Goal: Contribute content: Contribute content

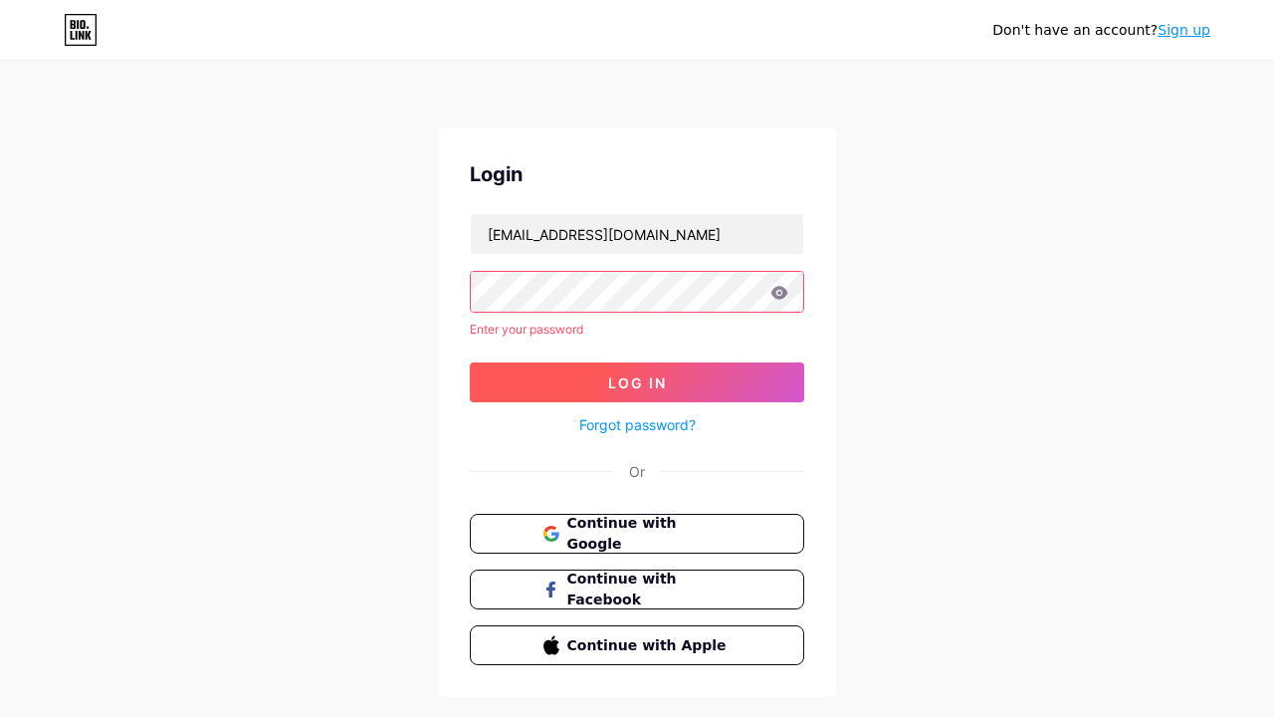
click at [637, 374] on span "Log In" at bounding box center [637, 382] width 59 height 17
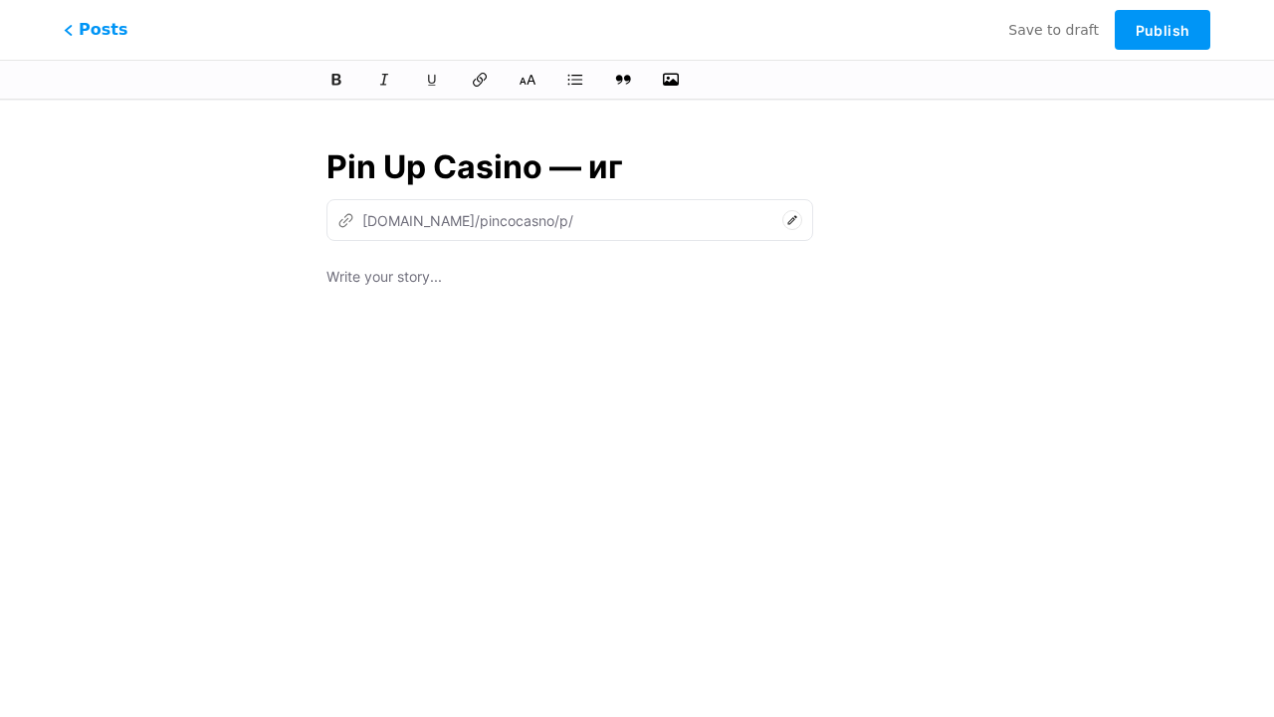
type input "Pin Up Casino — игр"
type input "pin-up-casino"
type input "Pin Up Casino — играй"
type input "pin-up-casino-ig"
type input "Pin Up Casino — играйте в люб"
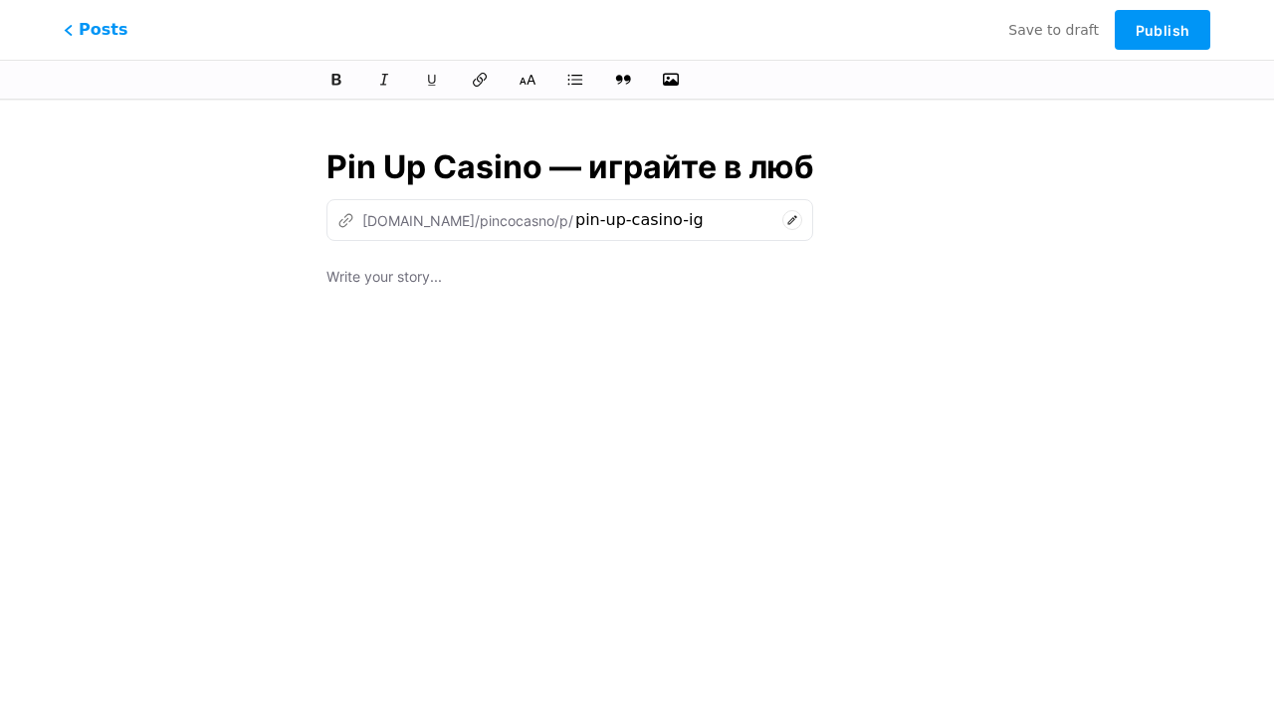
type input "pin-up-casino-igraite-v"
type input "Pin Up Casino — играйте в любим"
type input "pin-up-casino-igraite-v-lyu"
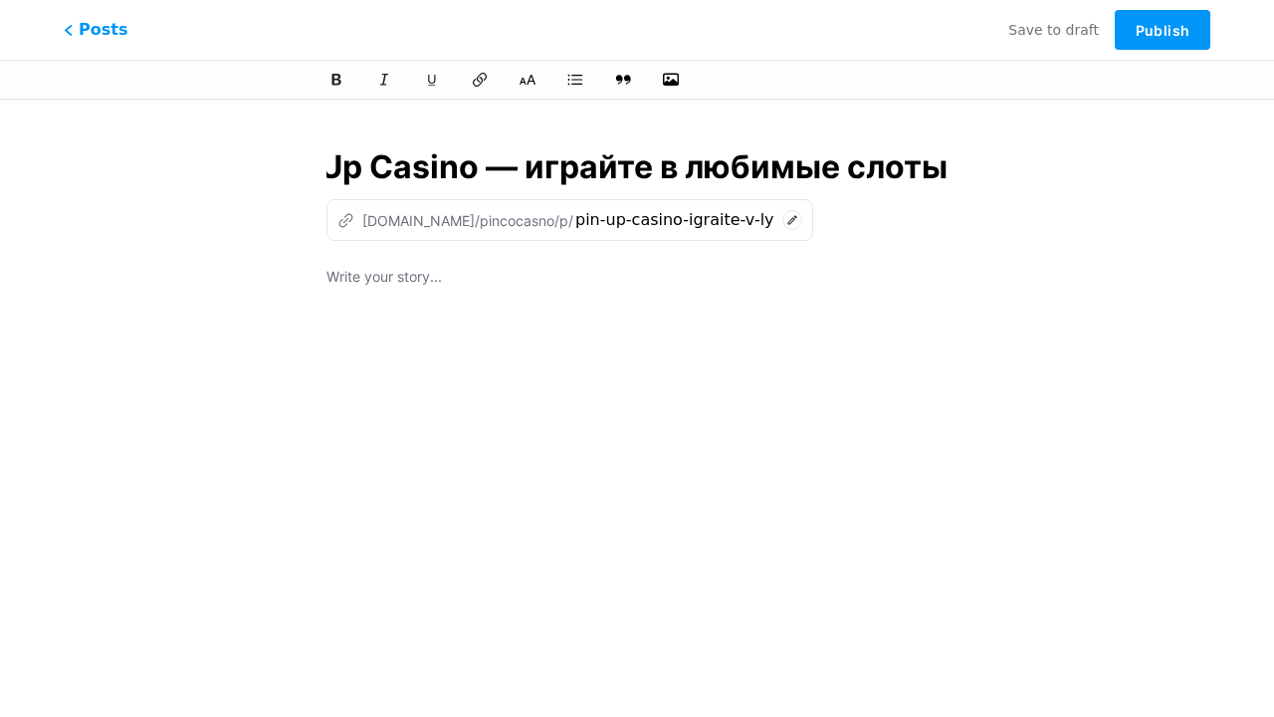
type input "Pin Up Casino — играйте в любимые слоты"
type input "pin-up-casino-igraite-v-lyubimye-sl"
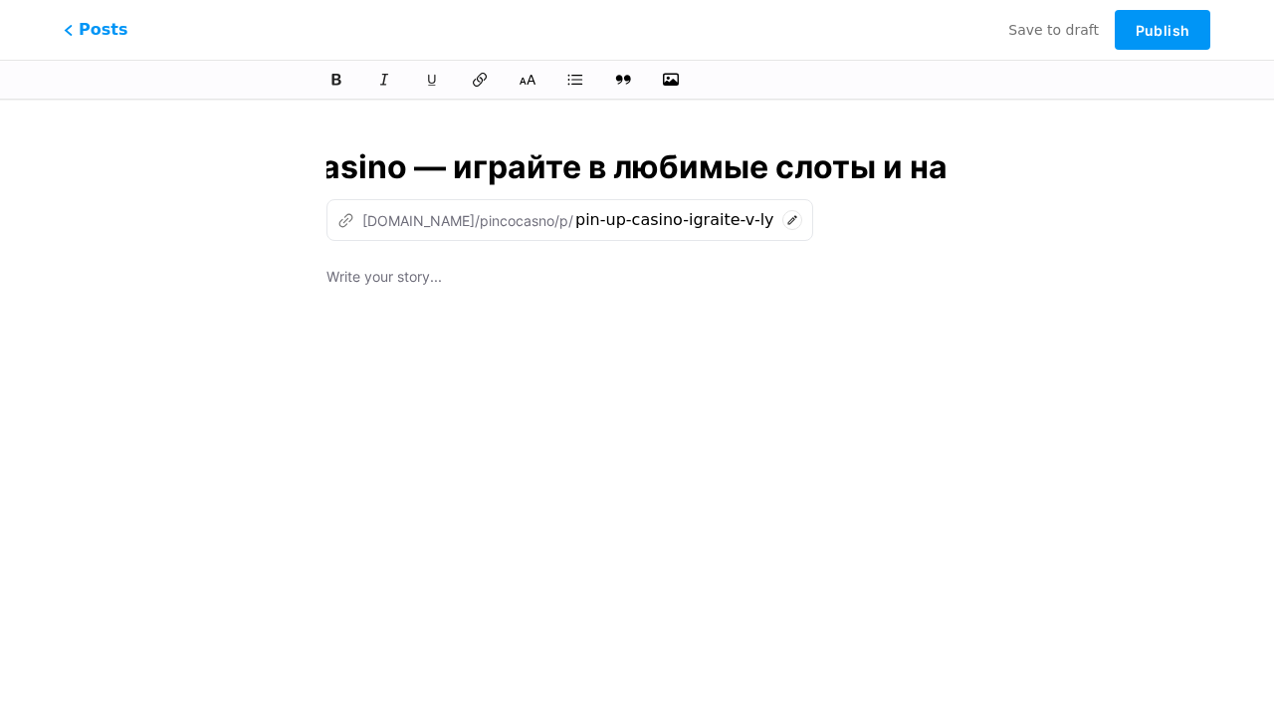
type input "Pin Up Casino — играйте в любимые слоты и нас"
type input "pin-up-casino-igraite-v-lyubimye-sloty-i"
type input "Pin Up Casino — играйте в любимые слоты и насто"
type input "pin-up-casino-igraite-v-lyubimye-sloty-i-na"
type input "Pin Up Casino — играйте в любимые слоты и настольные игры"
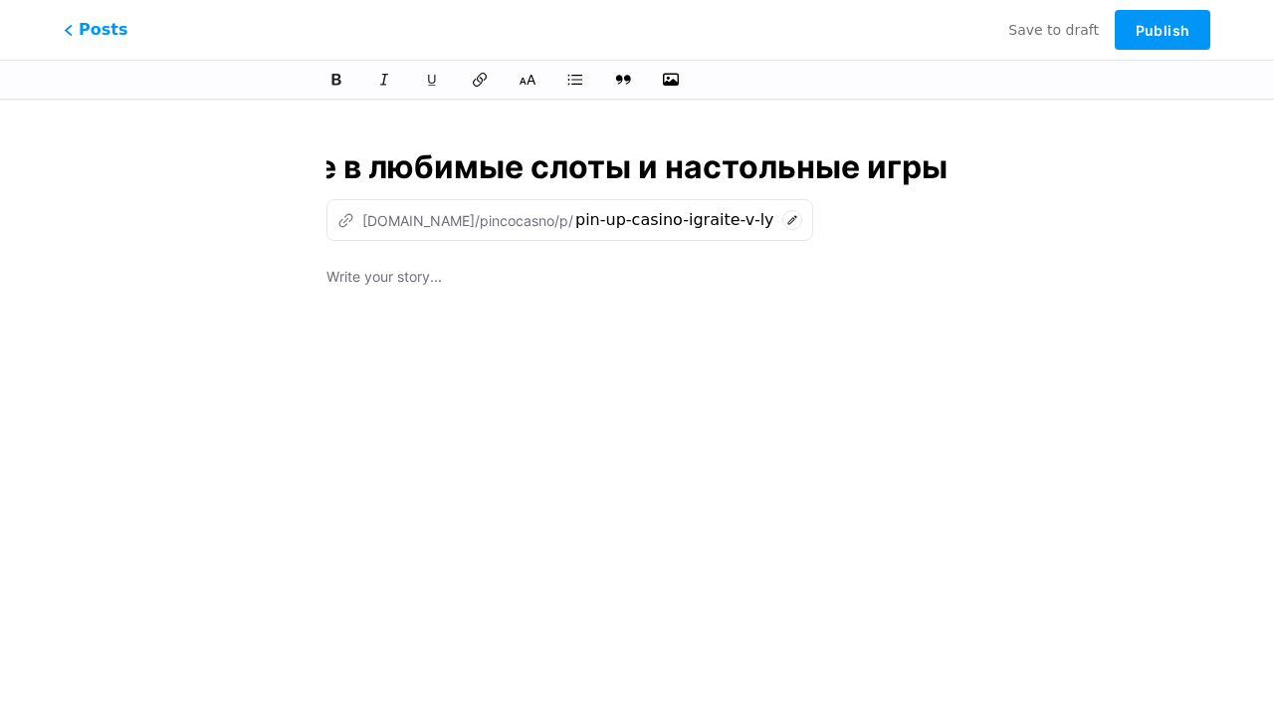
type input "pin-up-casino-igraite-v-lyubimye-sloty-i-nastolnye-ig"
type input "Pin Up Casino — играйте в любимые слоты и настольные игры в Пин"
type input "pin-up-casino-igraite-v-lyubimye-sloty-i-nastolnye-igry-v"
type input "Pin Up Casino — играйте в любимые слоты и настольные игры в Пин А"
type input "pin-up-casino-igraite-v-lyubimye-sloty-i-nastolnye-igry-v-pi"
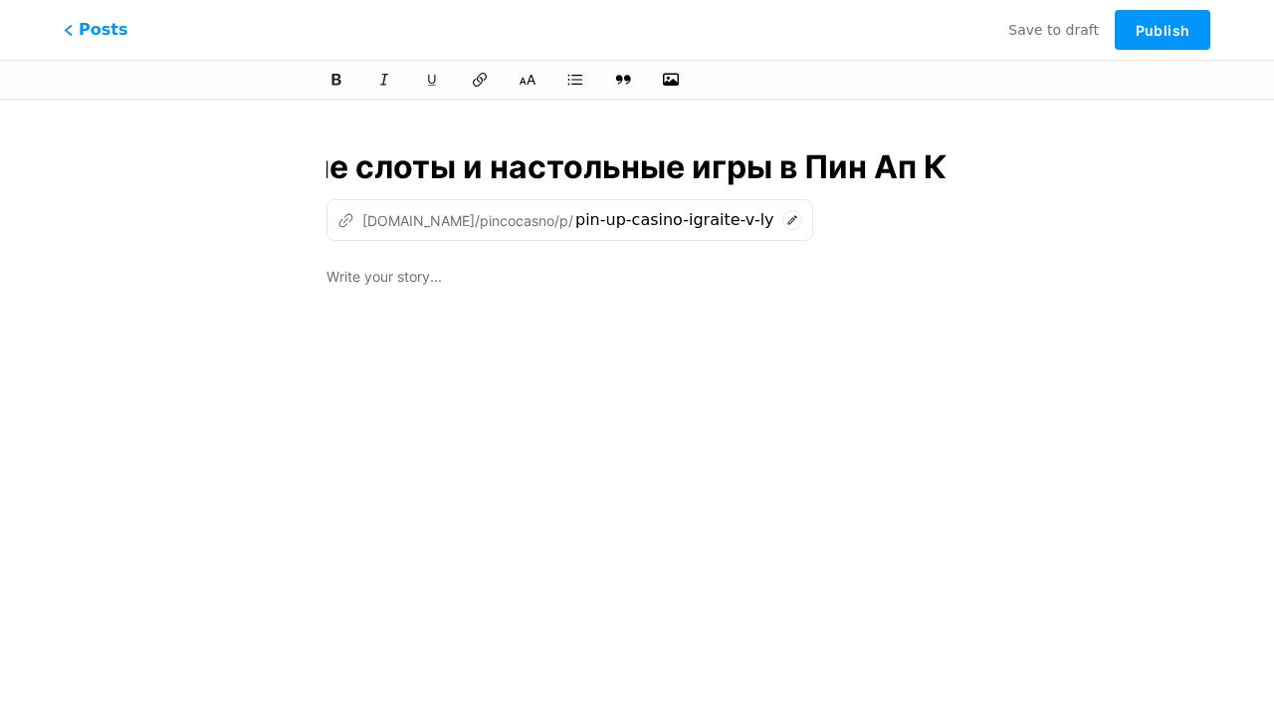
type input "Pin Up Casino — играйте в любимые слоты и настольные игры в Пин Ап Ка"
type input "pin-up-casino-igraite-v-lyubimye-sloty-i-nastolnye-igry-v-pin-ap"
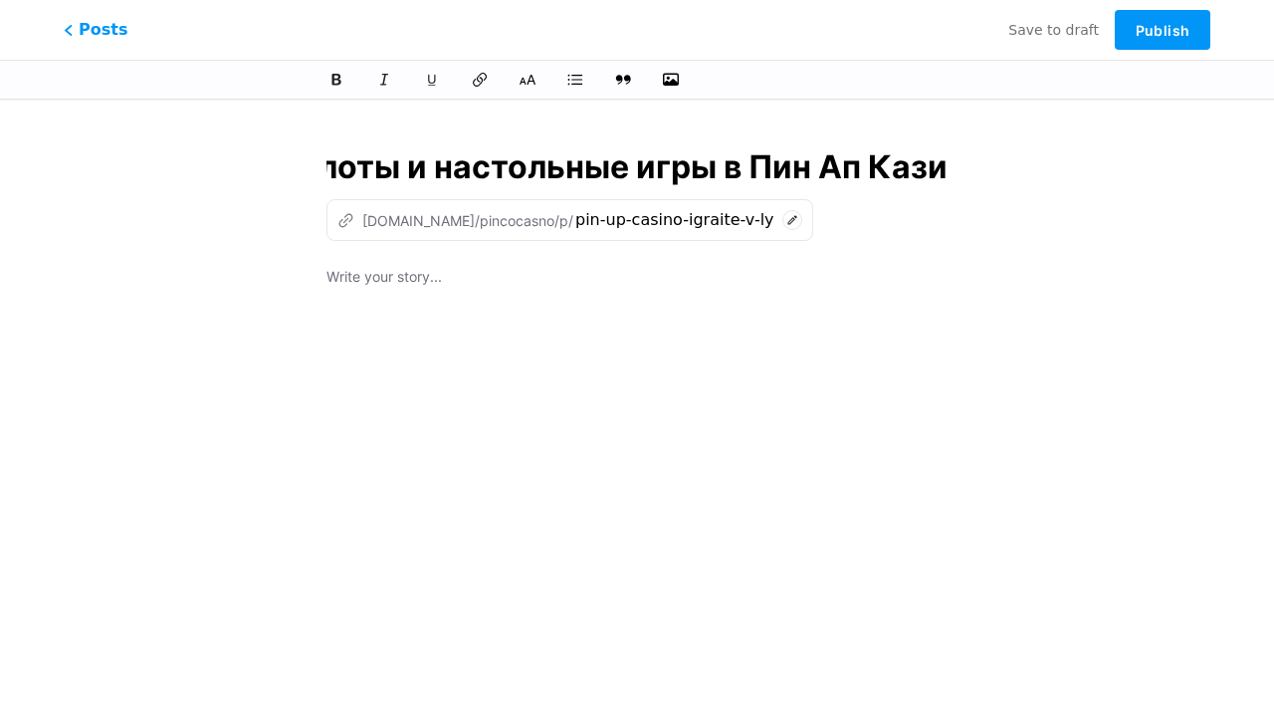
type input "Pin Up Casino — играйте в любимые слоты и настольные игры в Пин Ап Казин"
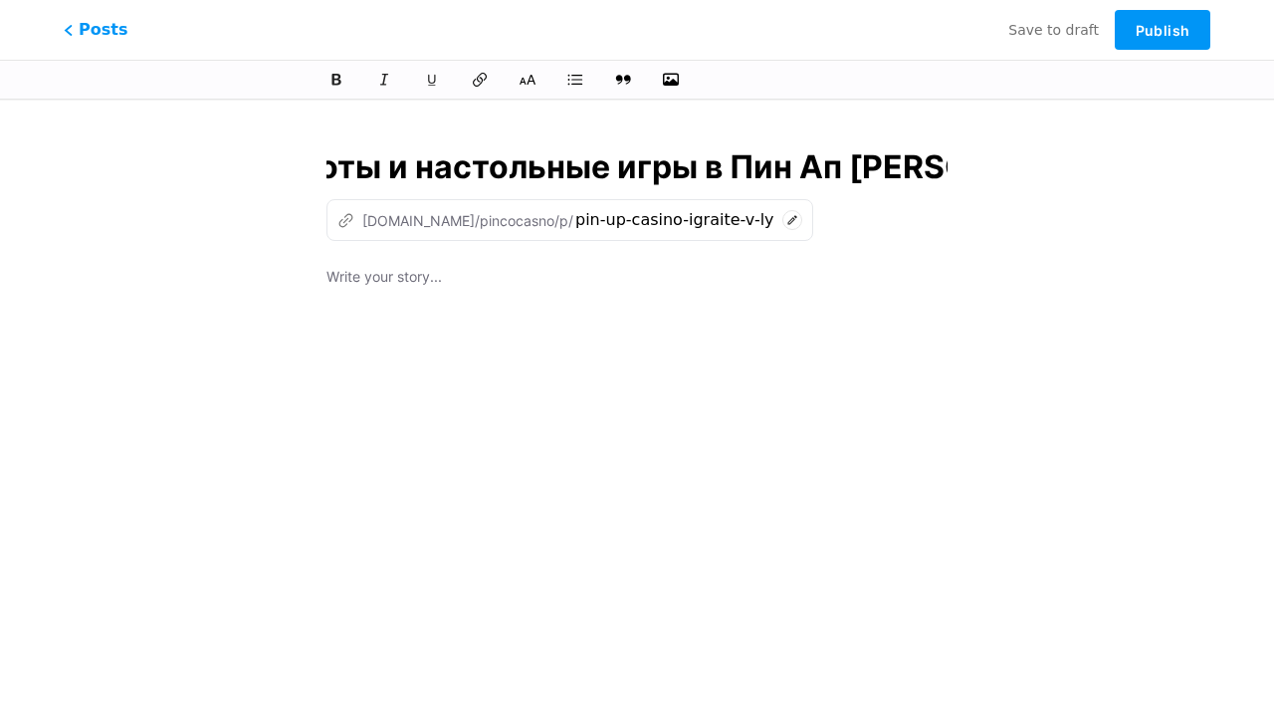
type input "pin-up-casino-igraite-v-lyubimye-sloty-i-nastolnye-igry-v-pin-ap-ka"
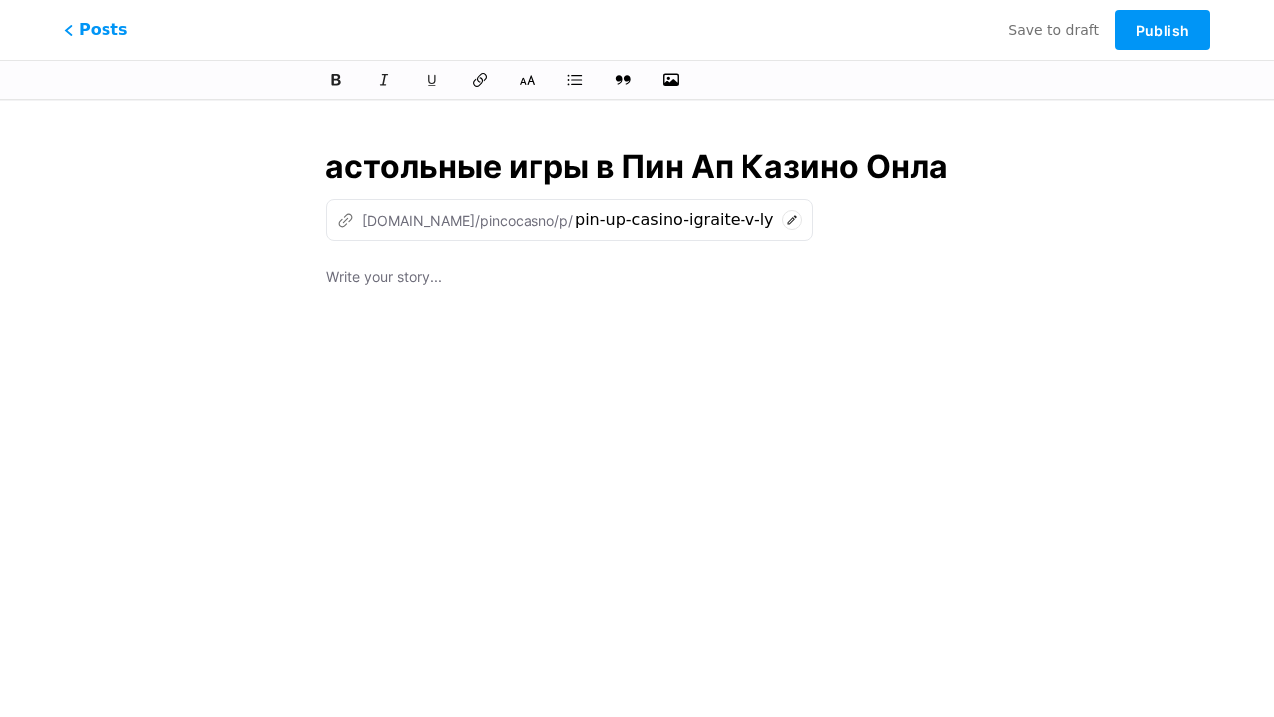
type input "Pin Up Casino — играйте в любимые слоты и настольные игры в Пин Ап Казино Онлай"
type input "pin-up-casino-igraite-v-lyubimye-sloty-i-nastolnye-igry-v-pin-ap-kazino-on"
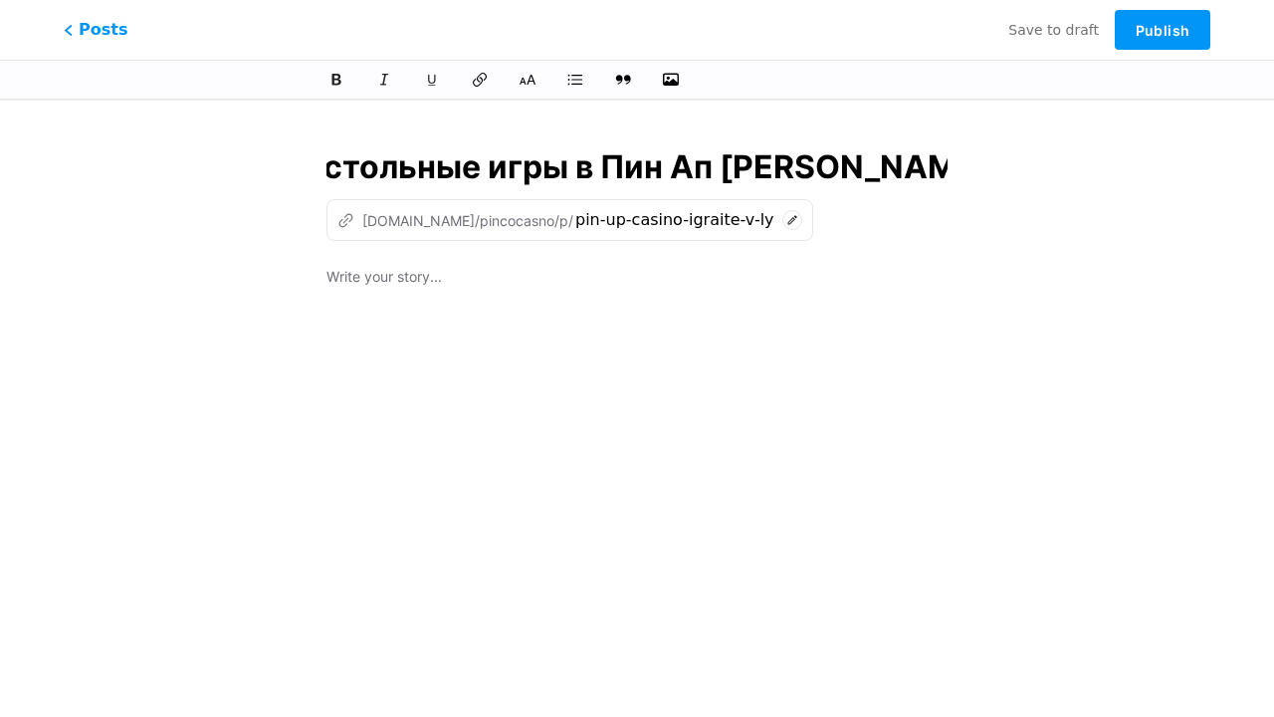
scroll to position [0, 788]
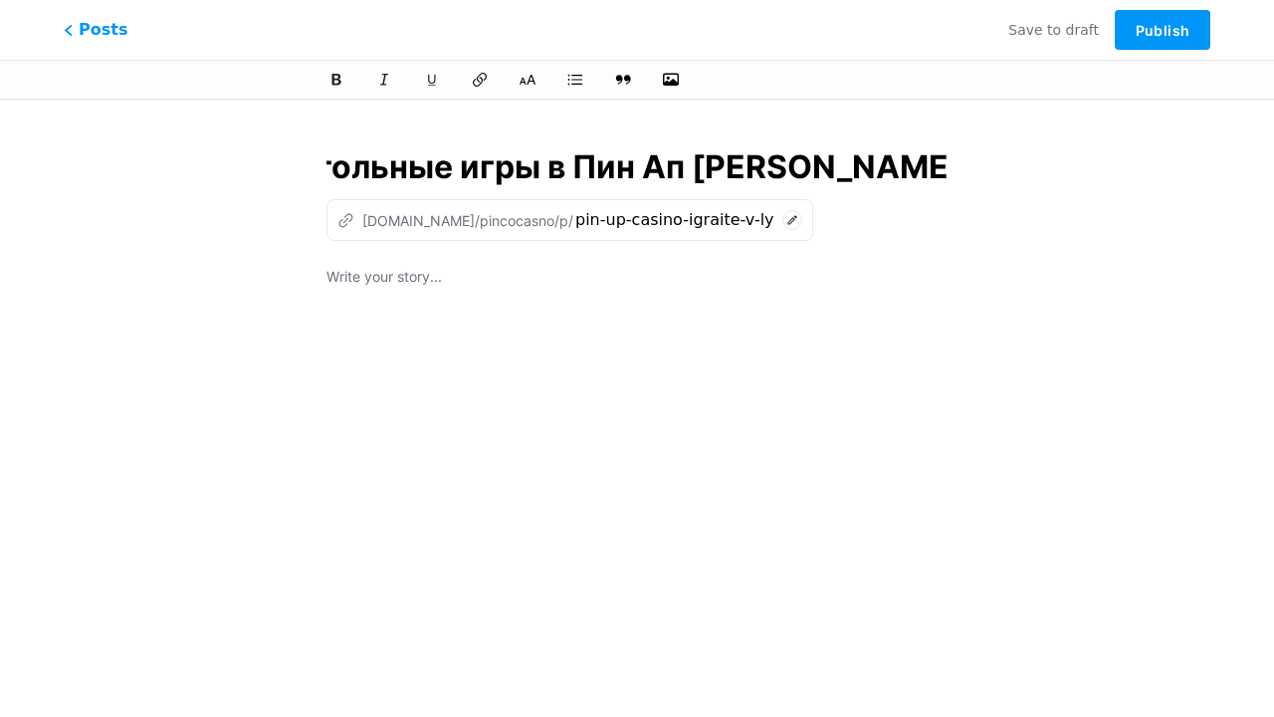
type input "Pin Up Casino — играйте в любимые слоты и настольные игры в Пин Ап Казино Онлай…"
click at [637, 404] on div at bounding box center [637, 514] width 621 height 498
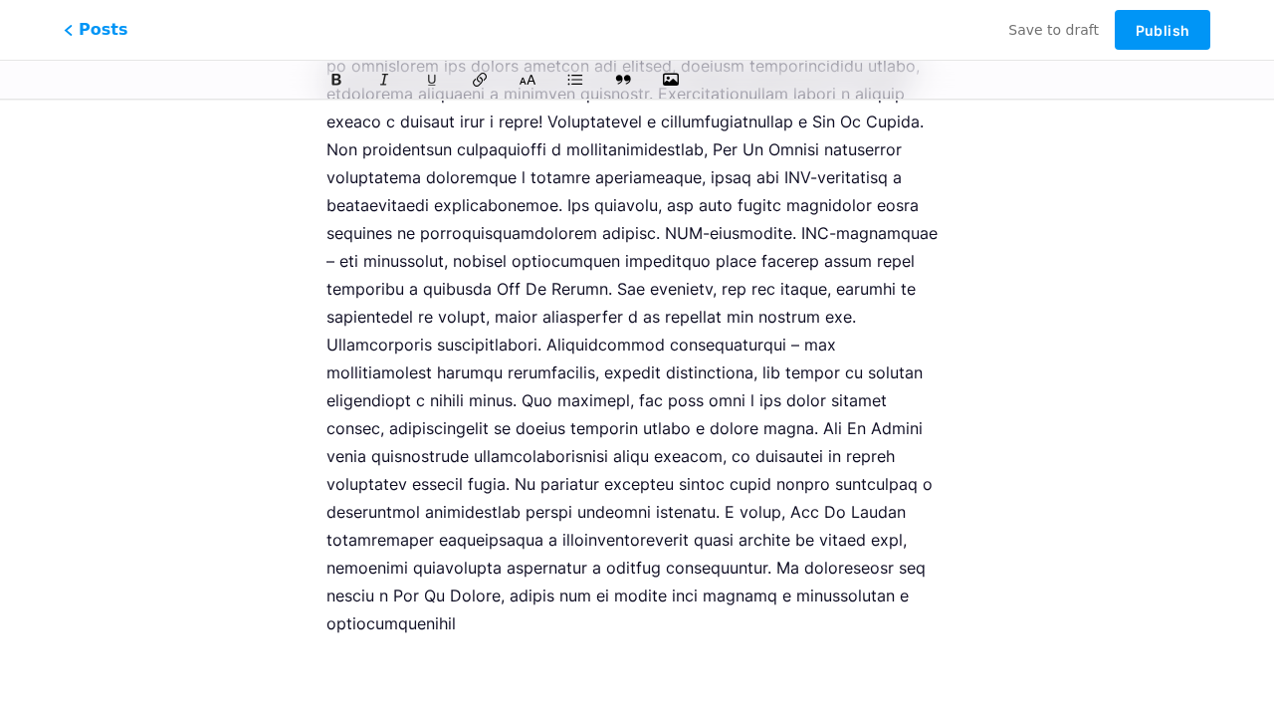
scroll to position [3423, 0]
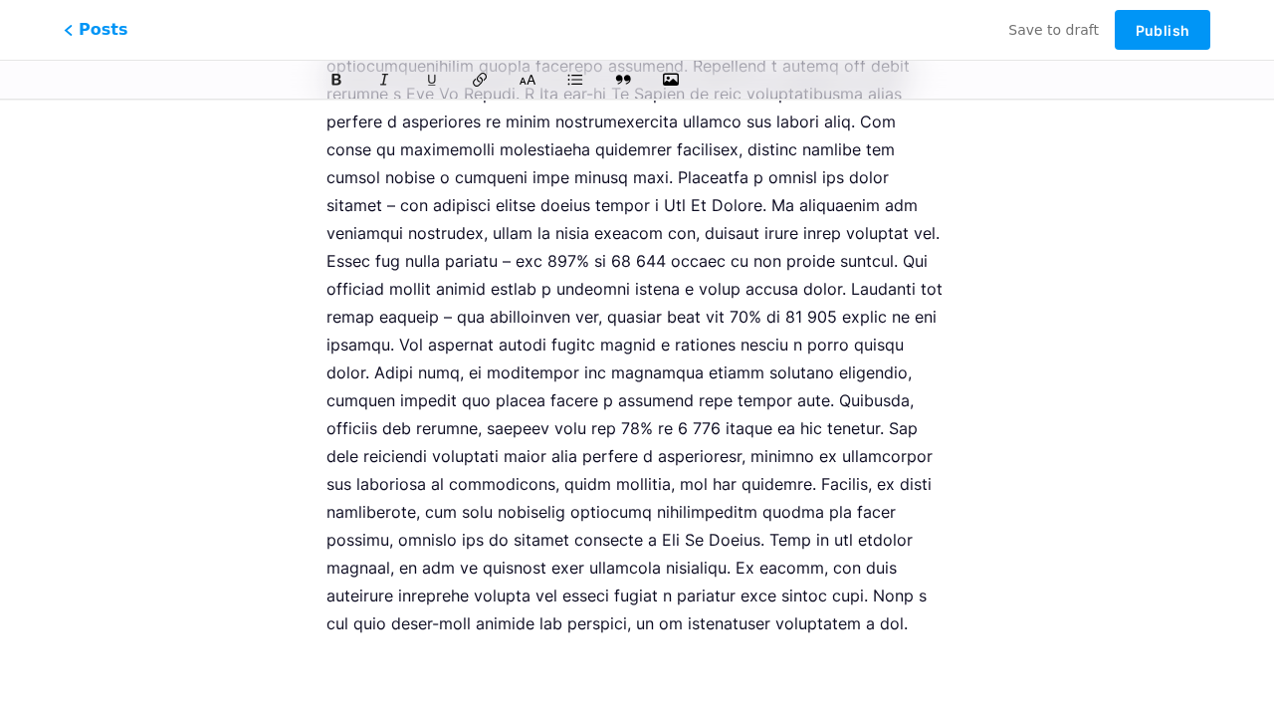
type input "pin-up-casino-igraite-v-lyubimye-sloty-i-nastolnye-igry-v-pin-ap-kazino-onlain"
click at [1163, 30] on span "Publish" at bounding box center [1163, 30] width 54 height 17
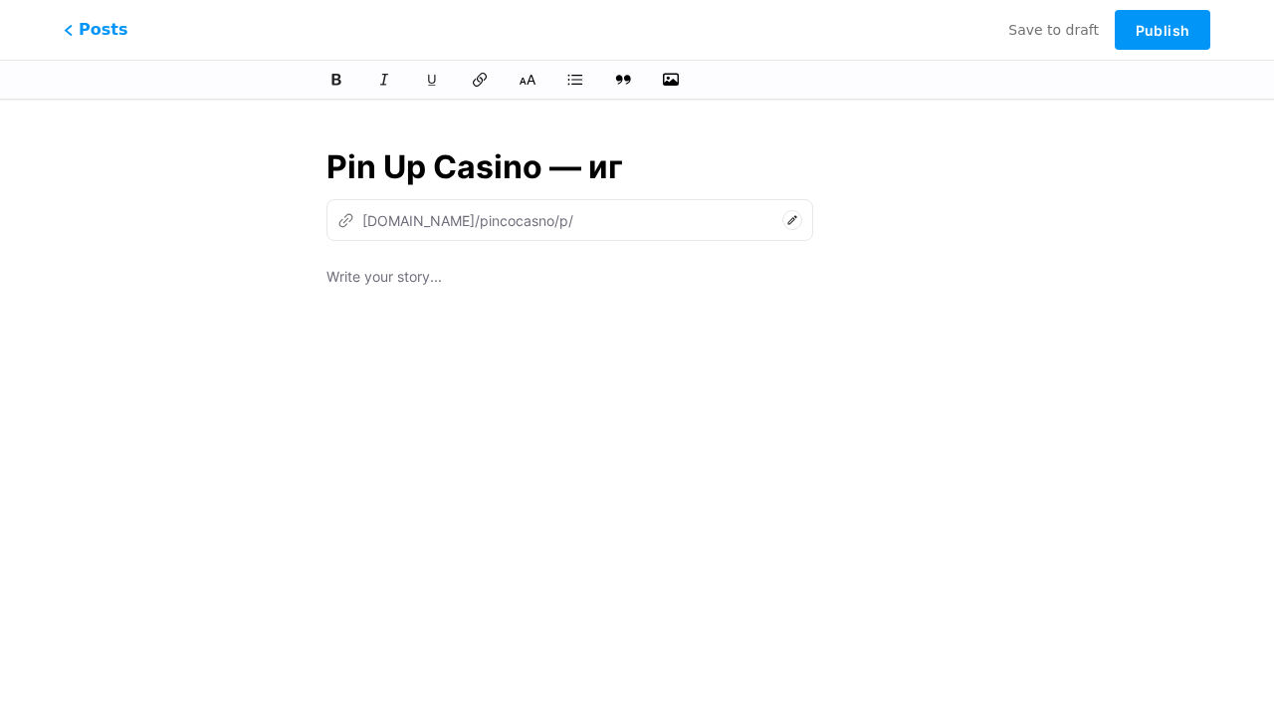
type input "Pin Up Casino — игр"
type input "pin-up-casino"
type input "Pin Up Casino — играй"
type input "pin-up-casino-ig"
type input "Pin Up Casino — играйте в люб"
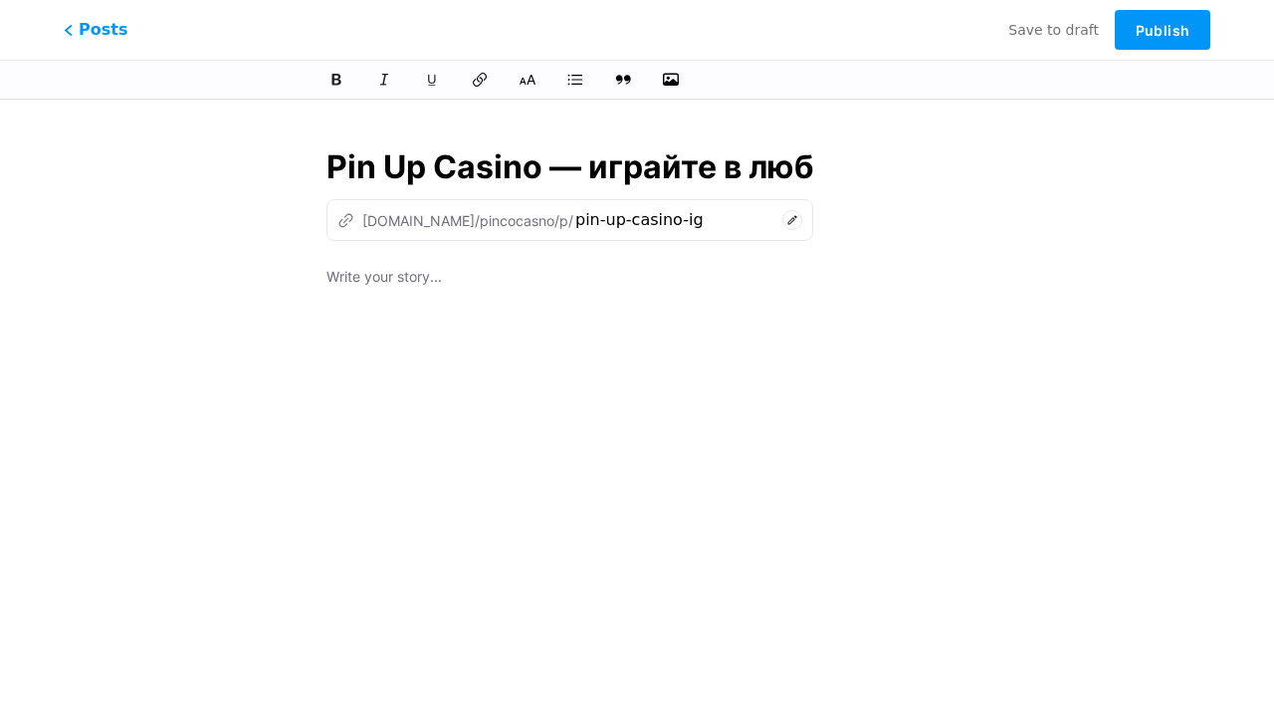
type input "pin-up-casino-igraite-v"
type input "Pin Up Casino — играйте в любим"
type input "pin-up-casino-igraite-v-lyu"
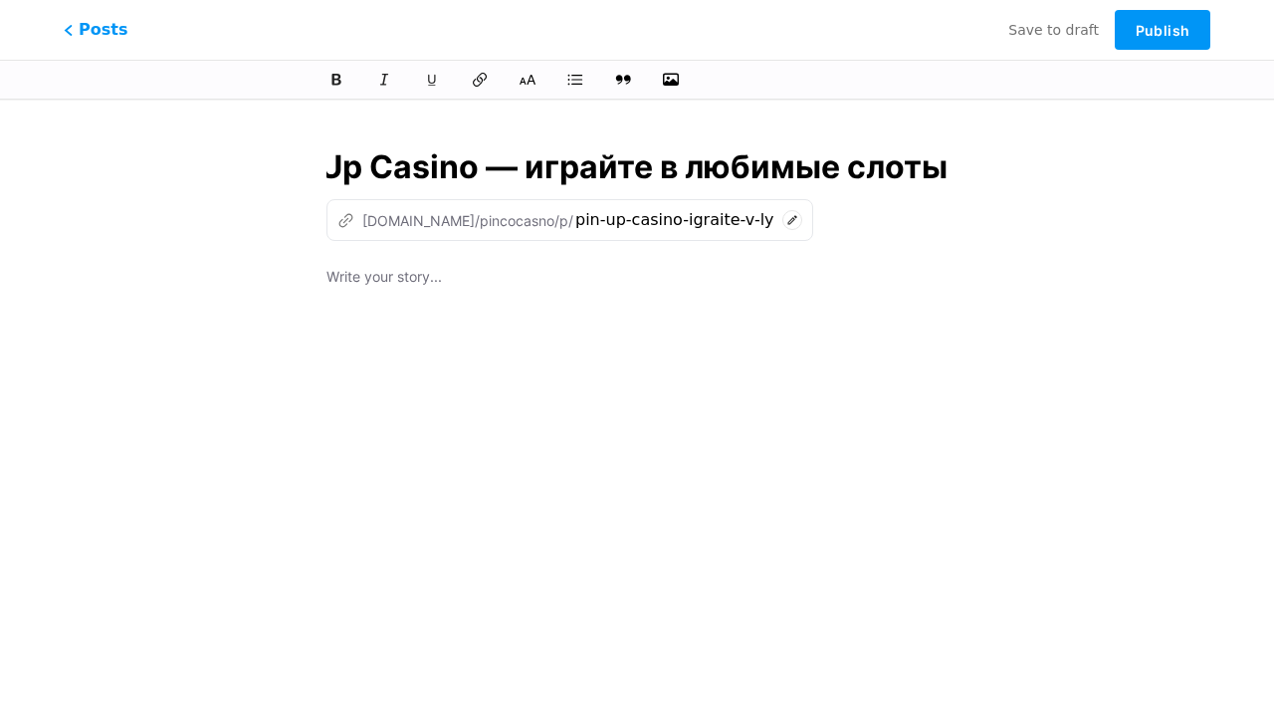
type input "Pin Up Casino — играйте в любимые слоты"
type input "pin-up-casino-igraite-v-lyubimye-sl"
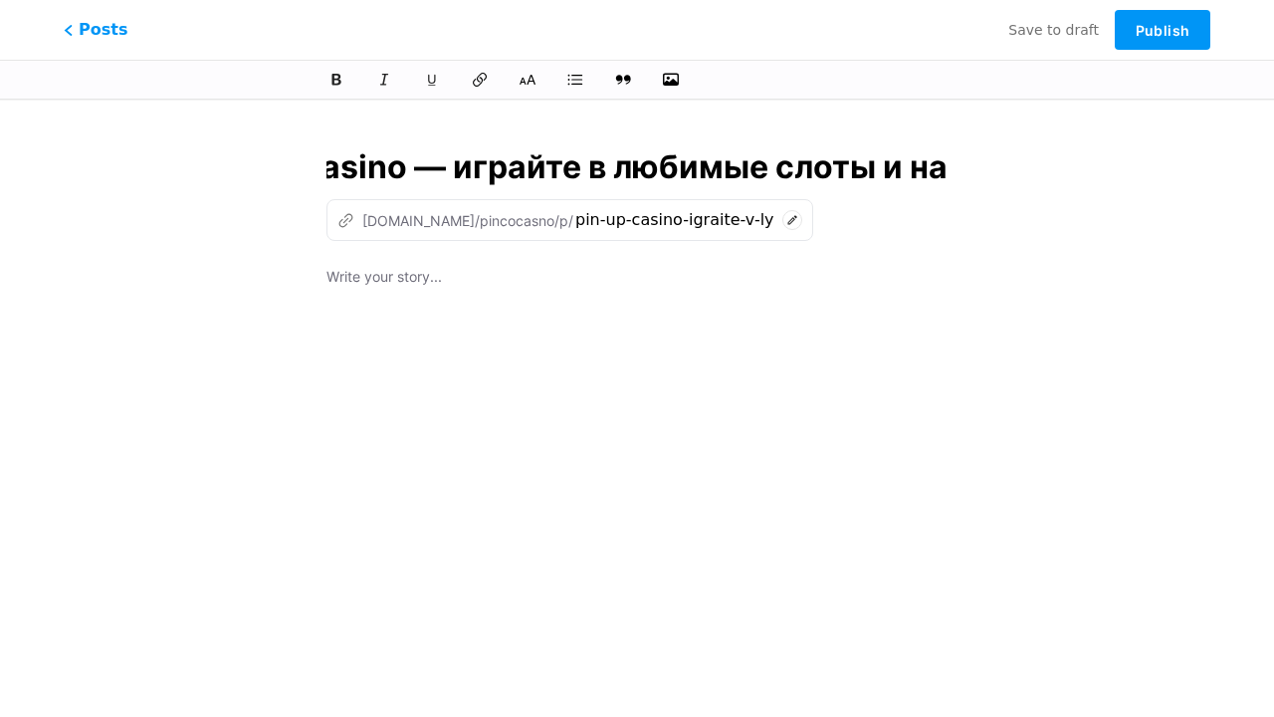
type input "Pin Up Casino — играйте в любимые слоты и нас"
type input "pin-up-casino-igraite-v-lyubimye-sloty-i"
type input "Pin Up Casino — играйте в любимые слоты и насто"
type input "pin-up-casino-igraite-v-lyubimye-sloty-i-na"
type input "Pin Up Casino — играйте в любимые слоты и настольные игры"
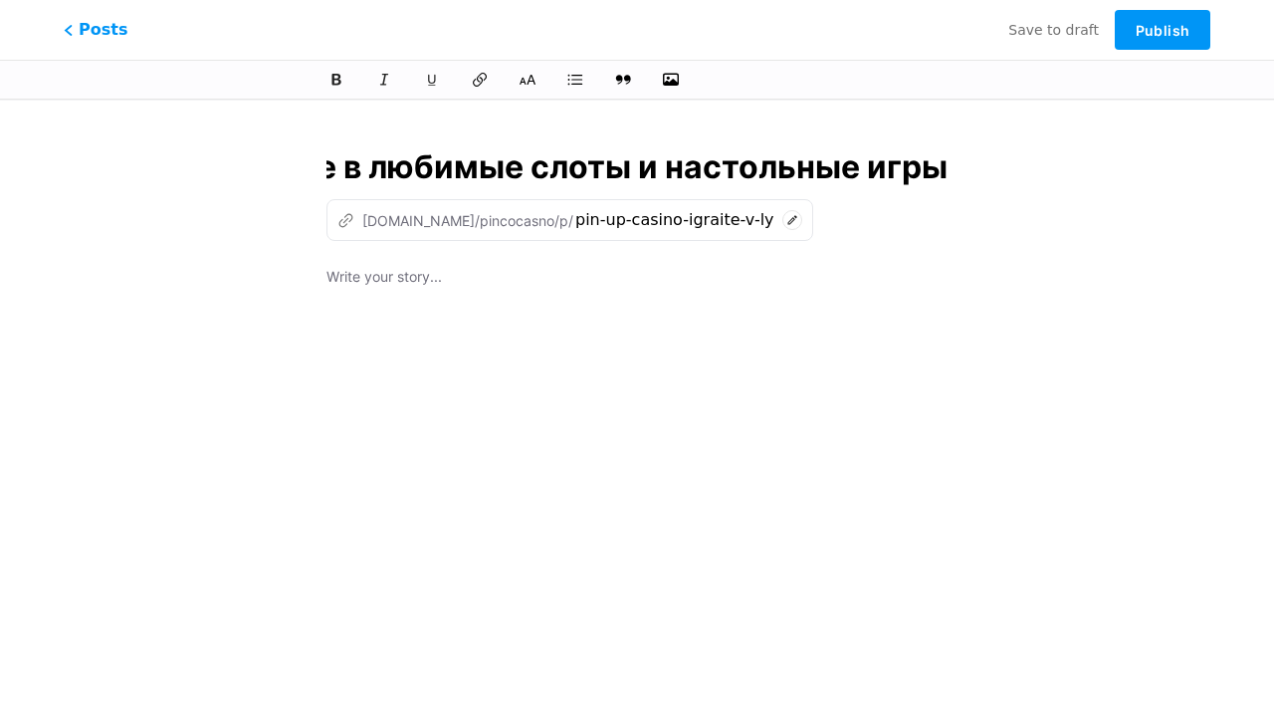
type input "pin-up-casino-igraite-v-lyubimye-sloty-i-nastolnye-ig"
type input "Pin Up Casino — играйте в любимые слоты и настольные игры в Пин"
type input "pin-up-casino-igraite-v-lyubimye-sloty-i-nastolnye-igry-v"
type input "Pin Up Casino — играйте в любимые слоты и настольные игры в Пин А"
type input "pin-up-casino-igraite-v-lyubimye-sloty-i-nastolnye-igry-v-pi"
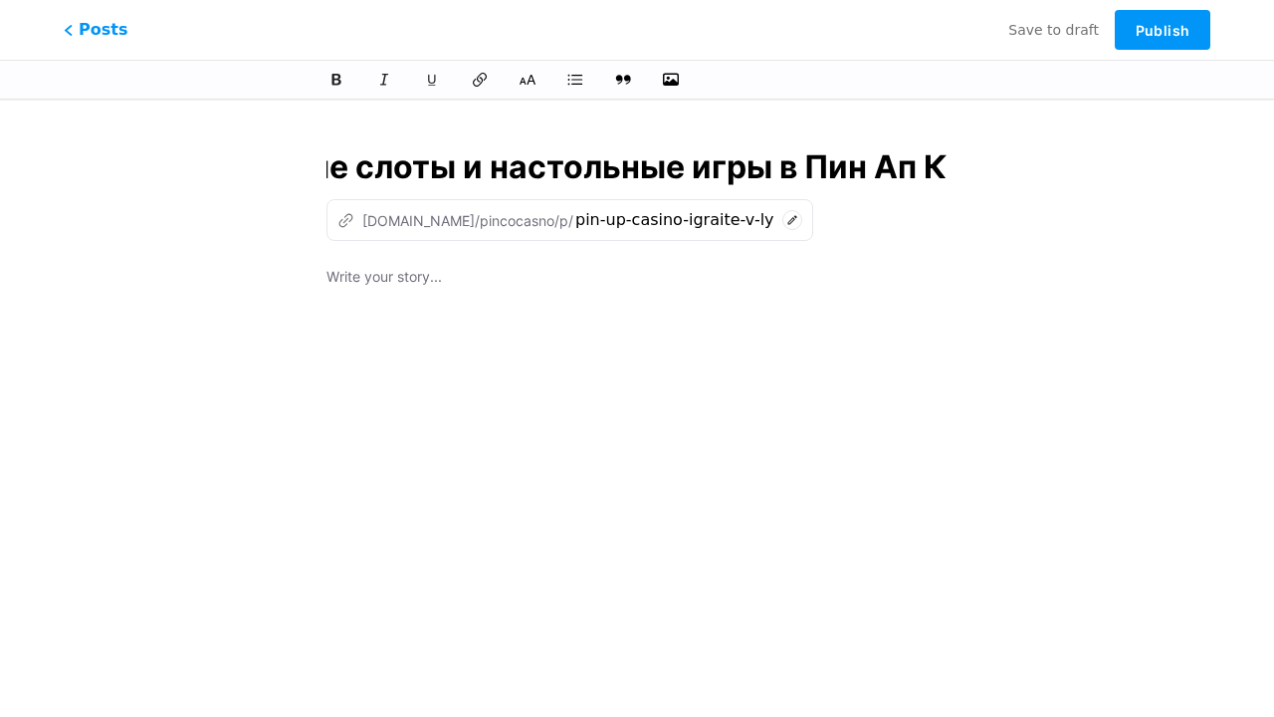
type input "Pin Up Casino — играйте в любимые слоты и настольные игры в Пин Ап Ка"
type input "pin-up-casino-igraite-v-lyubimye-sloty-i-nastolnye-igry-v-pin-ap"
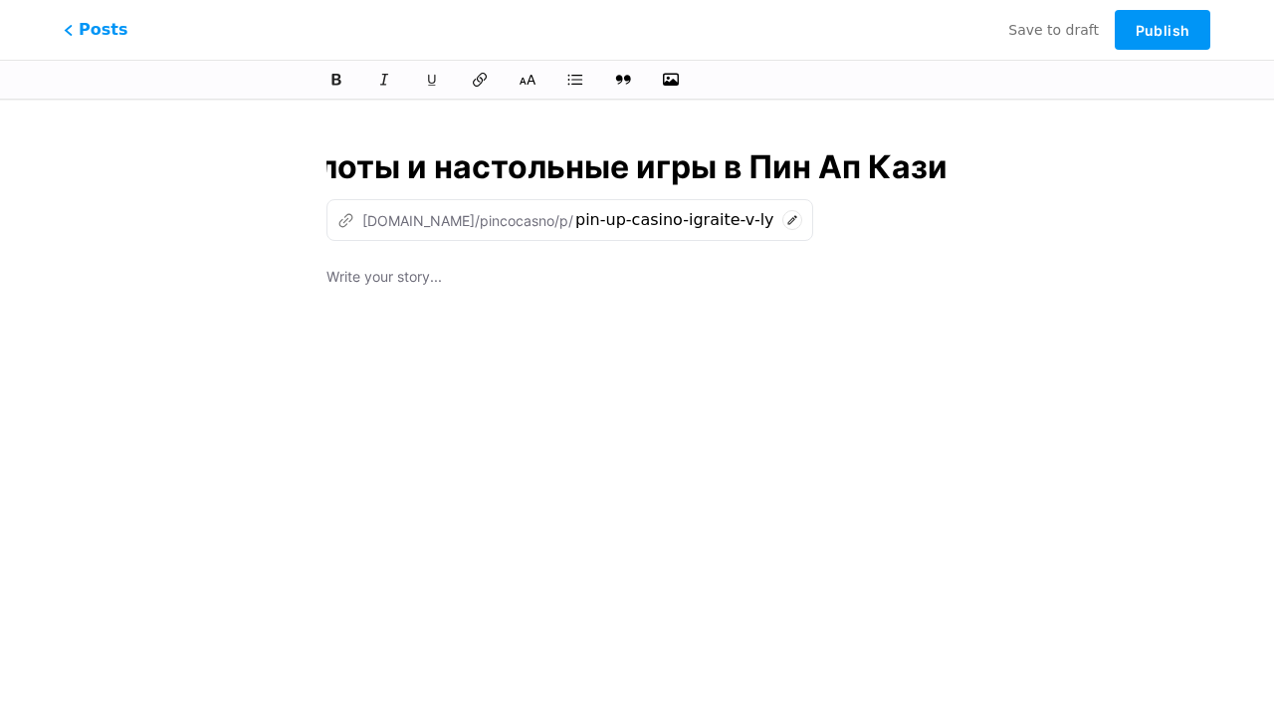
type input "Pin Up Casino — играйте в любимые слоты и настольные игры в Пин Ап Казин"
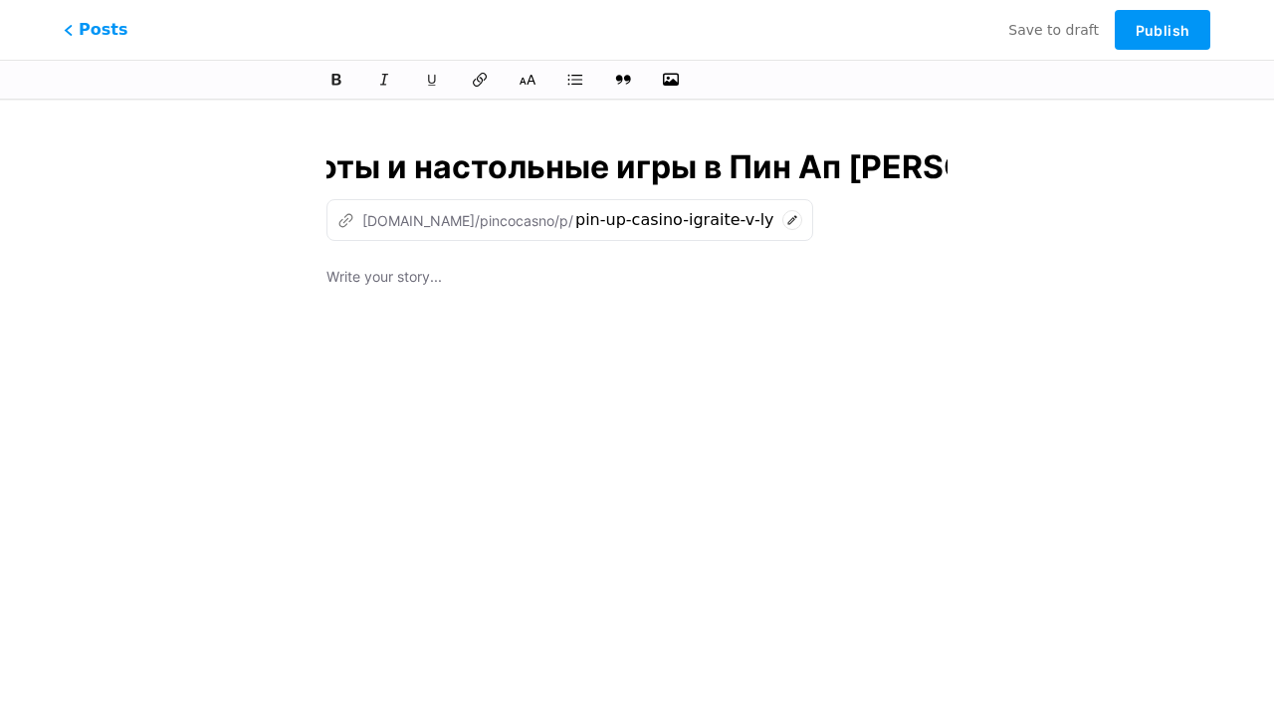
type input "pin-up-casino-igraite-v-lyubimye-sloty-i-nastolnye-igry-v-pin-ap-ka"
type input "Pin Up Casino — играйте в любимые слоты и настольные игры в Пин Ап Казино Онлай"
type input "pin-up-casino-igraite-v-lyubimye-sloty-i-nastolnye-igry-v-pin-ap-kazino-on"
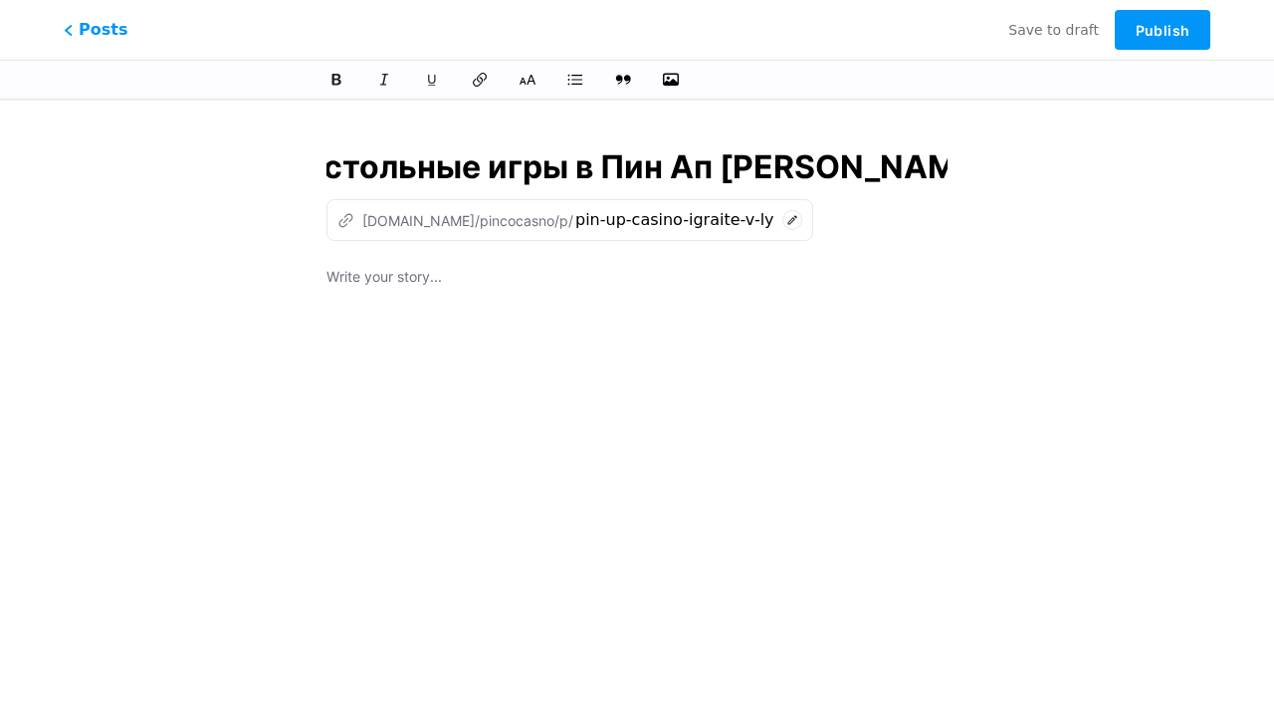
scroll to position [0, 788]
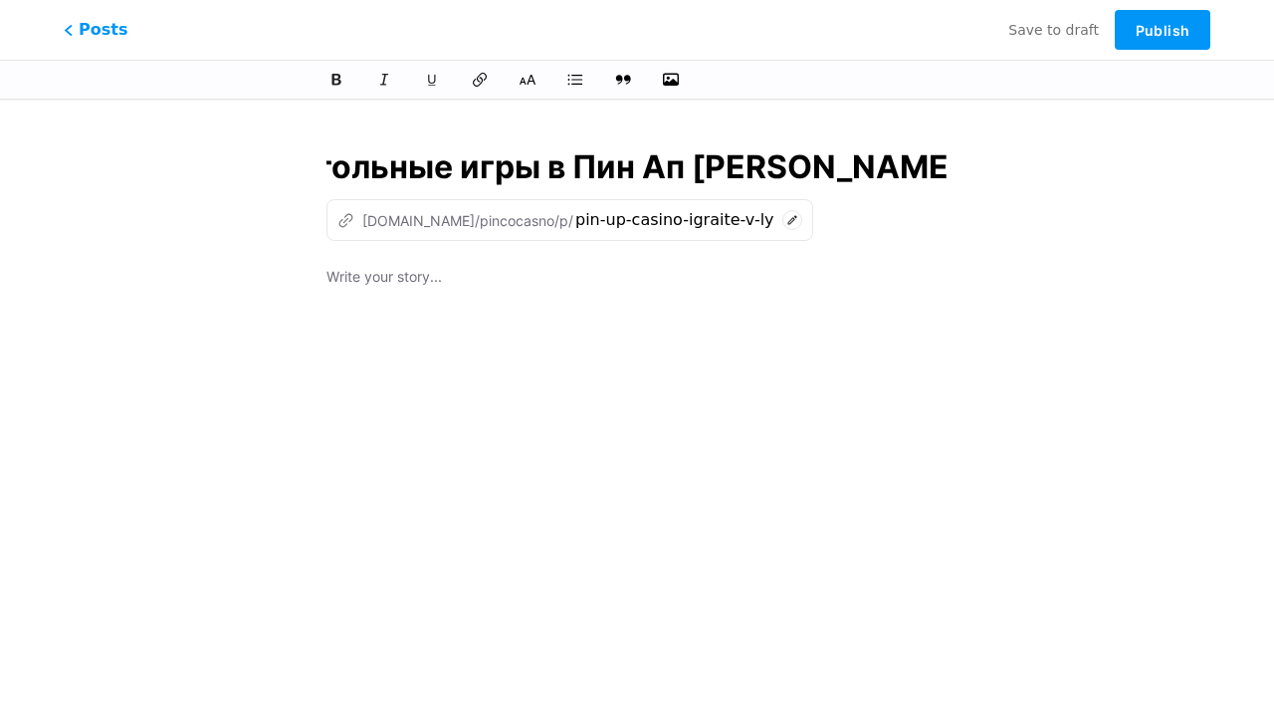
type input "Pin Up Casino — играйте в любимые слоты и настольные игры в Пин Ап [PERSON_NAME…"
click at [637, 404] on div at bounding box center [637, 514] width 621 height 498
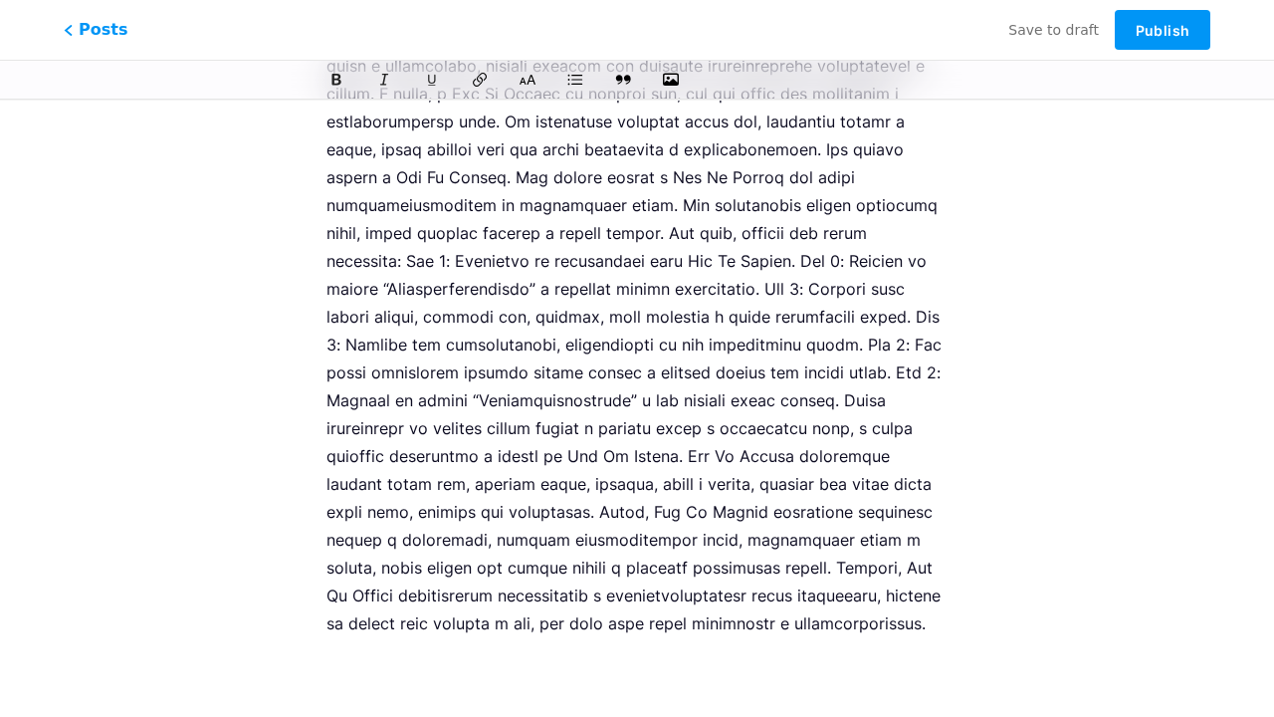
type input "pin-up-casino-igraite-v-lyubimye-sloty-i-nastolnye-igry-v-pin-ap-kazino-onlain"
click at [1163, 30] on span "Publish" at bounding box center [1163, 30] width 54 height 17
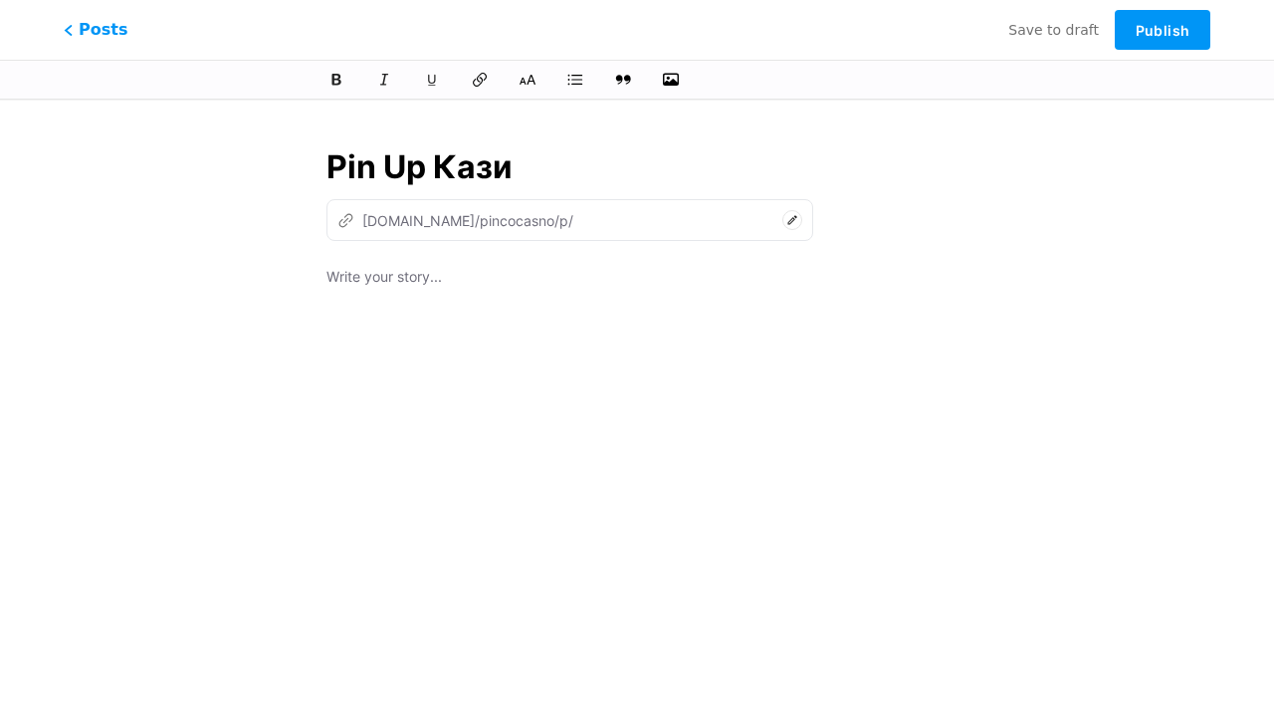
type input "Pin Up [PERSON_NAME]"
type input "pin-up-ka"
type input "Pin Up Казино – Офиц"
type input "pin-up-[PERSON_NAME]"
type input "Pin Up Казино – Офици"
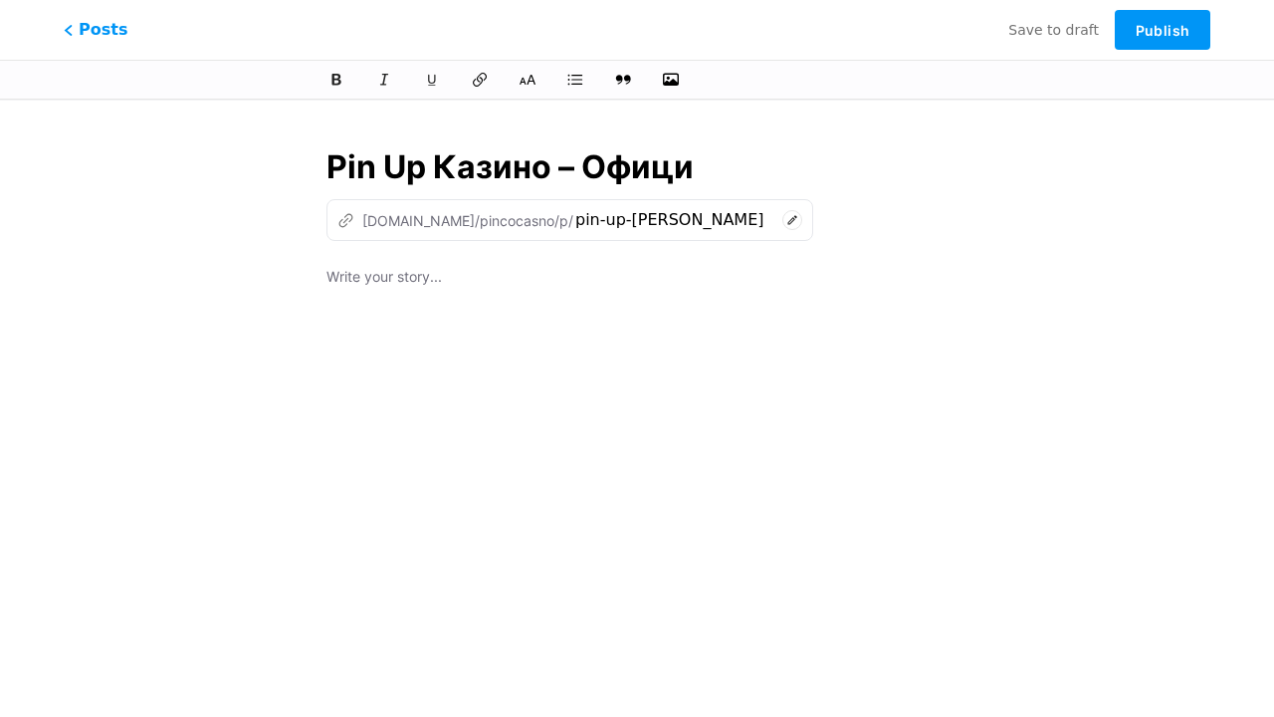
type input "pin-up-kazino-of"
type input "Pin Up Казино – Официальный."
click at [637, 404] on div at bounding box center [637, 514] width 621 height 498
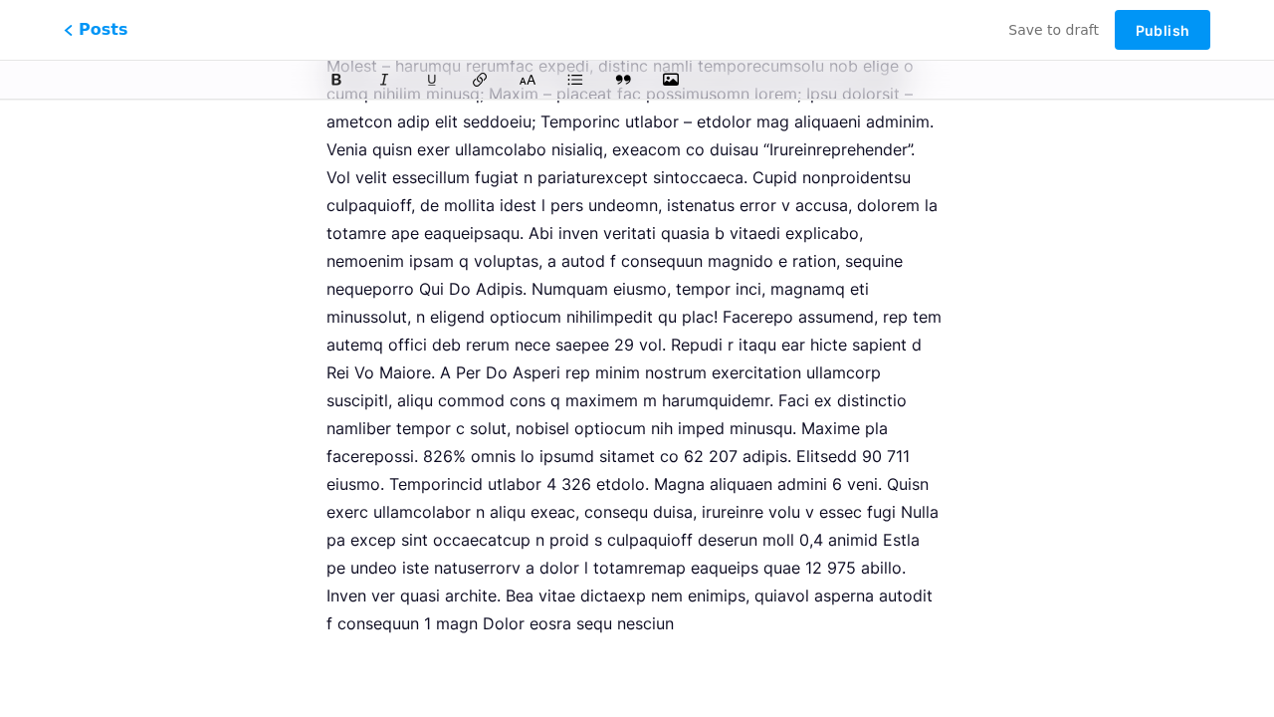
scroll to position [2893, 0]
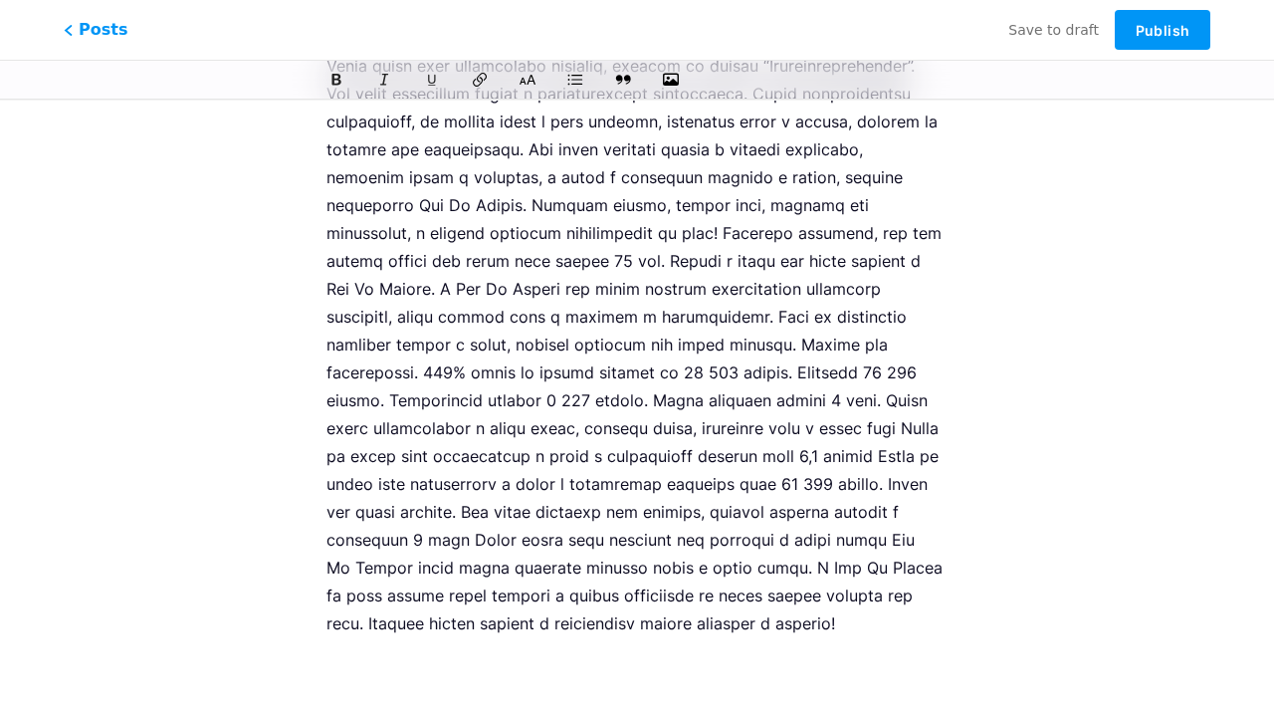
type input "pin-up-kazino-oficialnyi"
click at [1163, 30] on span "Publish" at bounding box center [1163, 30] width 54 height 17
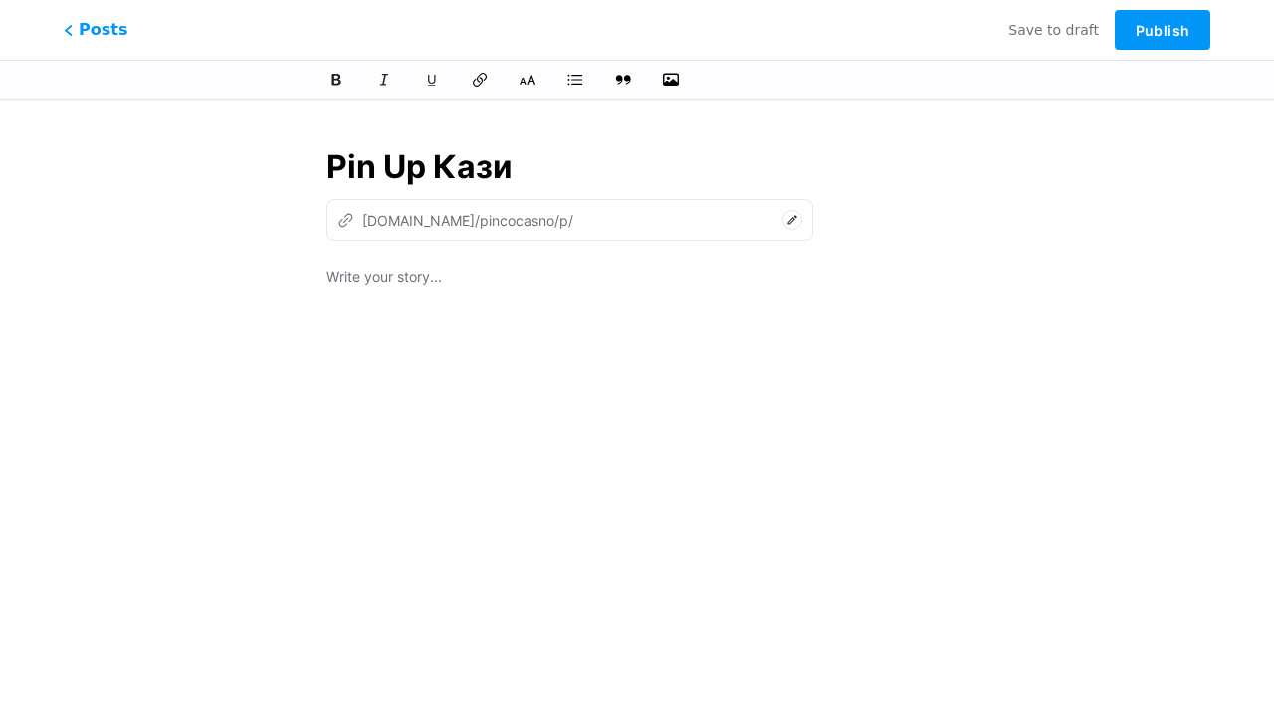
type input "Pin Up [PERSON_NAME]"
type input "pin-up-ka"
type input "Pin Up Казино – Офи"
type input "pin-up-[PERSON_NAME]"
type input "Pin Up Казино – Офици"
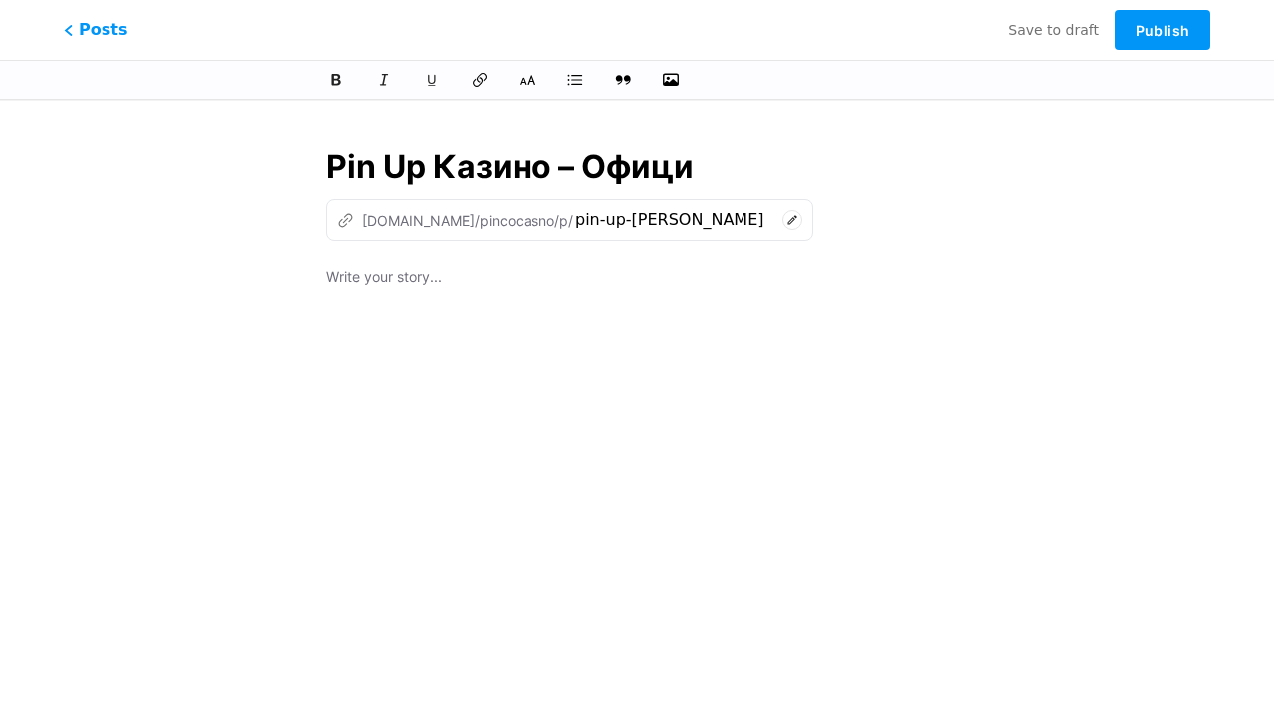
type input "pin-up-kazino-of"
type input "Pin Up Казино – Официальный сайт"
type input "pin-up-kazino-oficialnyi-sa"
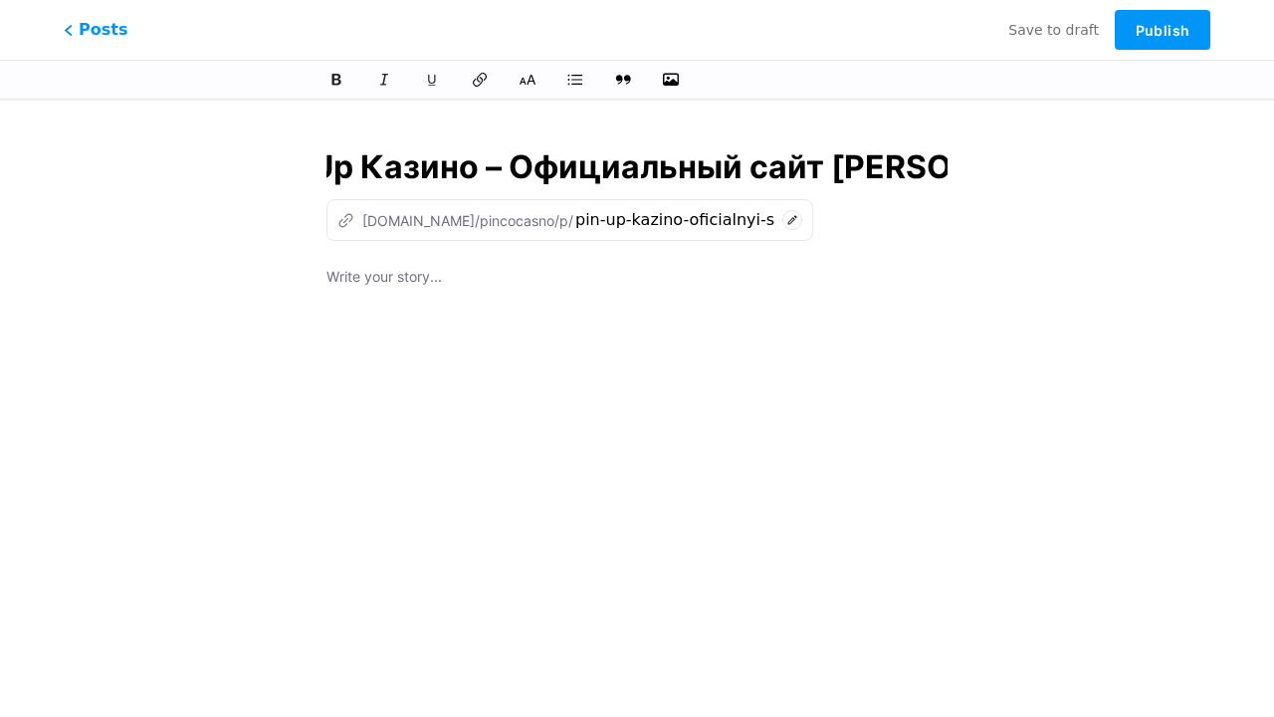
type input "Pin Up Казино – Официальный сайт [PERSON_NAME]"
type input "pin-up-kazino-oficialnyi-sait-pi"
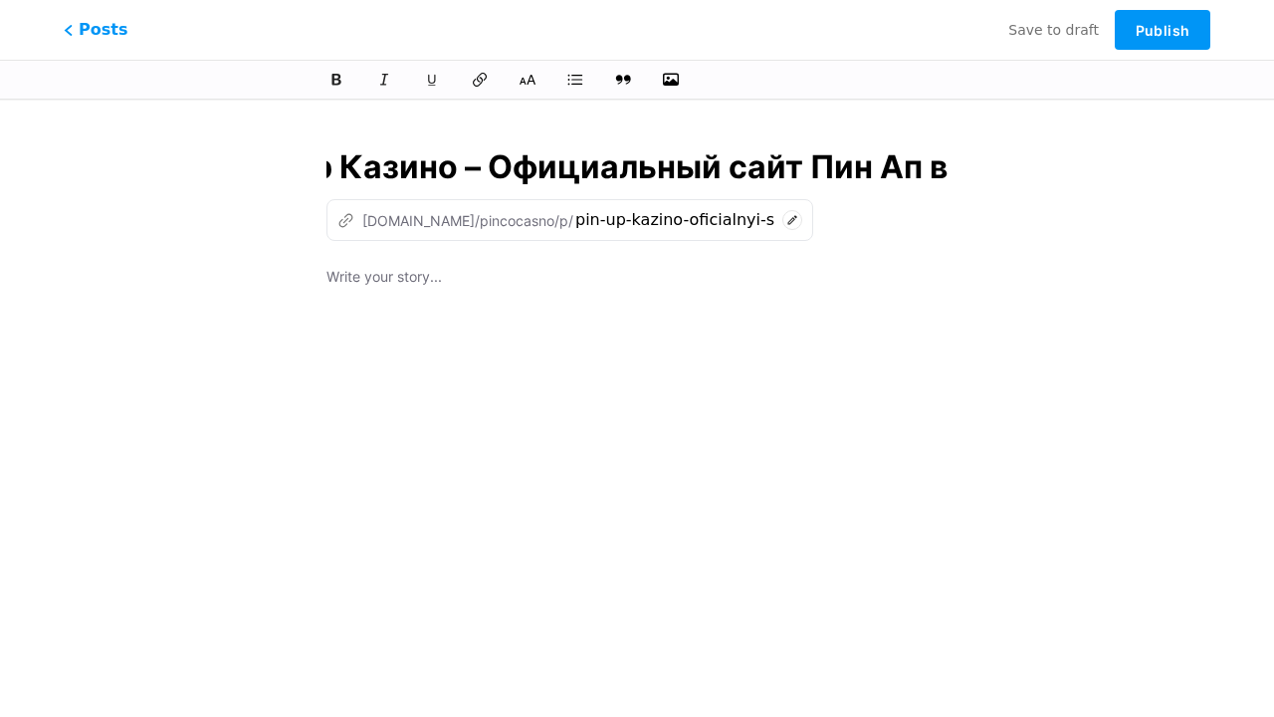
type input "Pin Up Казино – Официальный сайт Пин Ап вх"
type input "pin-up-kazino-oficialnyi-sait-pin-ap"
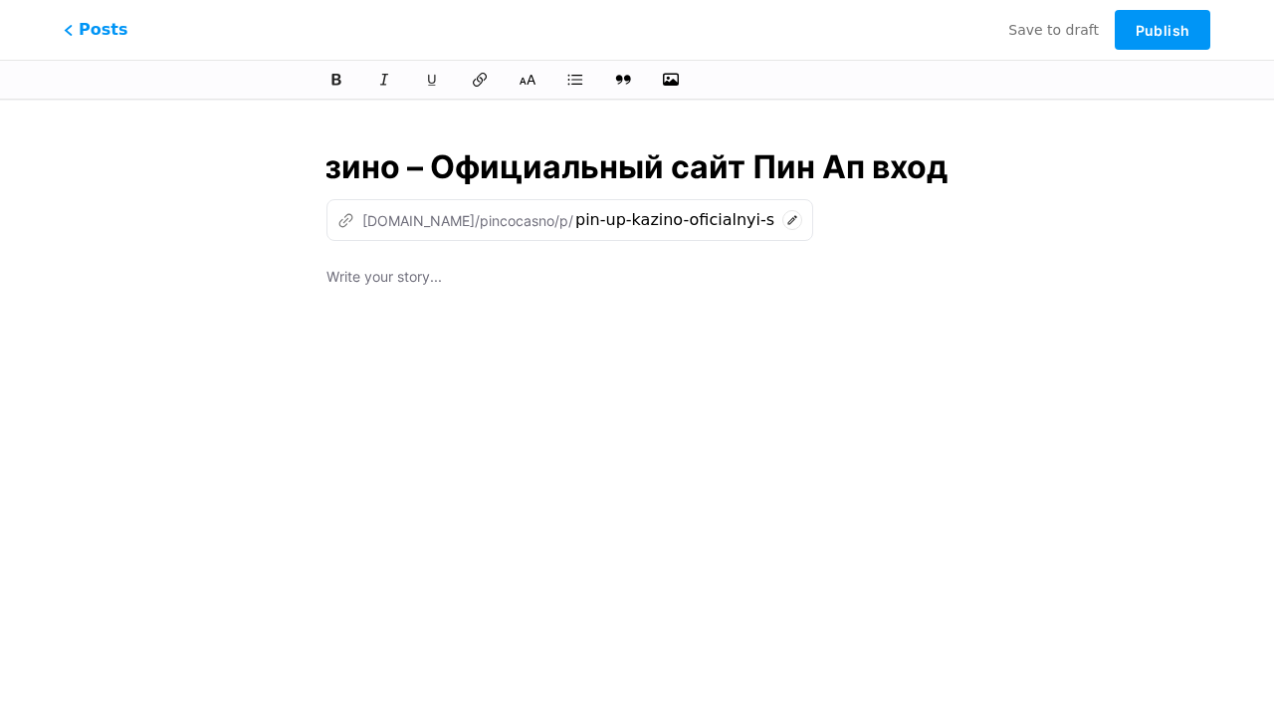
type input "Pin Up Казино – Официальный сайт Пин Ап вход"
type input "pin-up-kazino-oficialnyi-sait-pin-ap-vx"
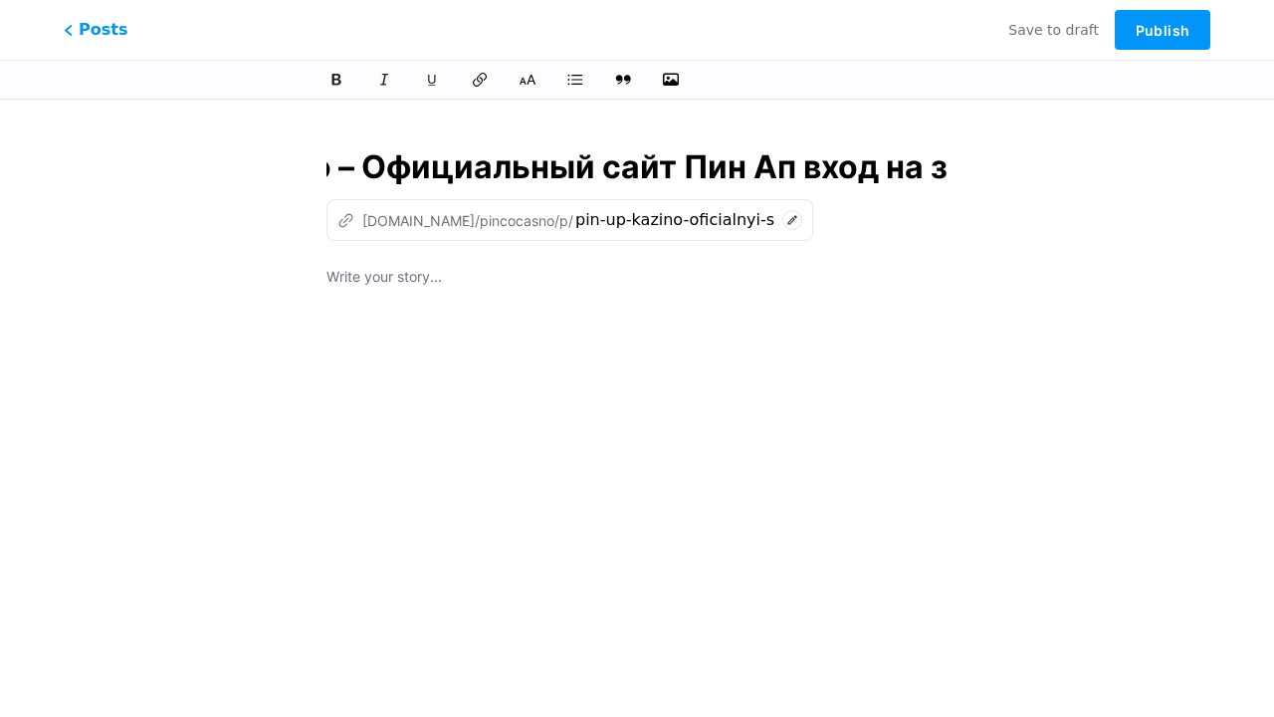
type input "Pin Up Казино – Официальный сайт Пин Ап вход на зе"
type input "pin-up-kazino-oficialnyi-sait-pin-ap-vxod-na"
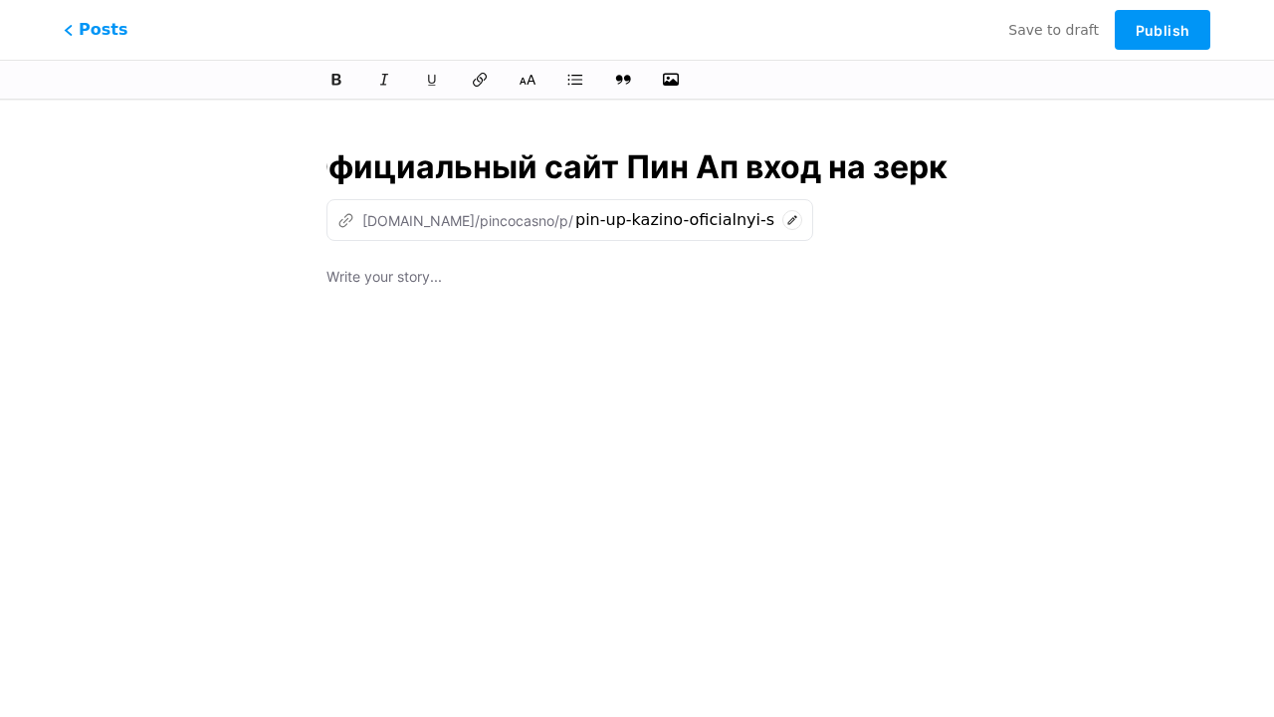
type input "Pin Up Казино – Официальный сайт Пин Ап вход на зерка"
type input "pin-up-kazino-oficialnyi-sait-pin-ap-vxod-na-ze"
type input "Pin Up Казино – Официальный сайт Пин Ап вход на зеркало."
click at [637, 404] on div at bounding box center [637, 514] width 621 height 498
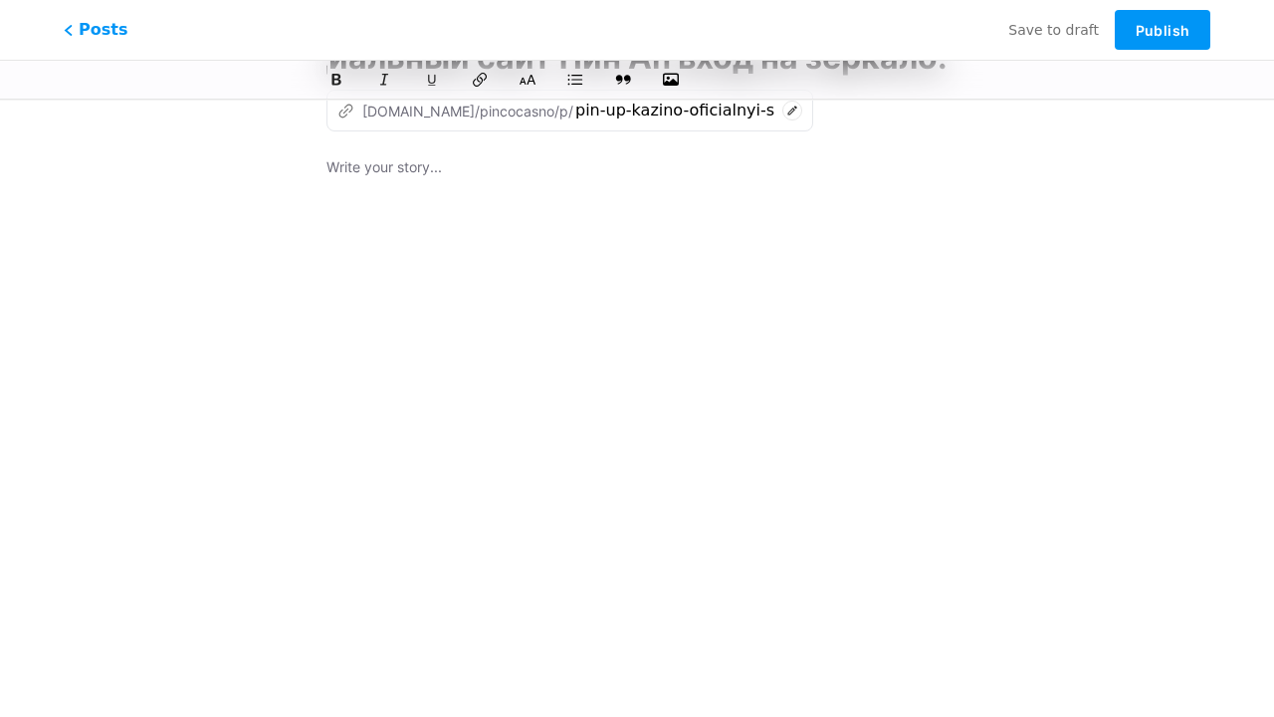
scroll to position [2531, 0]
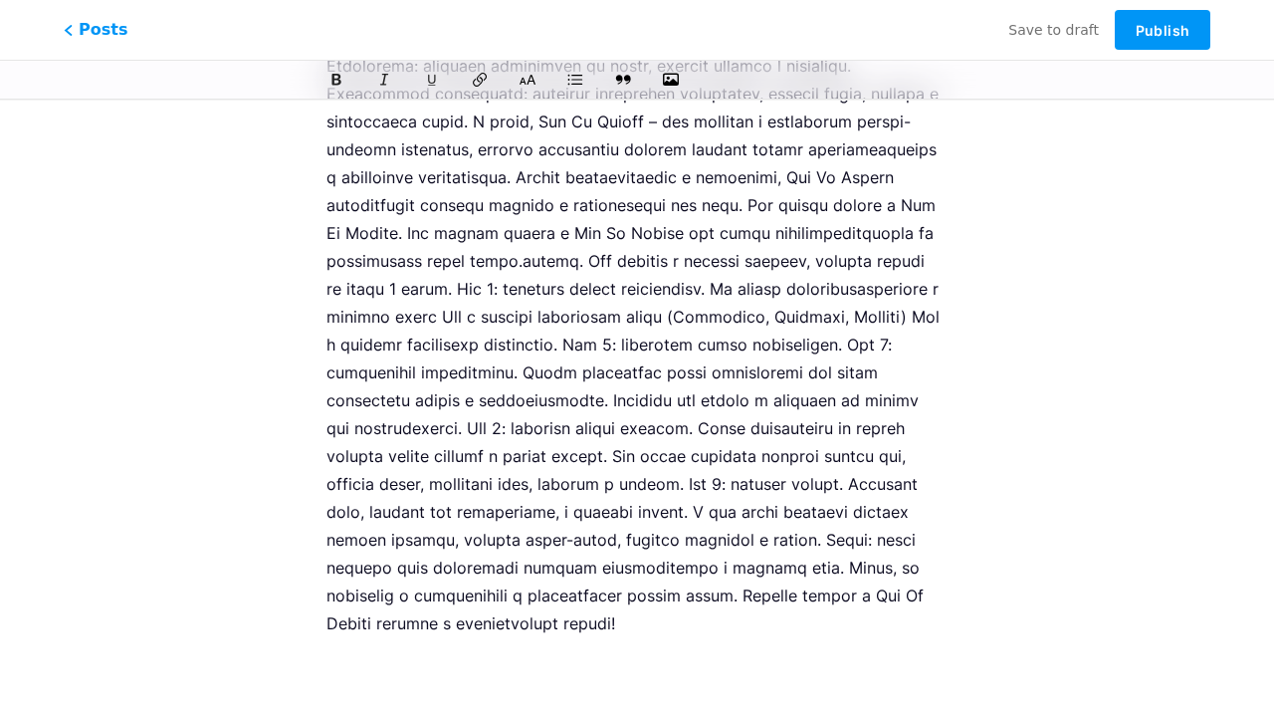
type input "pin-up-kazino-oficialnyi-sait-pin-ap-vxod-na-zerkalo"
click at [1163, 30] on span "Publish" at bounding box center [1163, 30] width 54 height 17
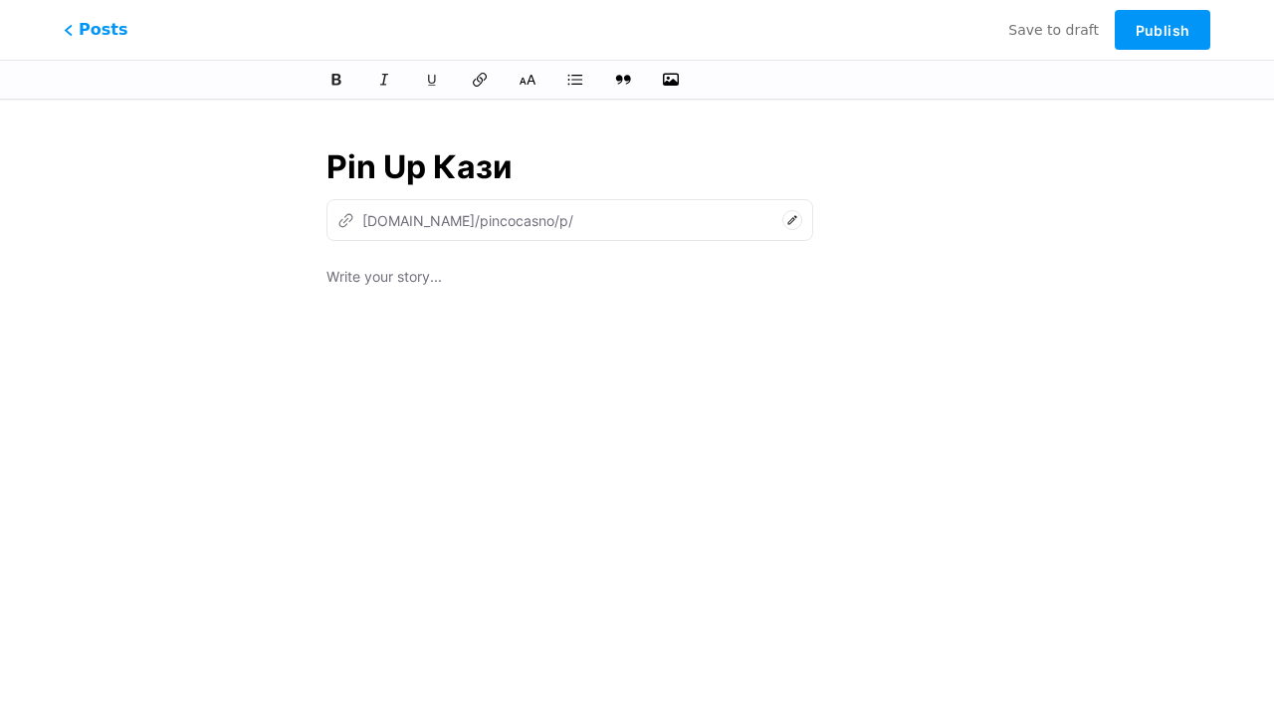
type input "Pin Up [PERSON_NAME]"
type input "pin-up-ka"
type input "Pin Up Казино – Офи"
type input "pin-up-[PERSON_NAME]"
type input "Pin Up Казино – Офици"
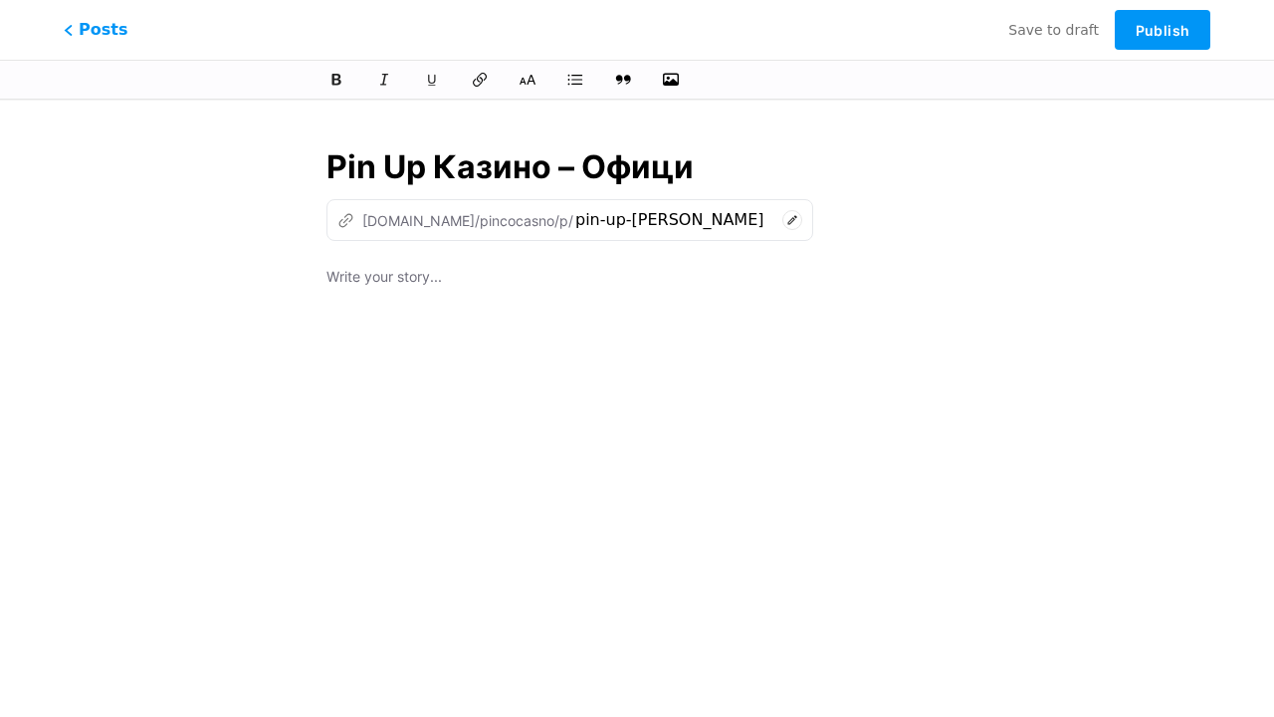
type input "pin-up-kazino-of"
type input "Pin Up Казино – Официальный сайт"
type input "pin-up-kazino-oficialnyi-sa"
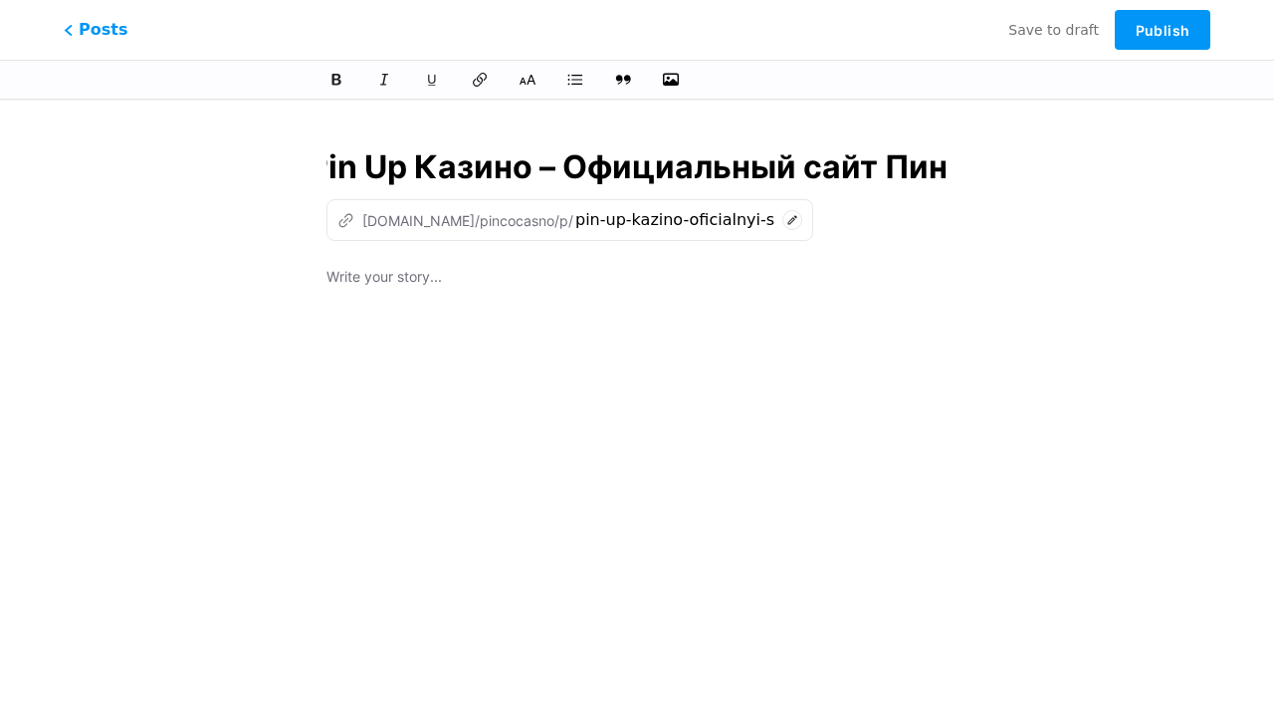
type input "Pin Up Казино – Официальный сайт Пин А"
type input "pin-up-kazino-oficialnyi-sait-pi"
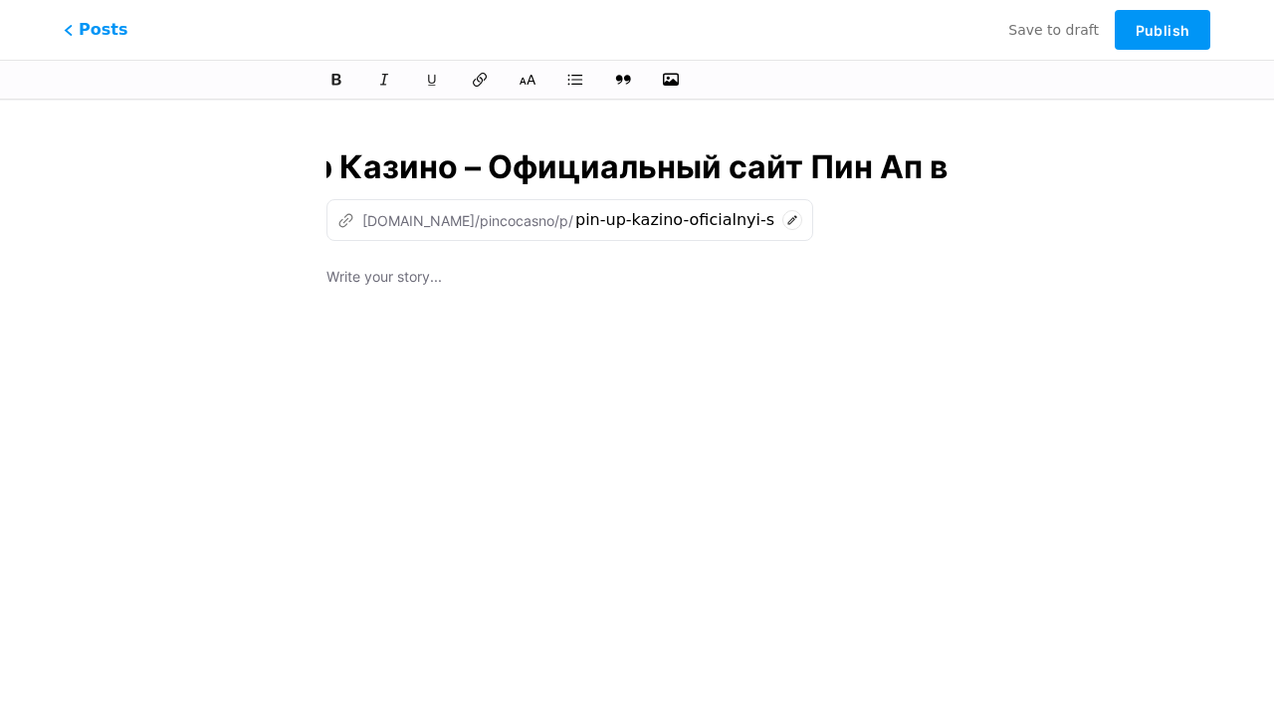
type input "Pin Up Казино – Официальный сайт Пин Ап вх"
type input "pin-up-kazino-oficialnyi-sait-pin-ap"
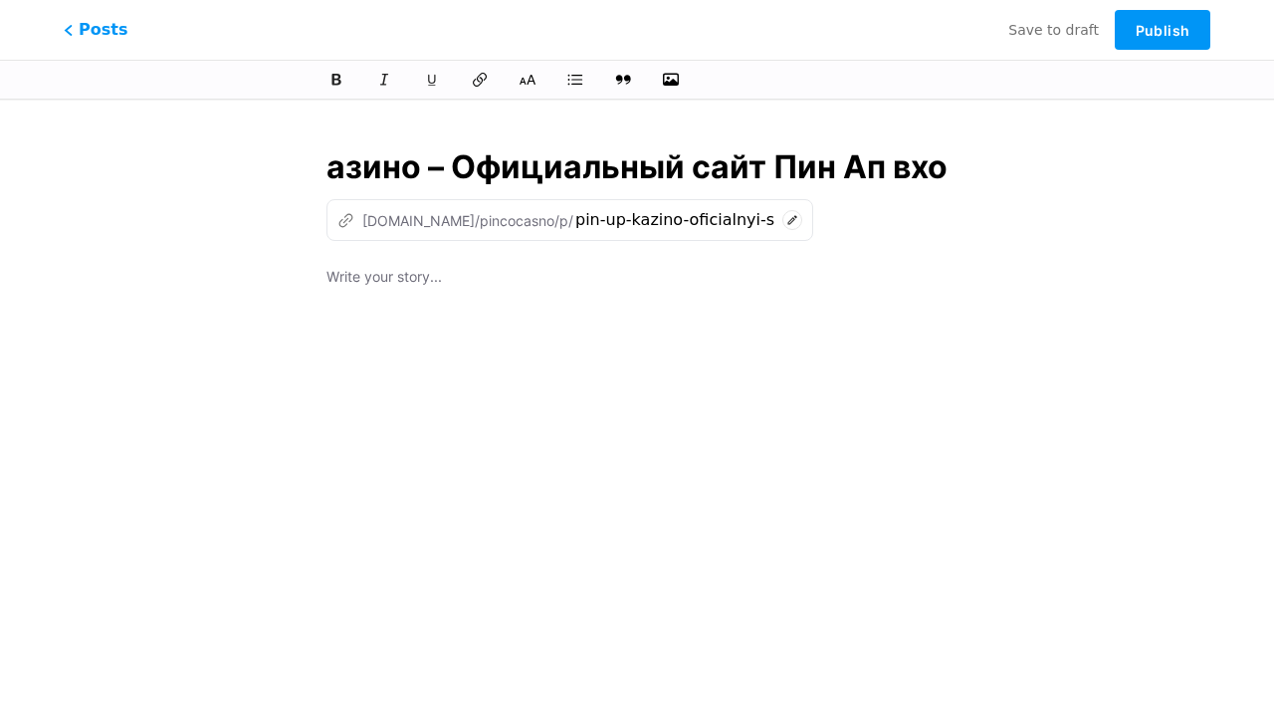
type input "Pin Up Казино – Официальный сайт Пин Ап вход"
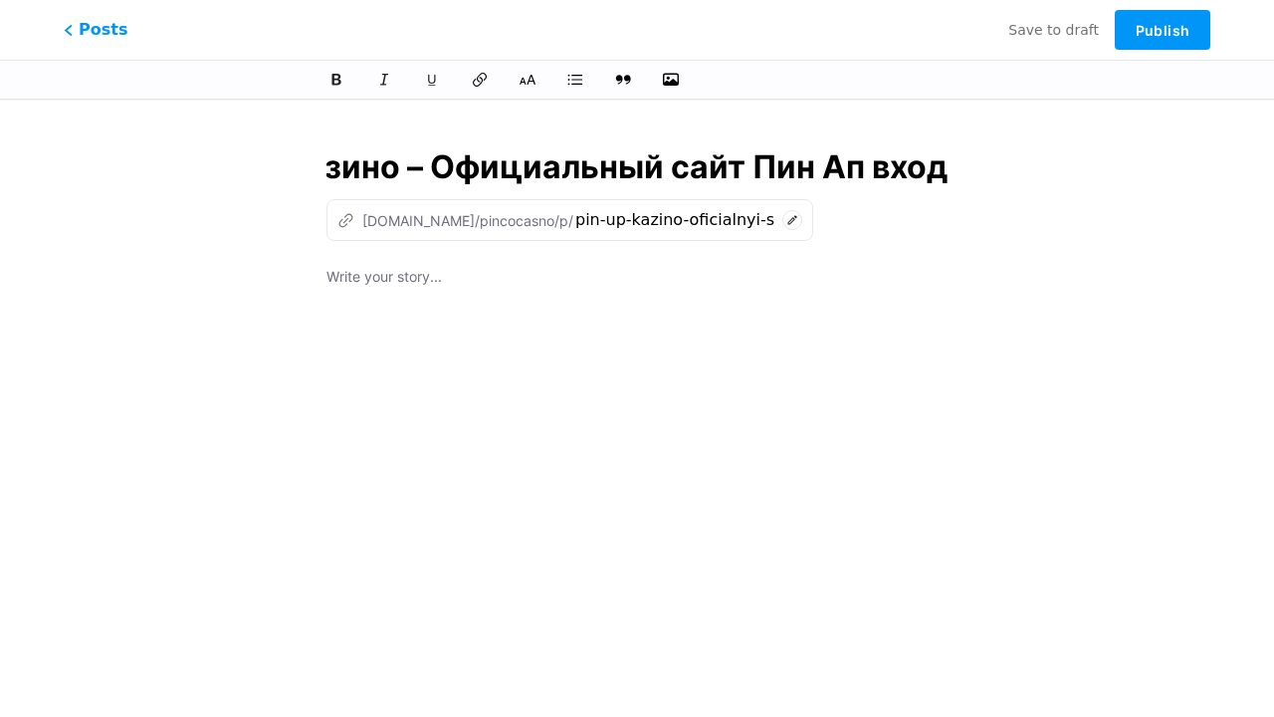
type input "pin-up-kazino-oficialnyi-sait-pin-ap-vx"
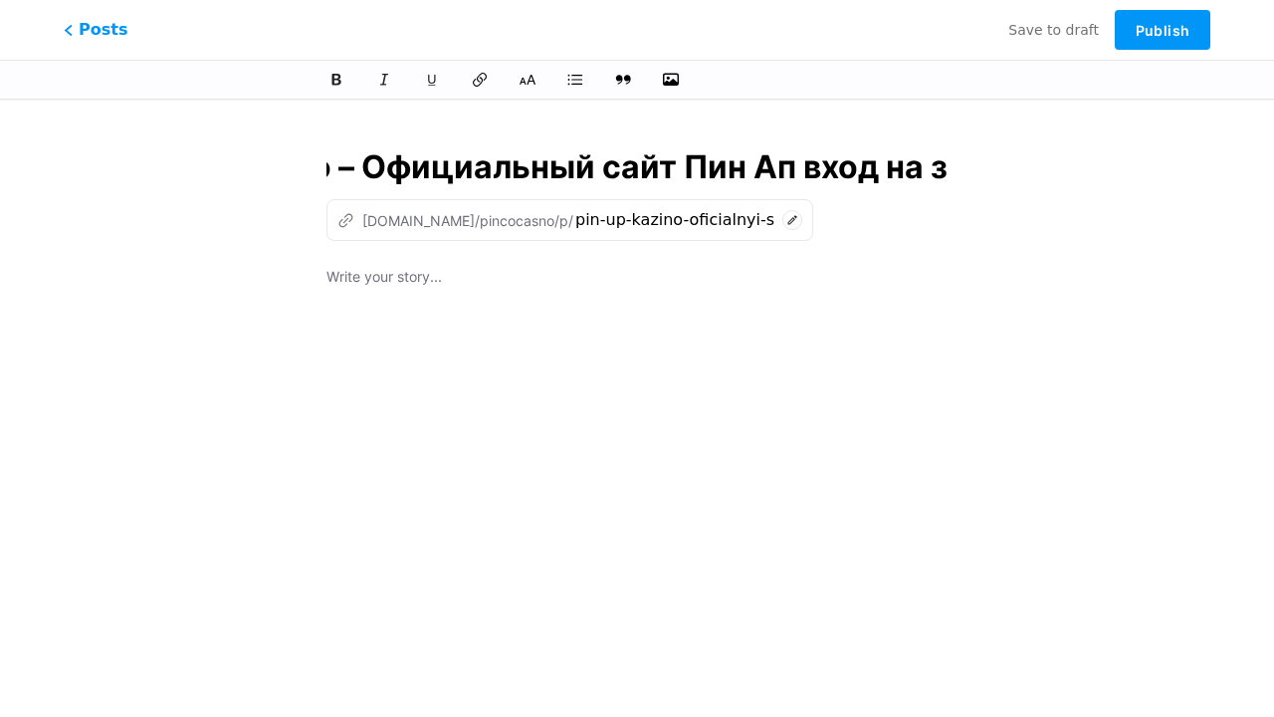
type input "Pin Up Казино – Официальный сайт Пин Ап вход на зе"
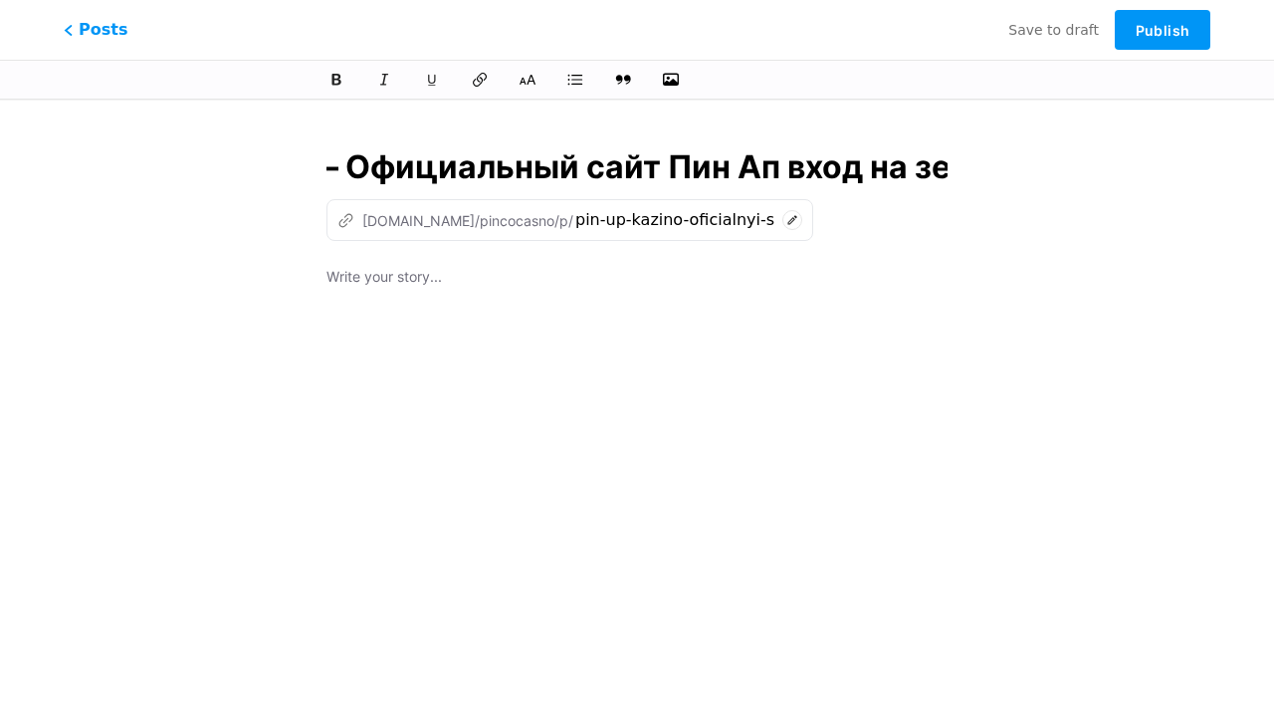
type input "pin-up-kazino-oficialnyi-sait-pin-ap-vxod-na"
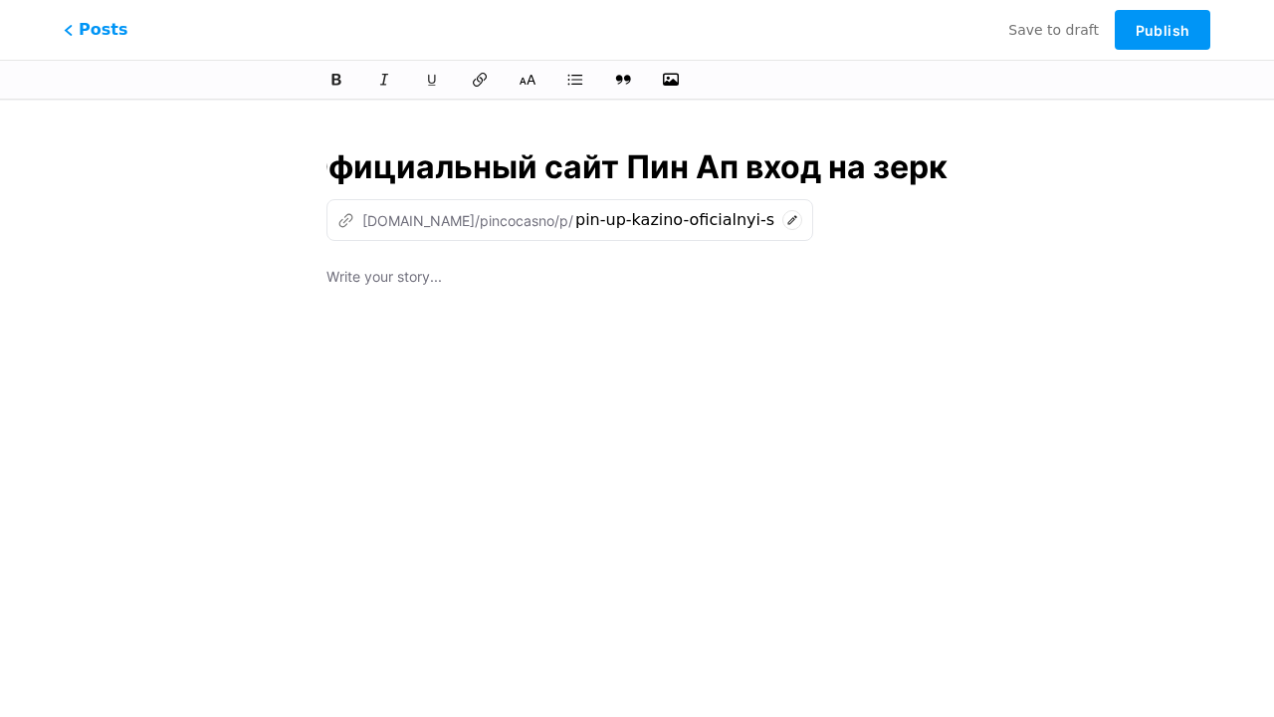
type input "Pin Up Казино – Официальный сайт Пин Ап вход на зерка"
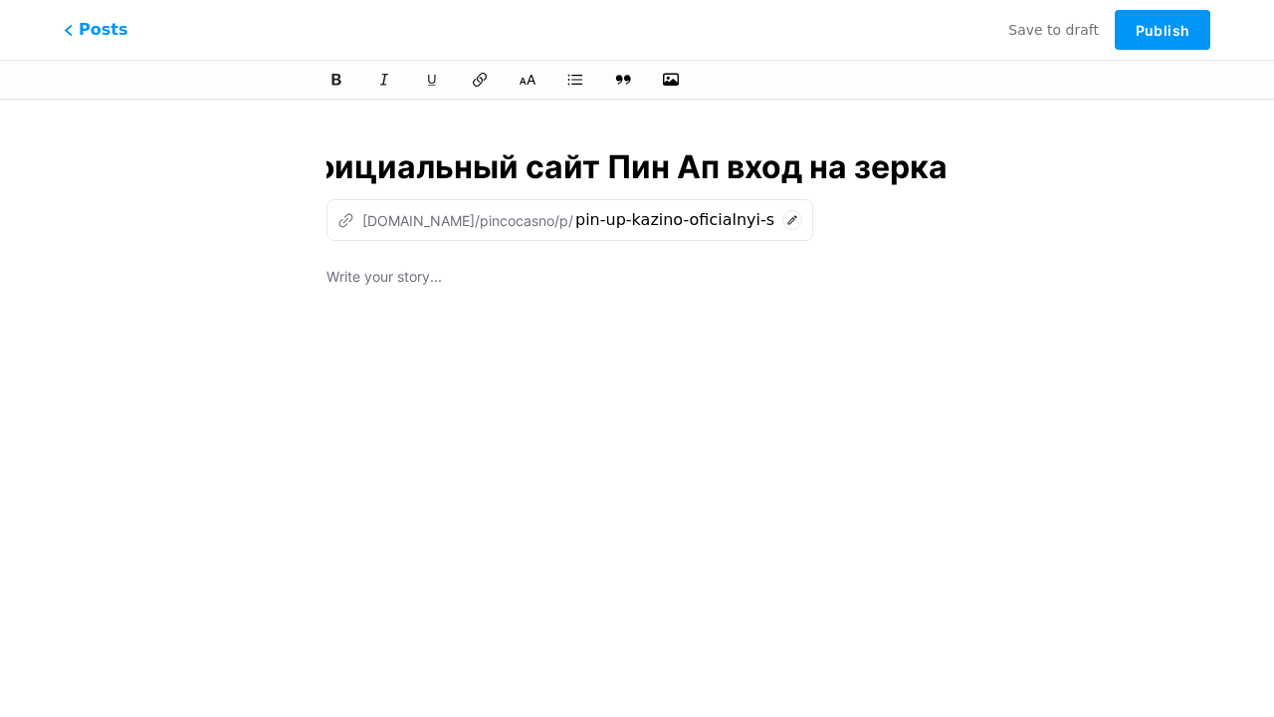
type input "pin-up-kazino-oficialnyi-sait-pin-ap-vxod-na-ze"
type input "Pin Up Казино – Официальный сайт Пин Ап вход на зеркало."
click at [637, 404] on div at bounding box center [637, 514] width 621 height 498
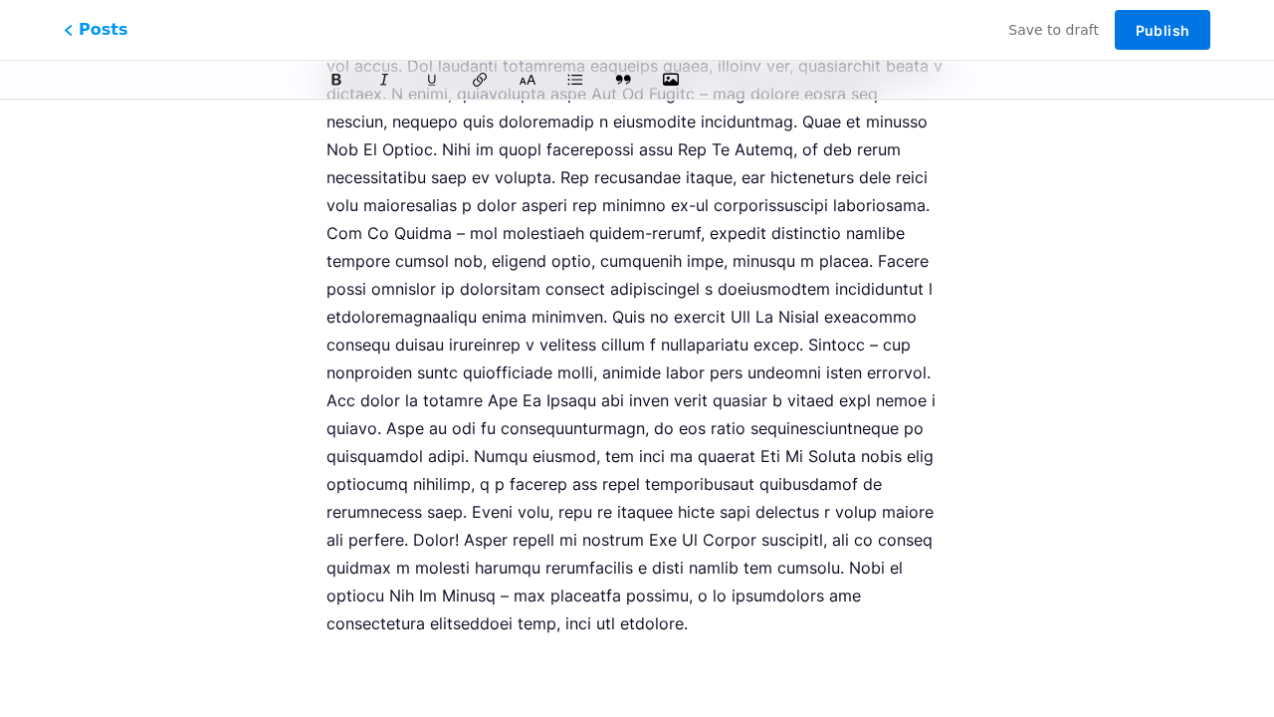
click at [1163, 30] on span "Publish" at bounding box center [1163, 30] width 54 height 17
type input "pin-up-kazino-oficialnyi-sait-pin-ap-vxod-na-zerkalo"
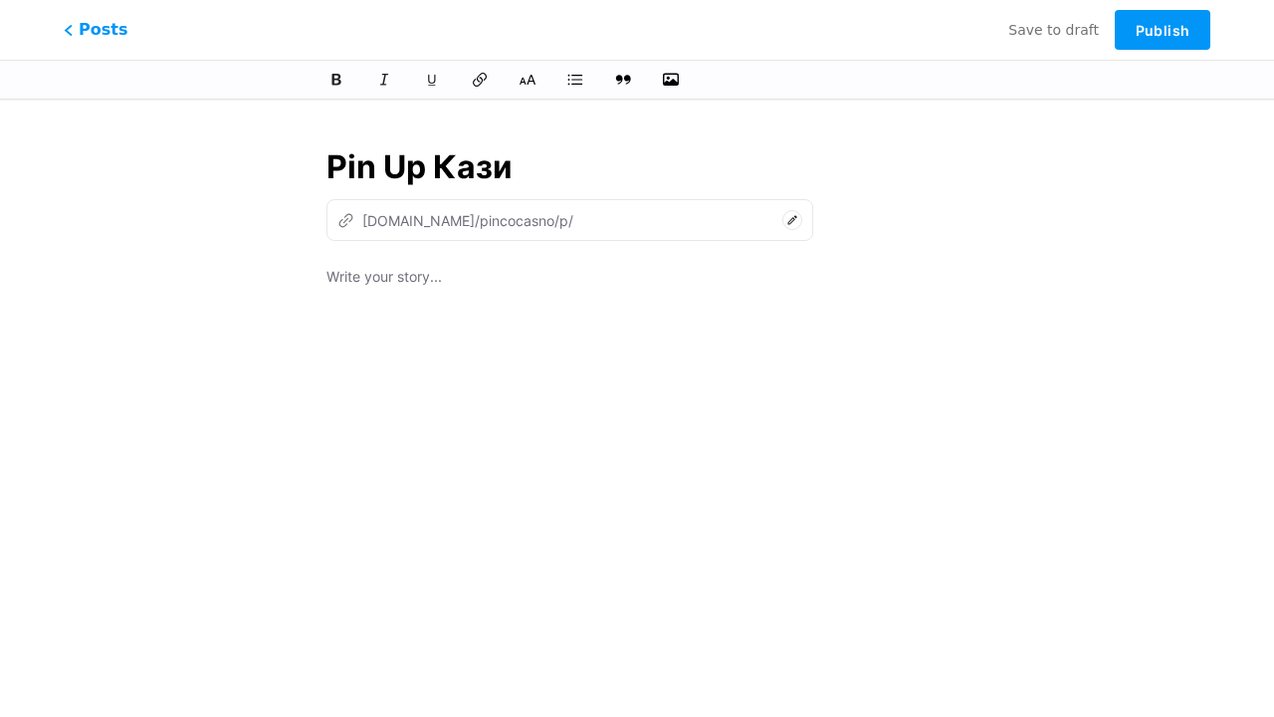
type input "Pin Up [PERSON_NAME]"
type input "pin-up-ka"
type input "Pin Up Казино – Офи"
type input "pin-up-[PERSON_NAME]"
type input "Pin Up Казино – Офици"
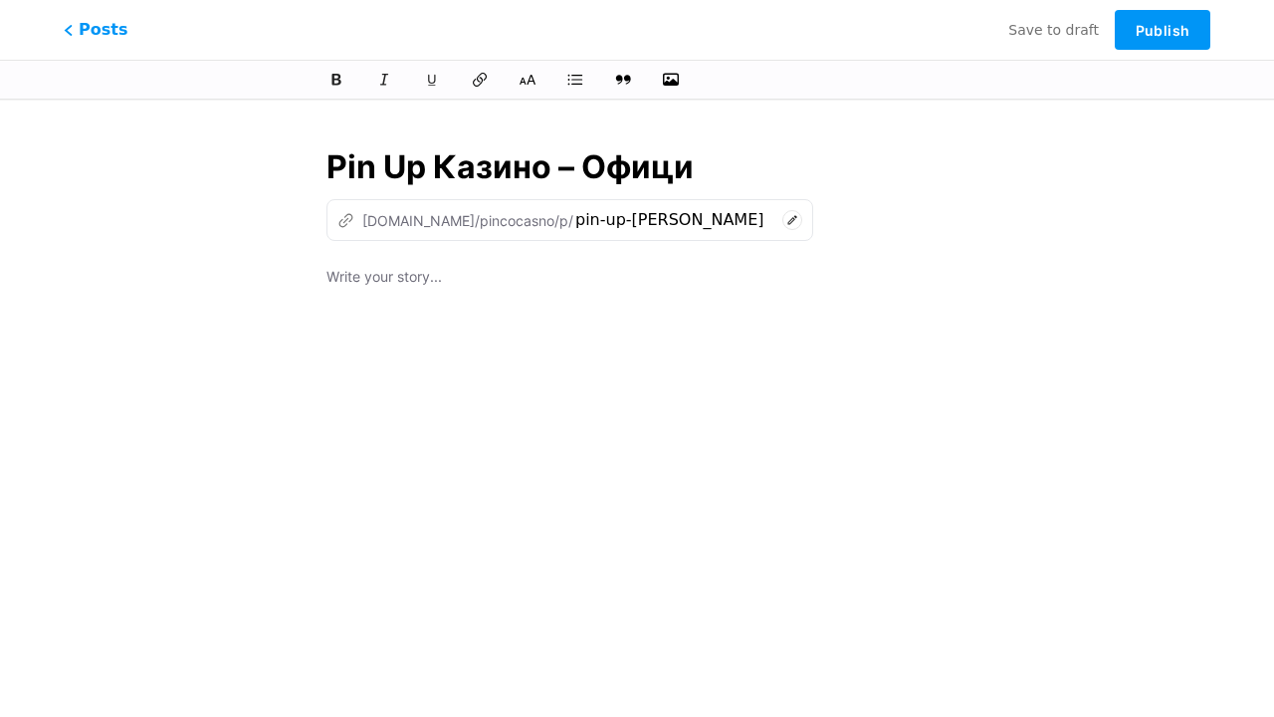
type input "pin-up-kazino-of"
type input "Pin Up Казино – Официальный сайт"
type input "pin-up-kazino-oficialnyi-sa"
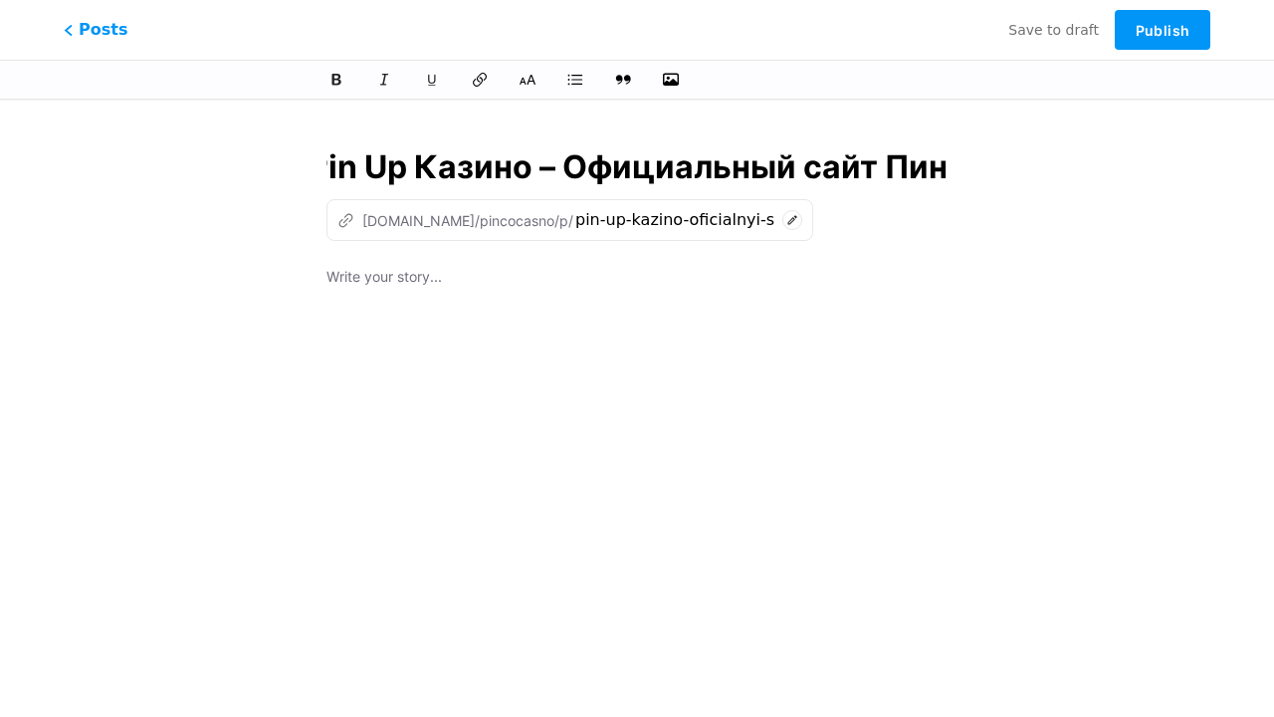
type input "Pin Up Казино – Официальный сайт [PERSON_NAME]"
type input "pin-up-kazino-oficialnyi-sait-pi"
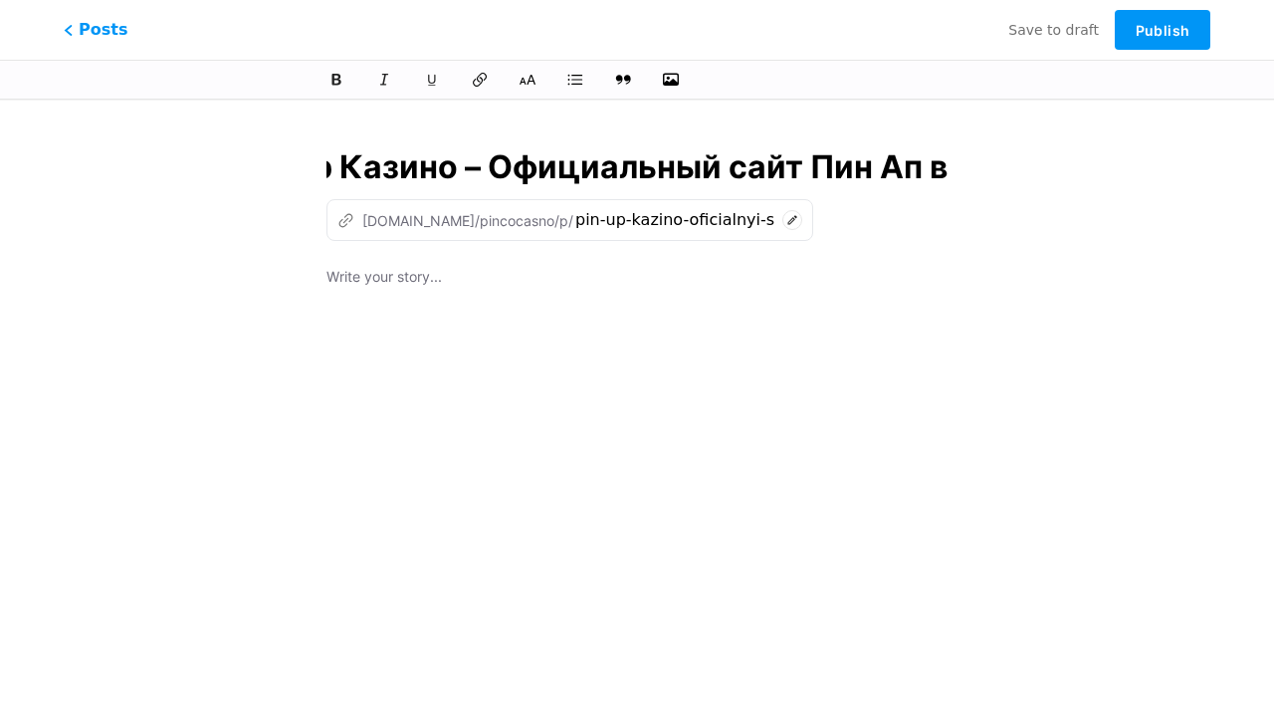
type input "Pin Up Казино – Официальный сайт Пин Ап вх"
type input "pin-up-kazino-oficialnyi-sait-pin-ap"
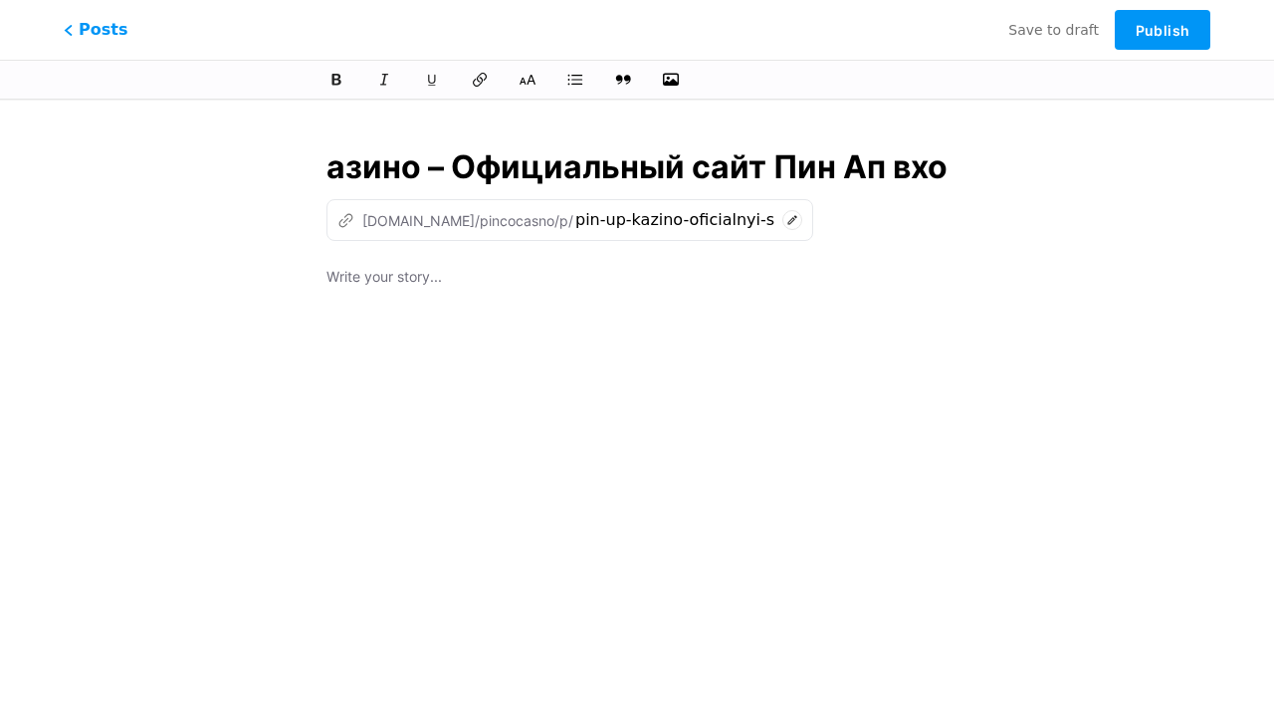
type input "Pin Up Казино – Официальный сайт Пин Ап вход"
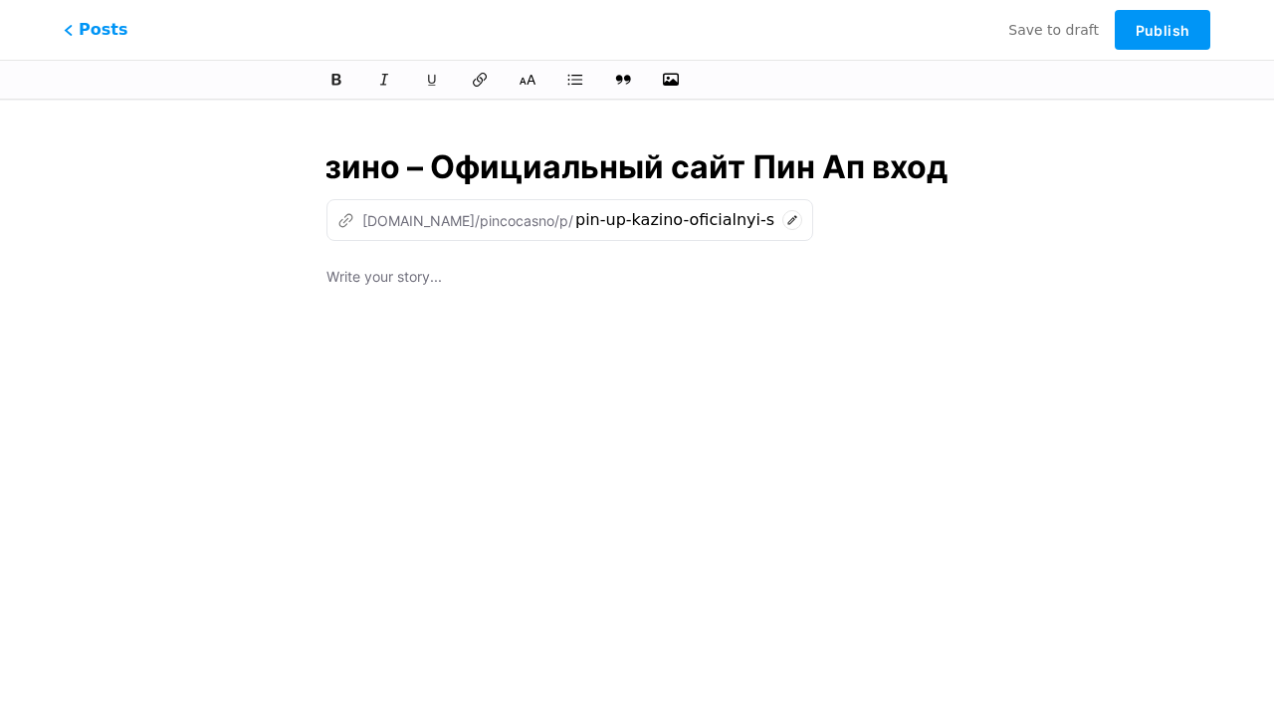
type input "pin-up-kazino-oficialnyi-sait-pin-ap-vx"
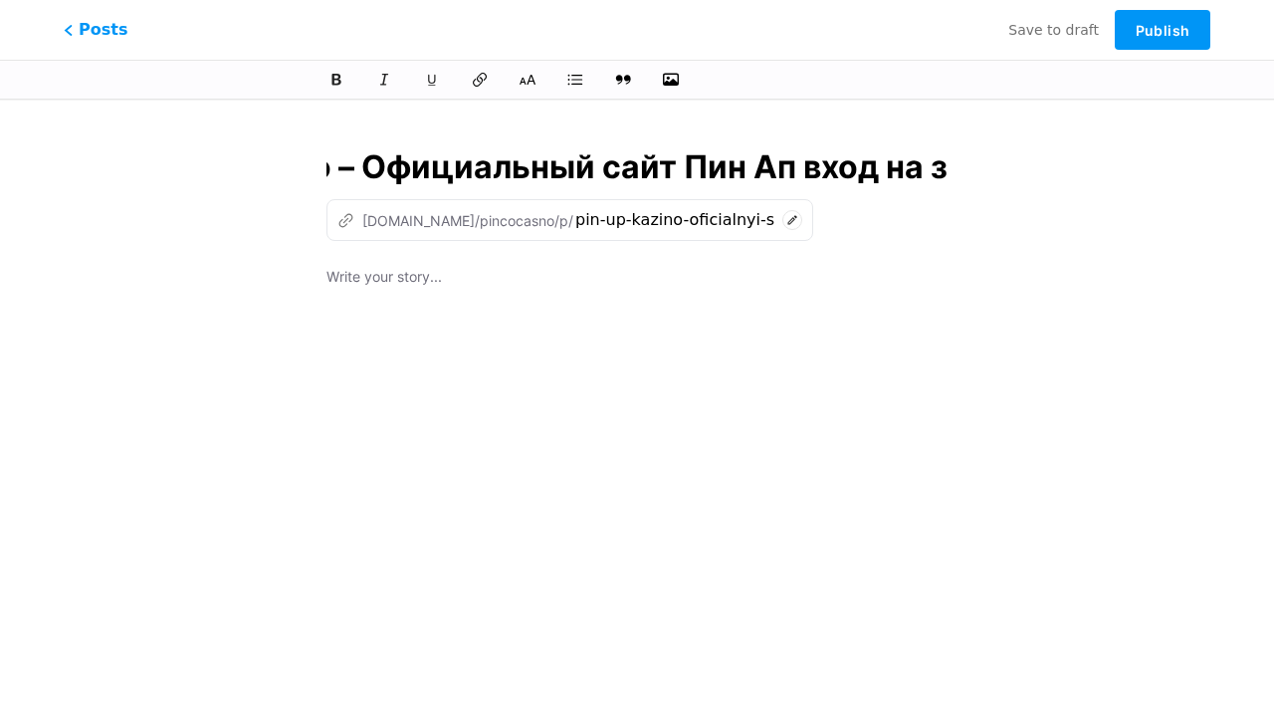
type input "Pin Up Казино – Официальный сайт Пин Ап вход на зе"
type input "pin-up-kazino-oficialnyi-sait-pin-ap-vxod-na"
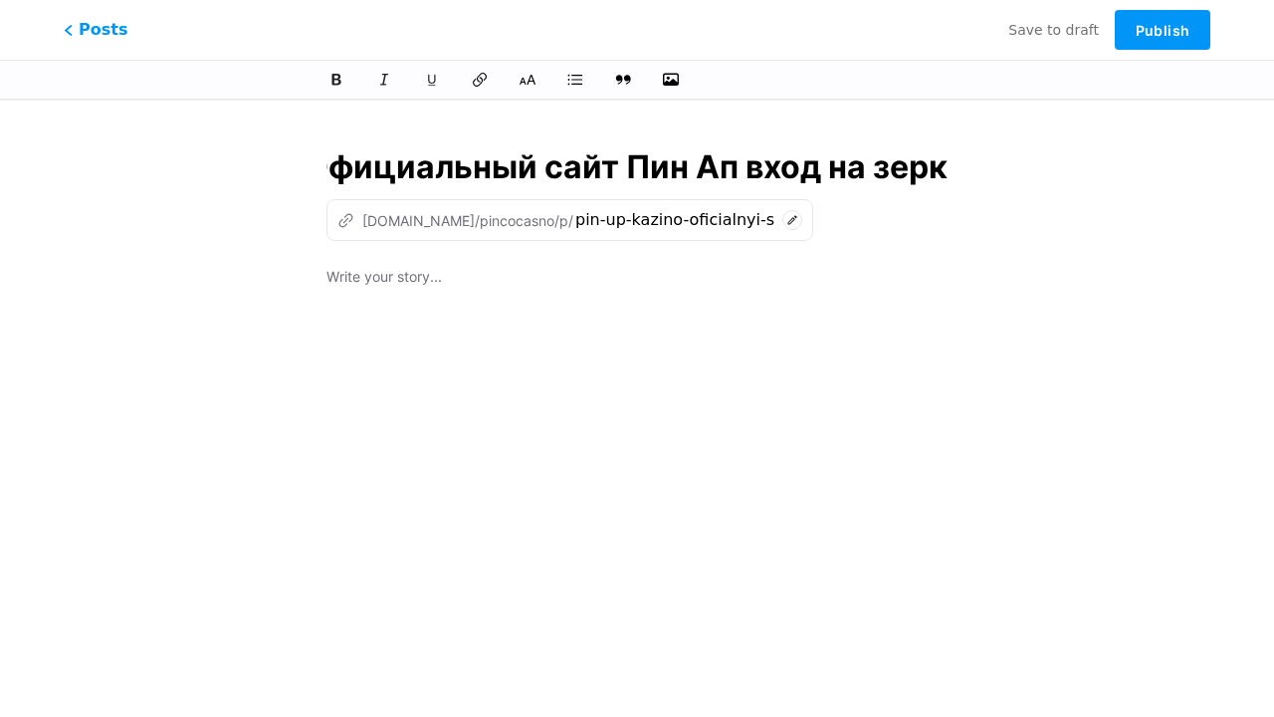
type input "Pin Up Казино – Официальный сайт Пин Ап вход на зерка"
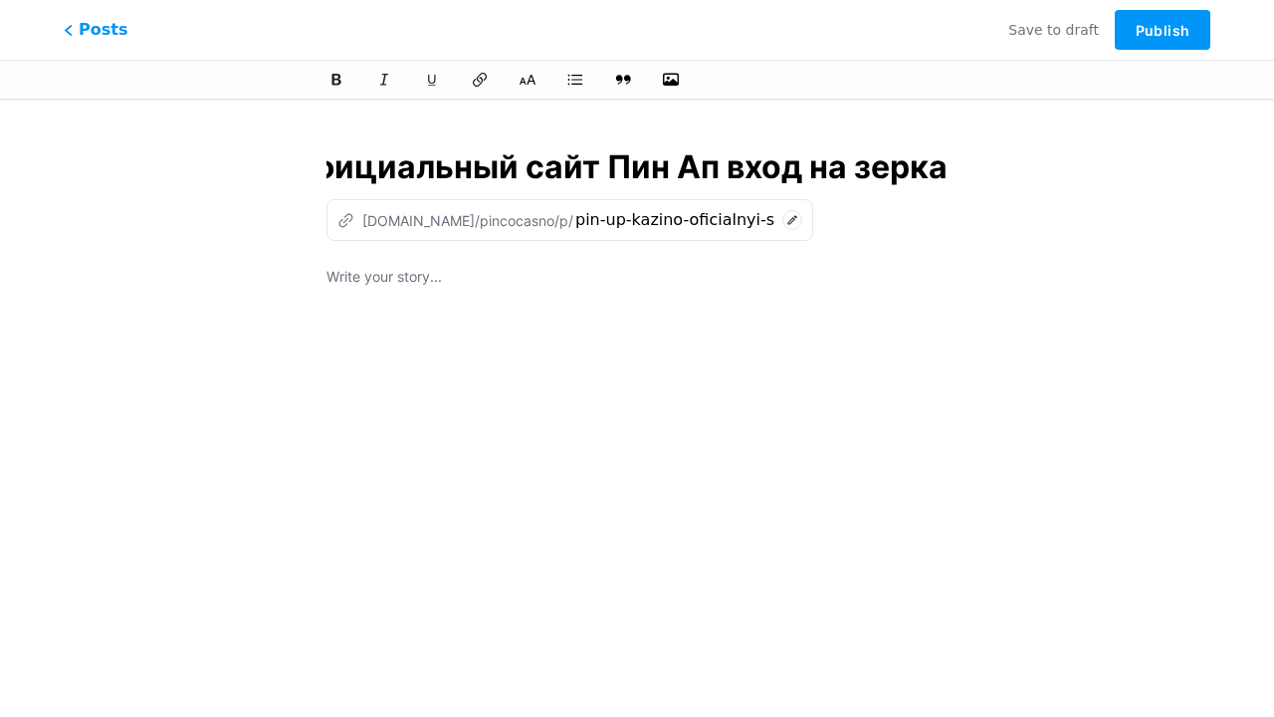
type input "pin-up-kazino-oficialnyi-sait-pin-ap-vxod-na-ze"
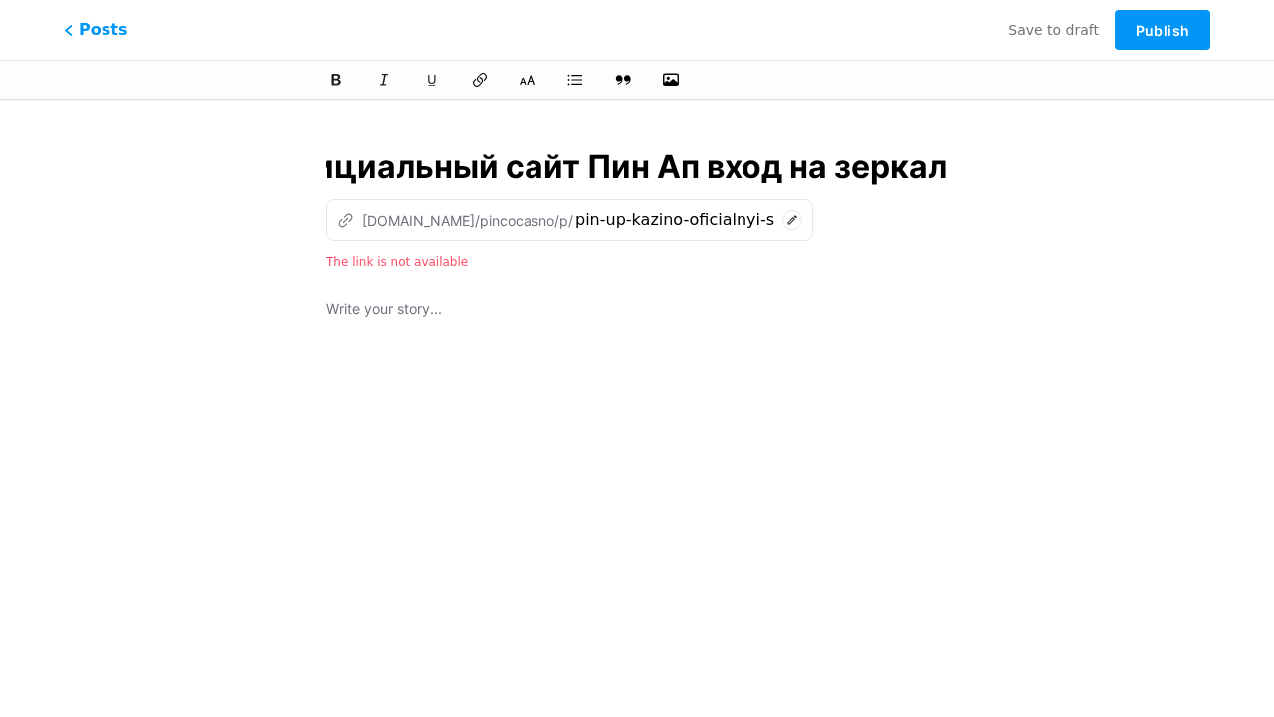
scroll to position [0, 345]
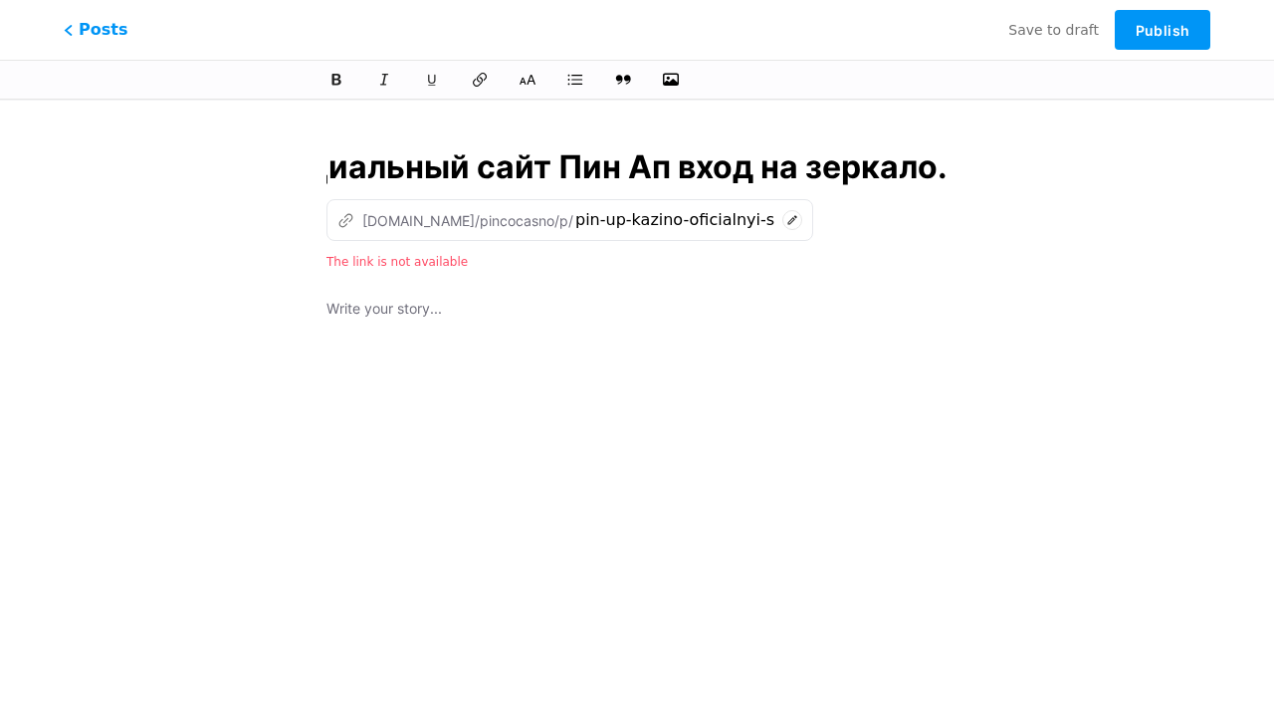
type input "Pin Up Казино – Официальный сайт Пин Ап вход на зеркало."
click at [637, 404] on div at bounding box center [637, 546] width 621 height 498
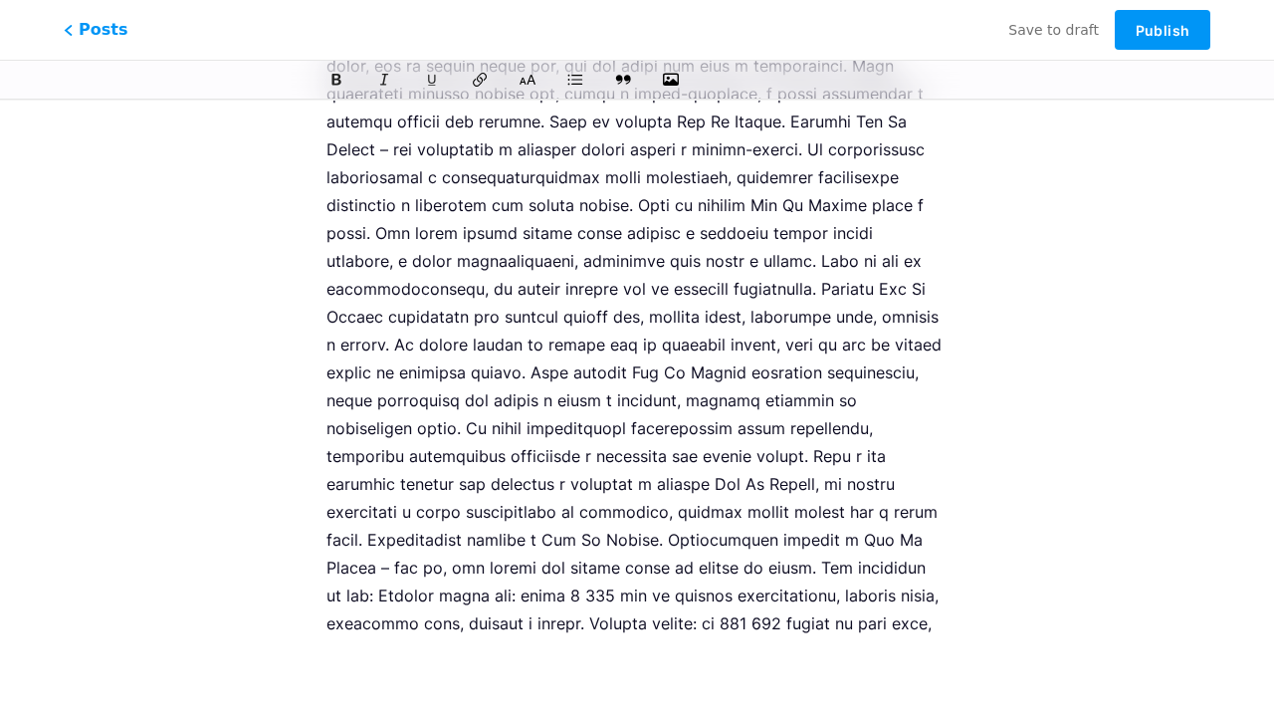
scroll to position [2814, 0]
click at [1163, 30] on span "Publish" at bounding box center [1163, 30] width 54 height 17
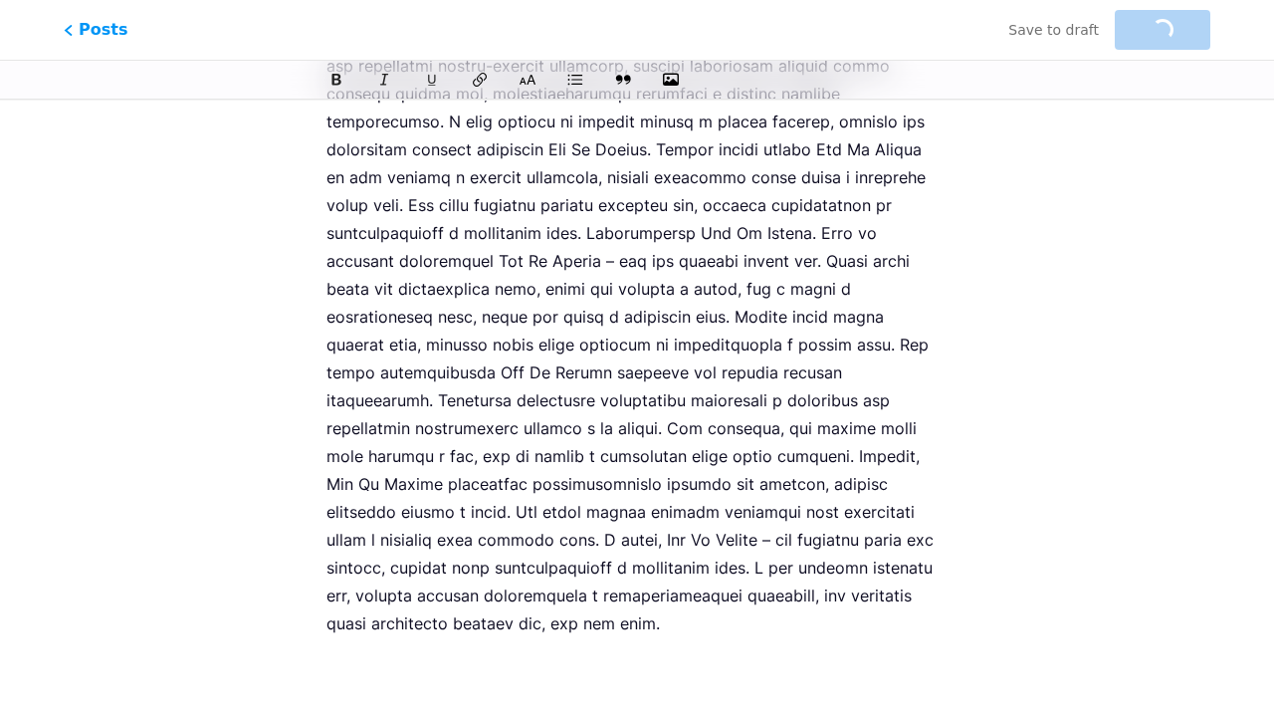
type input "pin-up-kazino-oficialnyi-sait-pin-ap-vxod-na-zerkalo"
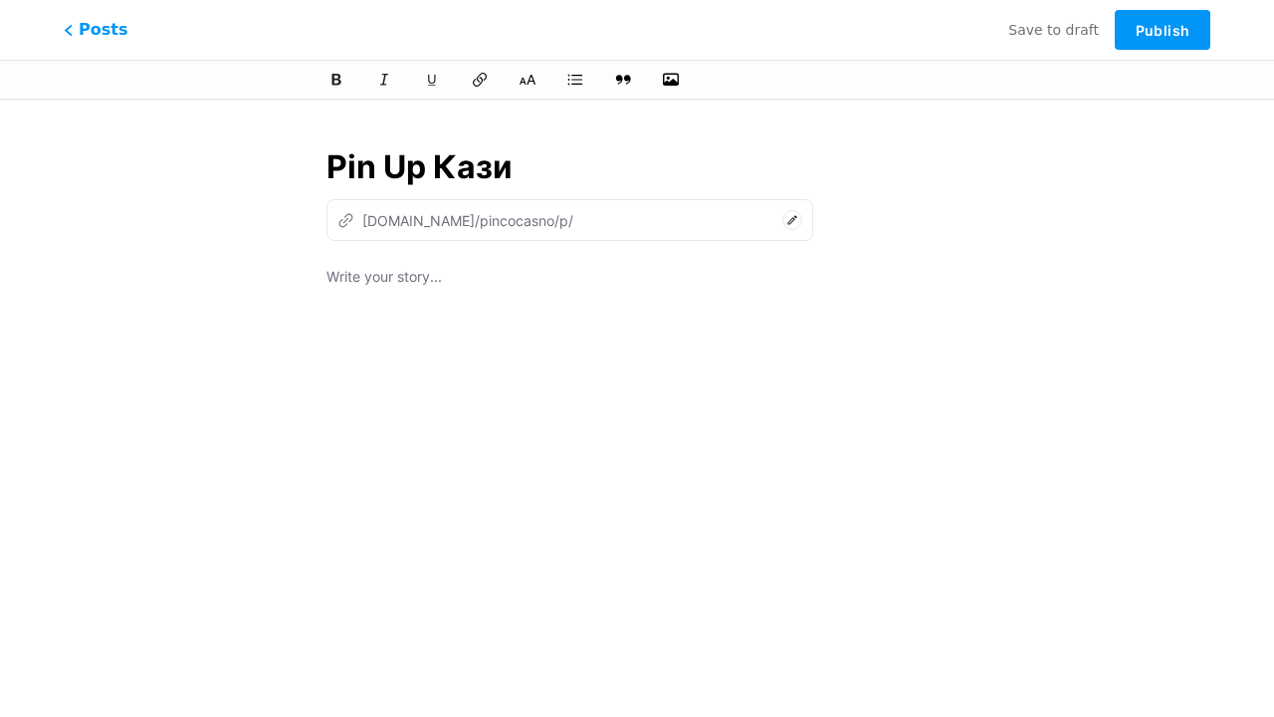
type input "Pin Up [PERSON_NAME]"
type input "pin-up-ka"
type input "Pin Up Казино – Офи"
type input "pin-up-[PERSON_NAME]"
type input "Pin Up Казино – Офици"
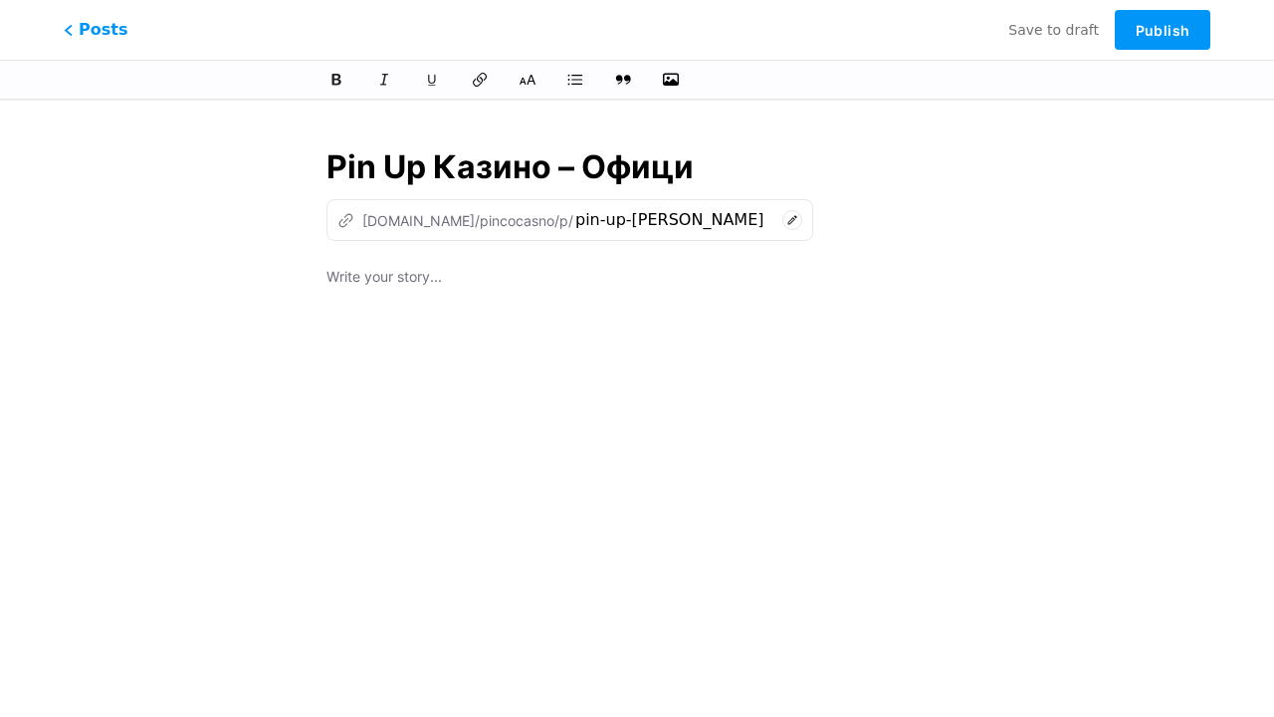
type input "pin-up-kazino-of"
type input "Pin Up Казино – Официальный сайт"
type input "pin-up-kazino-oficialnyi-sa"
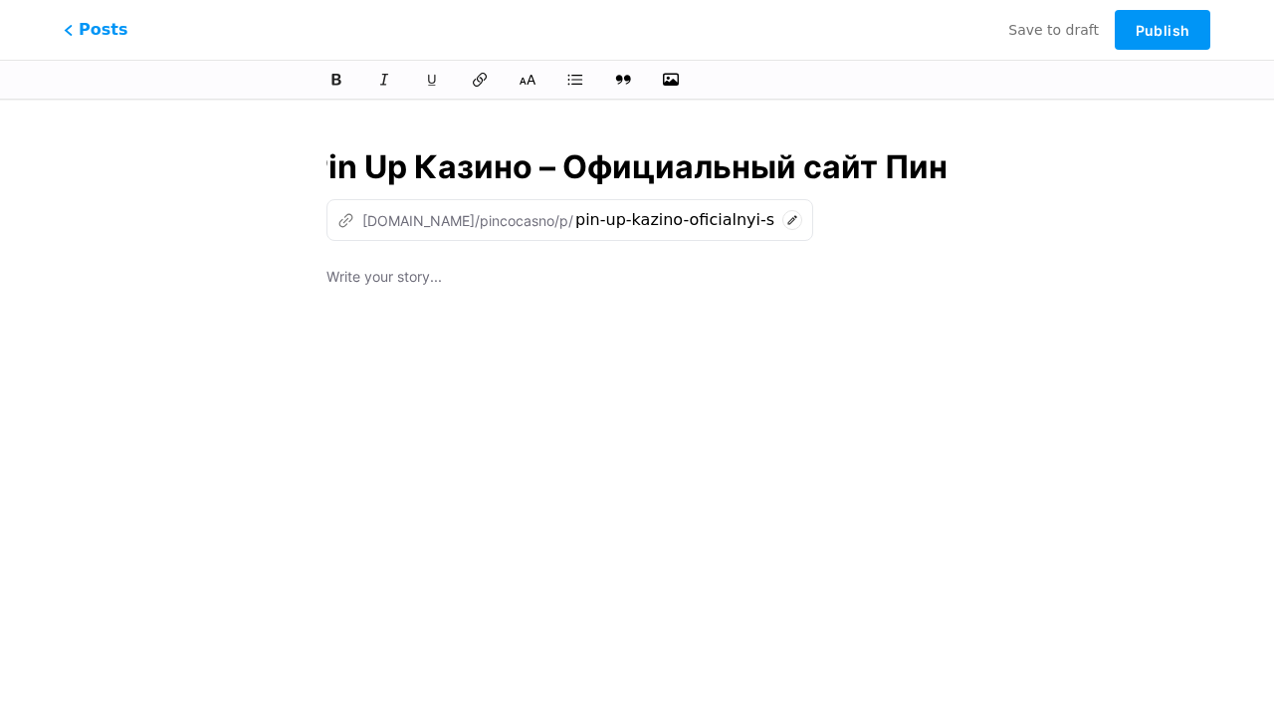
type input "Pin Up Казино – Официальный сайт [PERSON_NAME]"
type input "pin-up-kazino-oficialnyi-sait-pi"
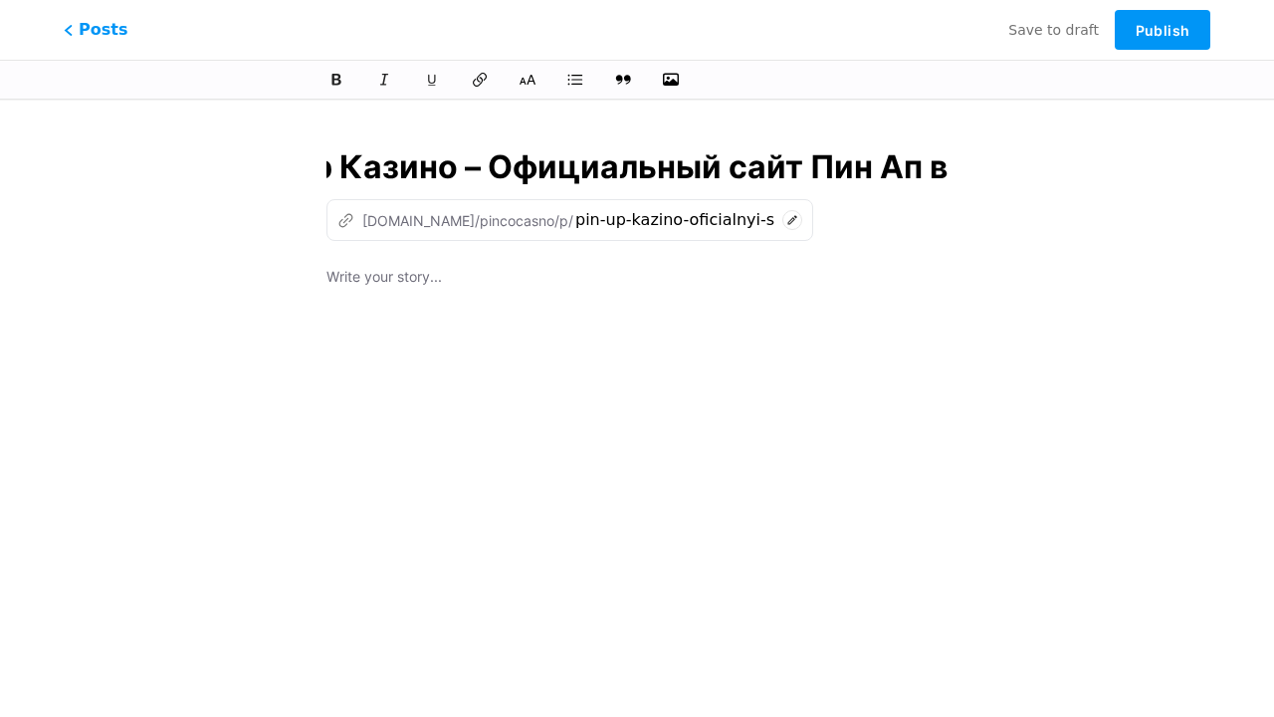
type input "Pin Up Казино – Официальный сайт Пин Ап вх"
type input "pin-up-kazino-oficialnyi-sait-pin-ap"
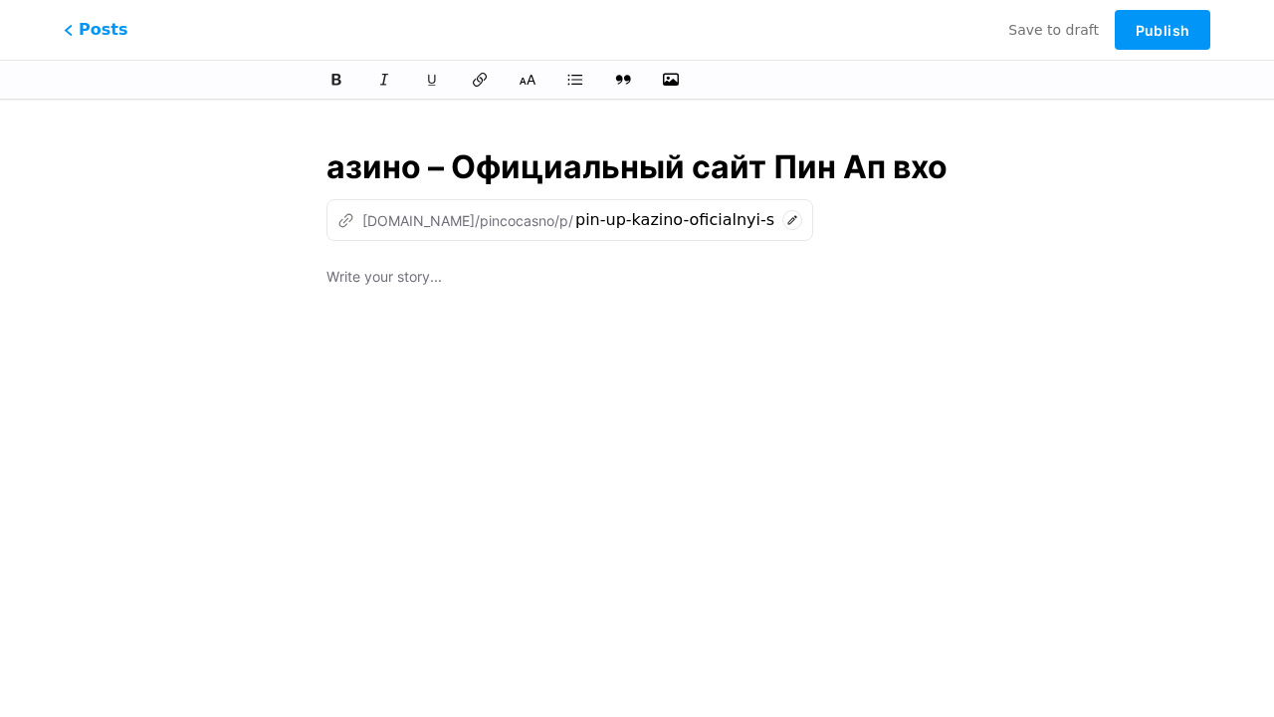
type input "Pin Up Казино – Официальный сайт Пин Ап вход"
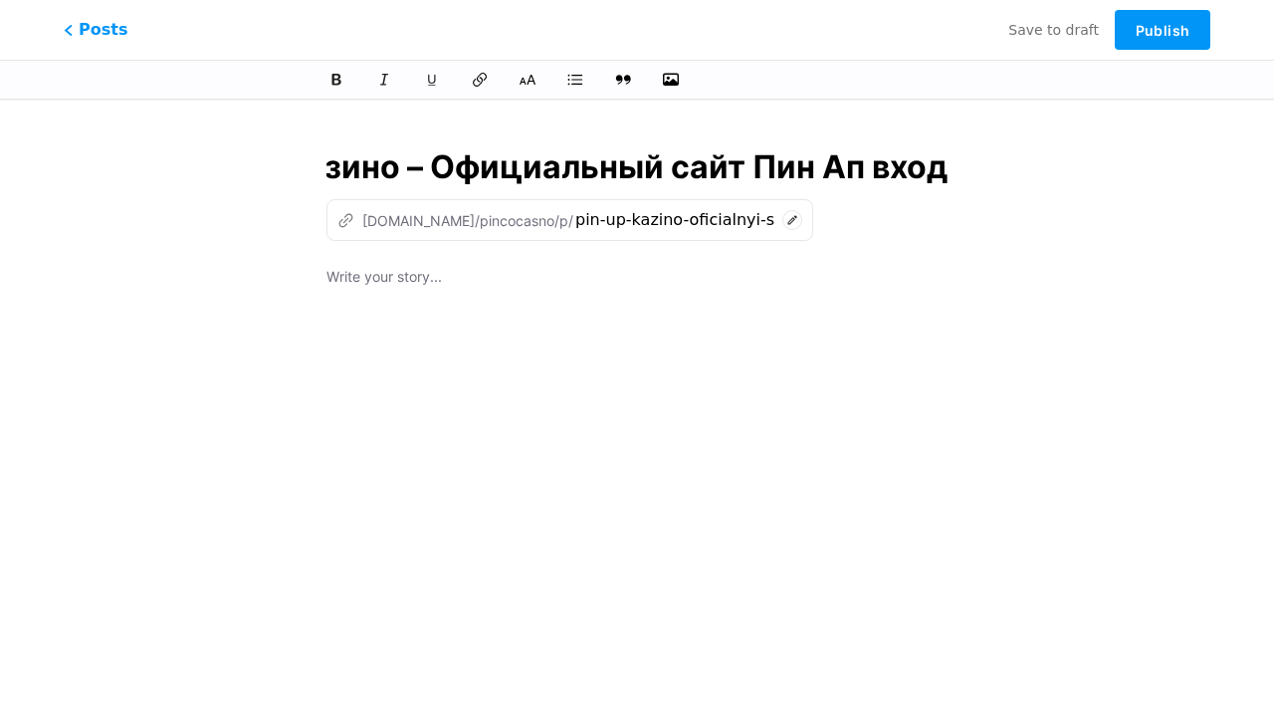
type input "pin-up-kazino-oficialnyi-sait-pin-ap-vx"
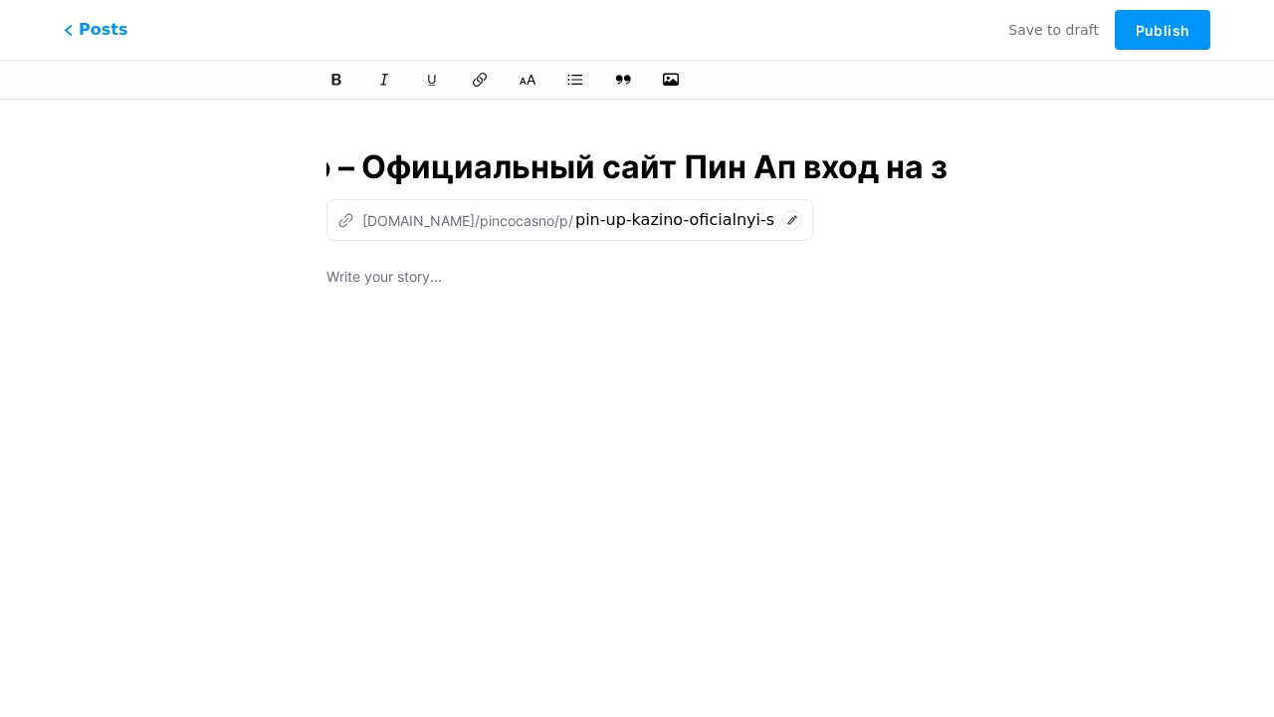
type input "Pin Up Казино – Официальный сайт Пин Ап вход на зе"
type input "pin-up-kazino-oficialnyi-sait-pin-ap-vxod-na"
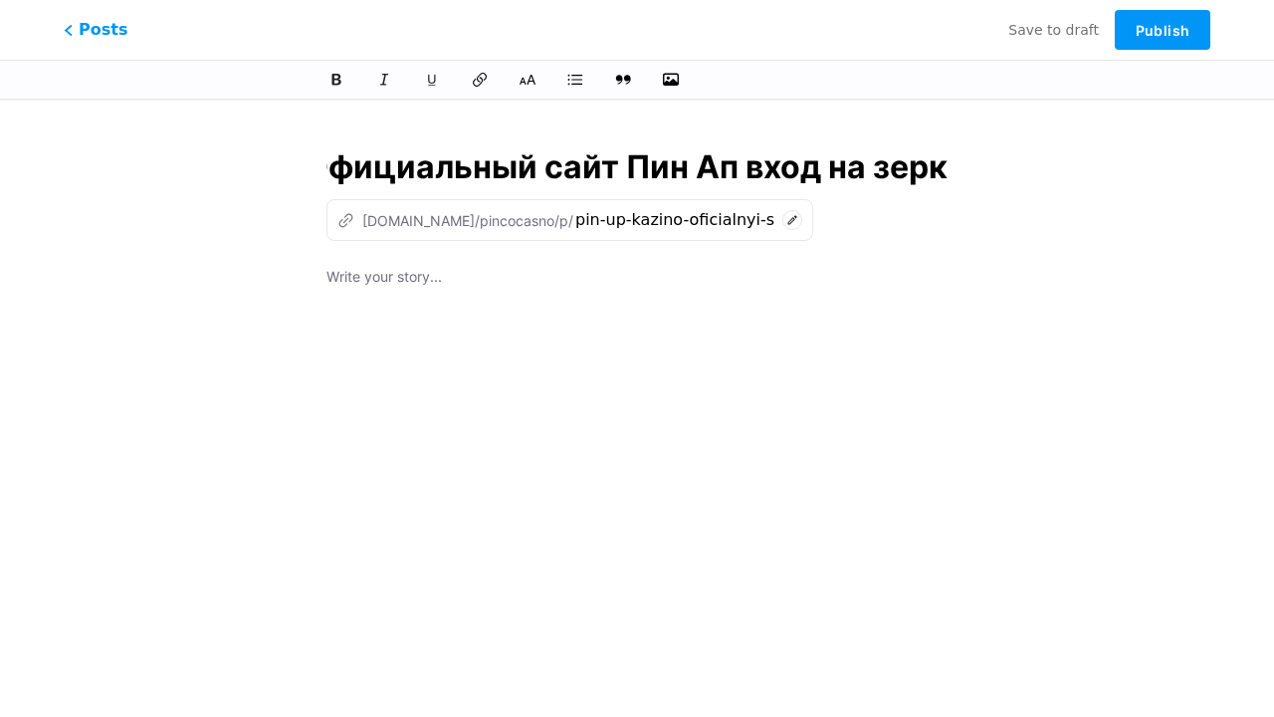
type input "Pin Up Казино – Официальный сайт Пин Ап вход на зерка"
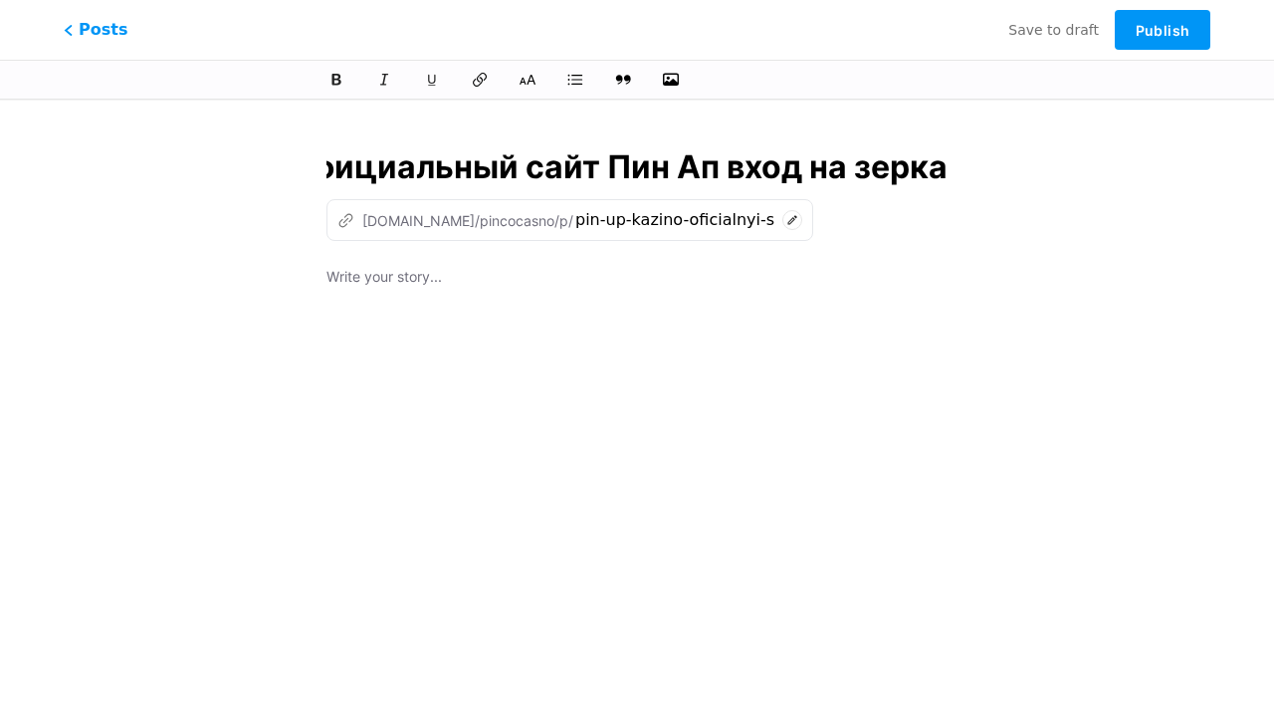
type input "pin-up-kazino-oficialnyi-sait-pin-ap-vxod-na-ze"
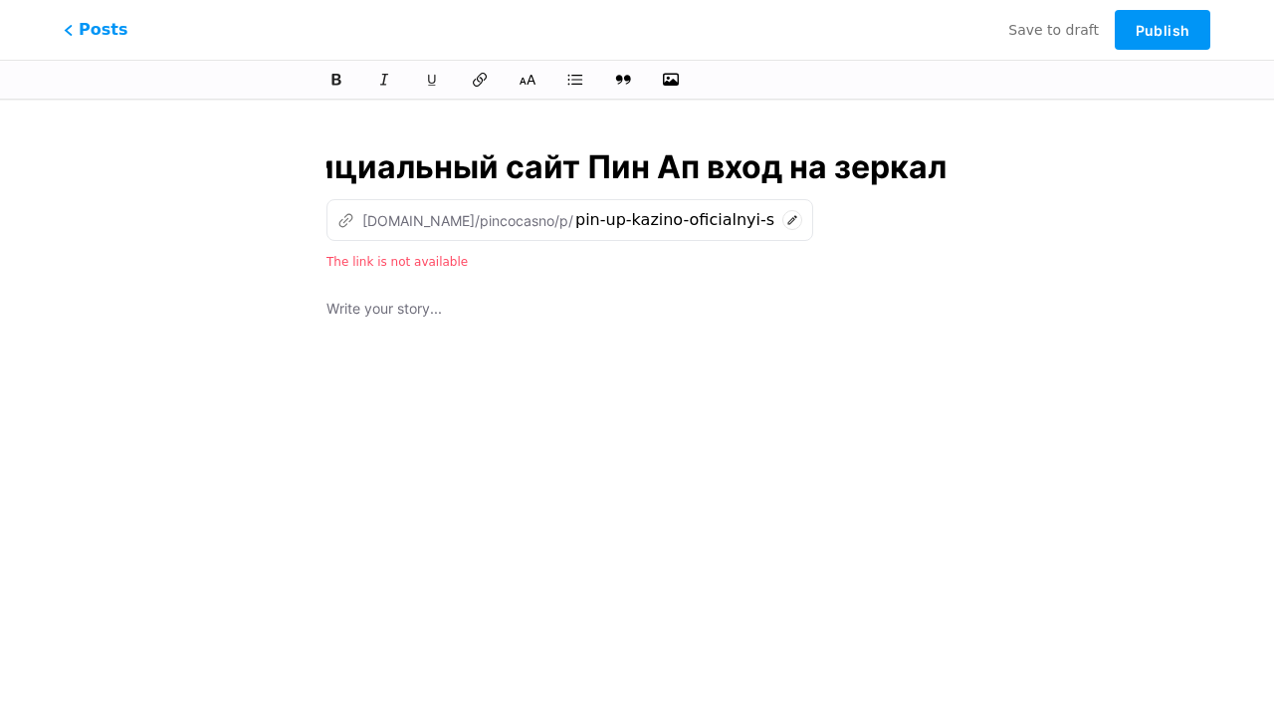
scroll to position [0, 345]
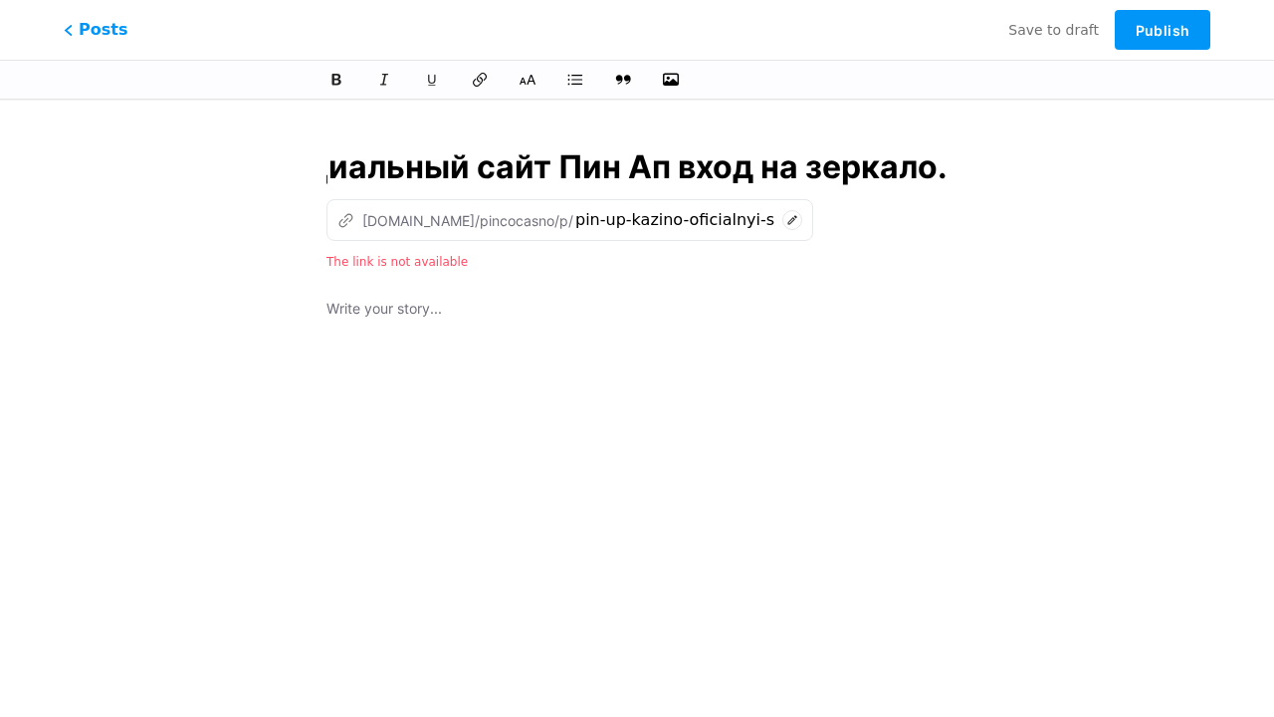
type input "Pin Up Казино – Официальный сайт Пин Ап вход на зеркало."
click at [637, 404] on div at bounding box center [637, 546] width 621 height 498
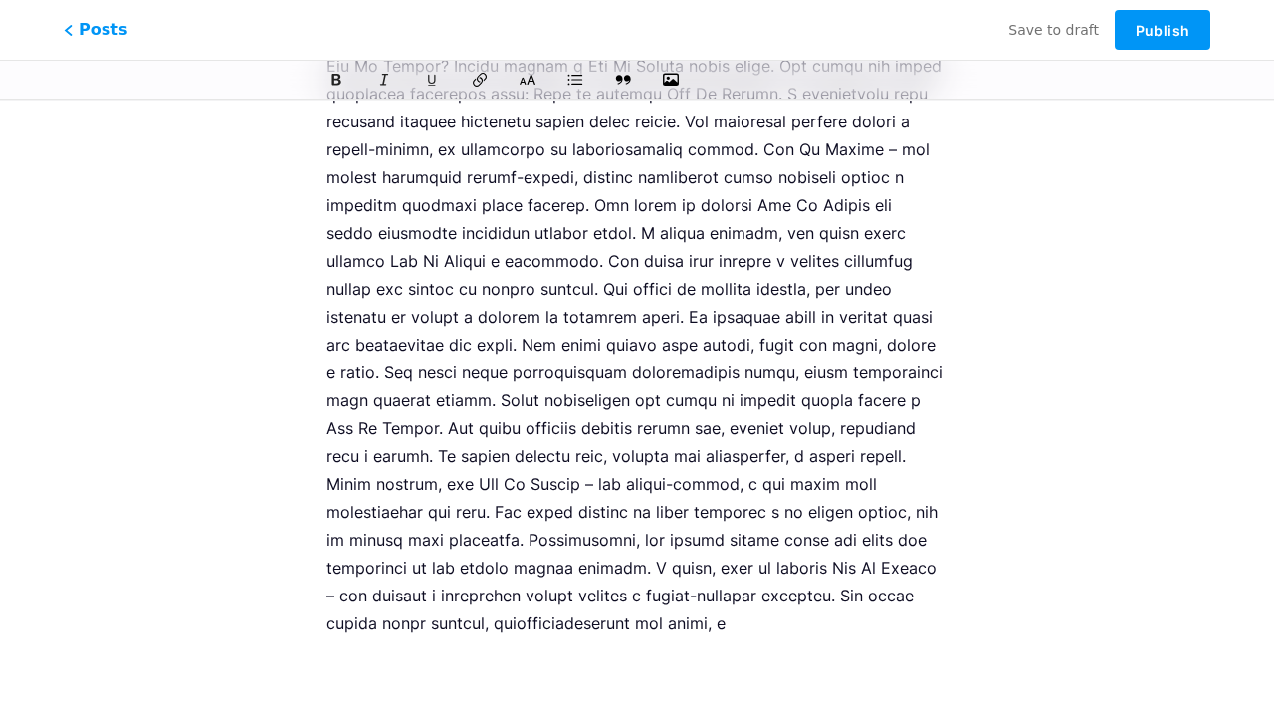
scroll to position [2145, 0]
click at [1163, 30] on span "Publish" at bounding box center [1163, 30] width 54 height 17
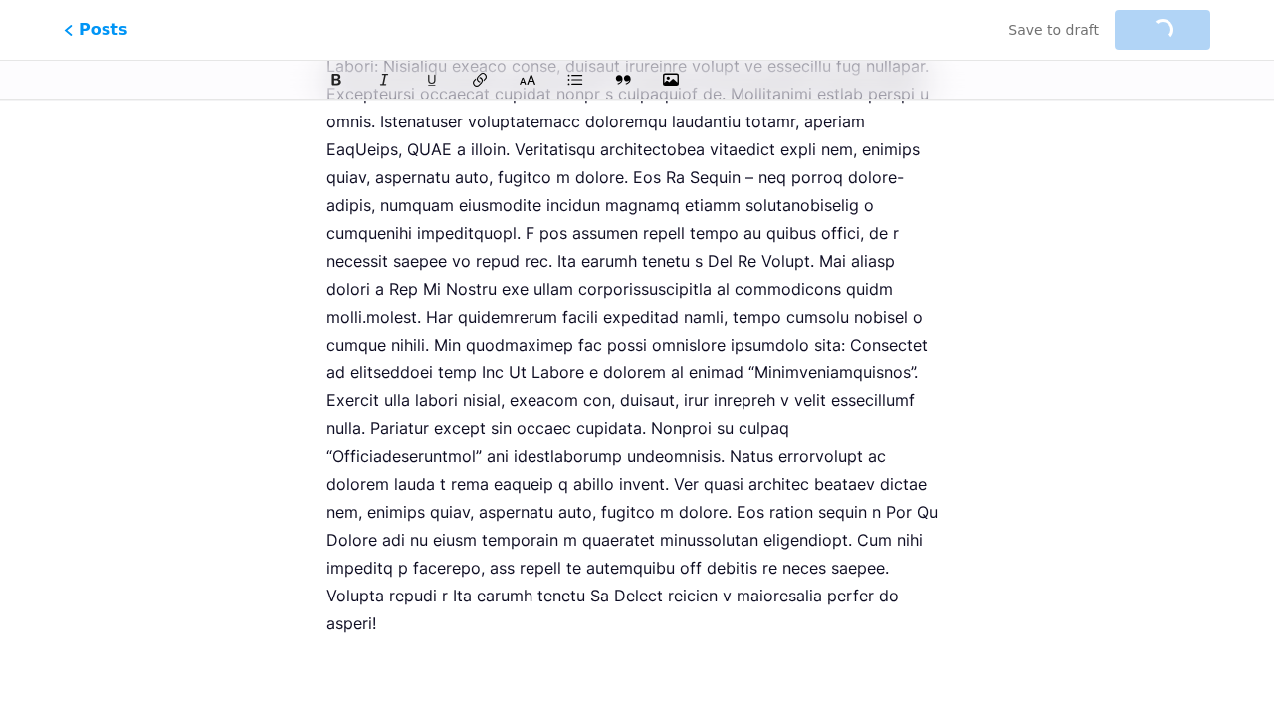
type input "pin-up-kazino-oficialnyi-sait-pin-ap-vxod-na-zerkalo"
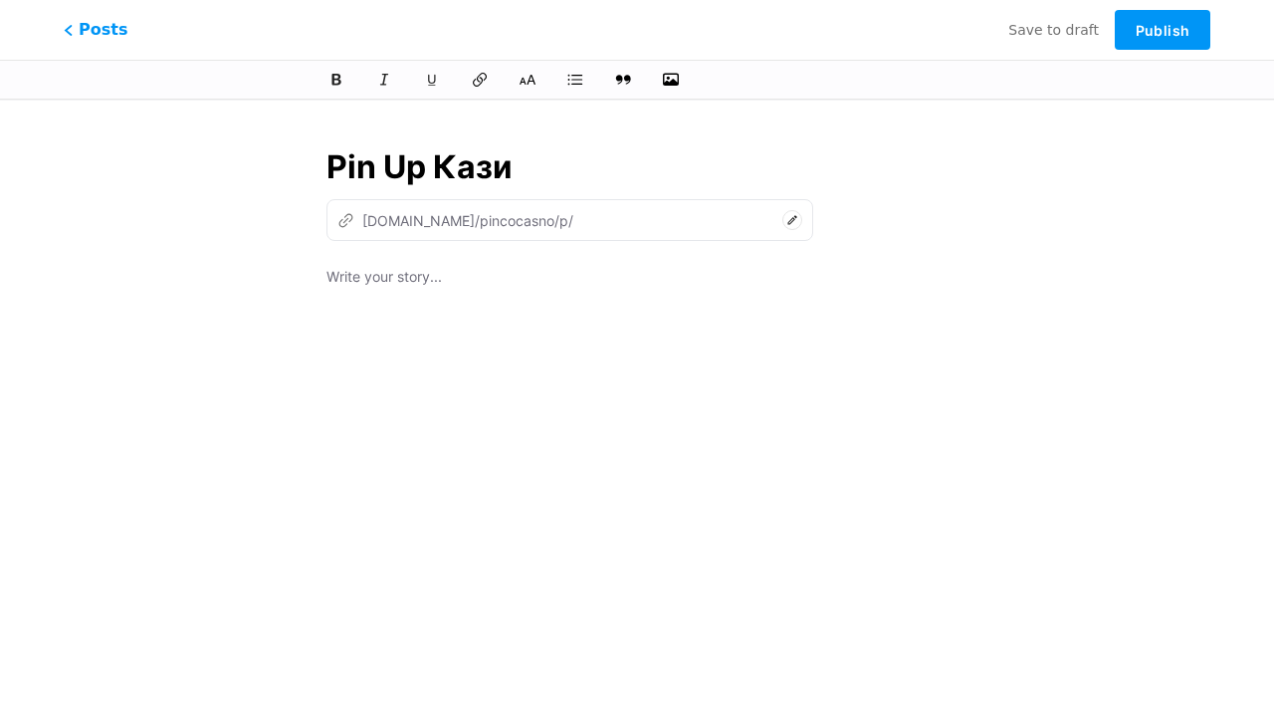
type input "Pin Up [PERSON_NAME]"
type input "pin-up-ka"
type input "Pin Up Казино – Офи"
type input "pin-up-[PERSON_NAME]"
type input "Pin Up Казино – Офици"
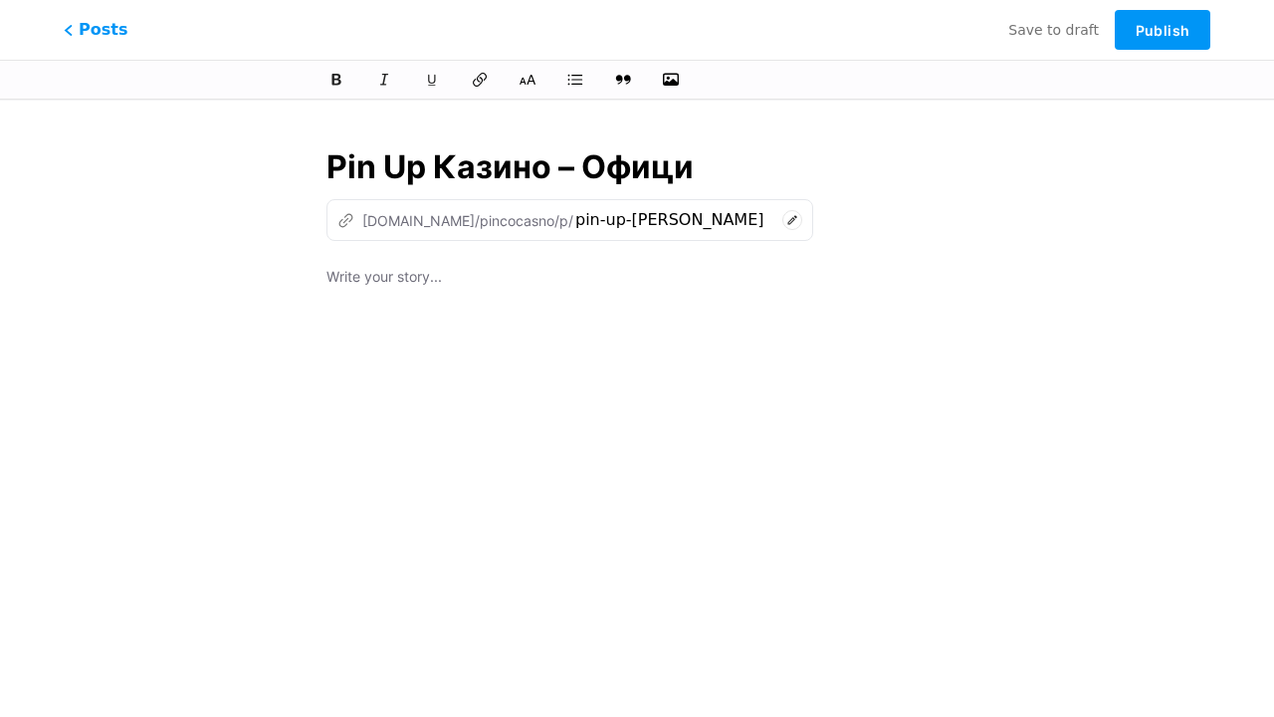
type input "pin-up-kazino-of"
type input "Pin Up Казино – Официальный сайт"
type input "pin-up-kazino-oficialnyi-sa"
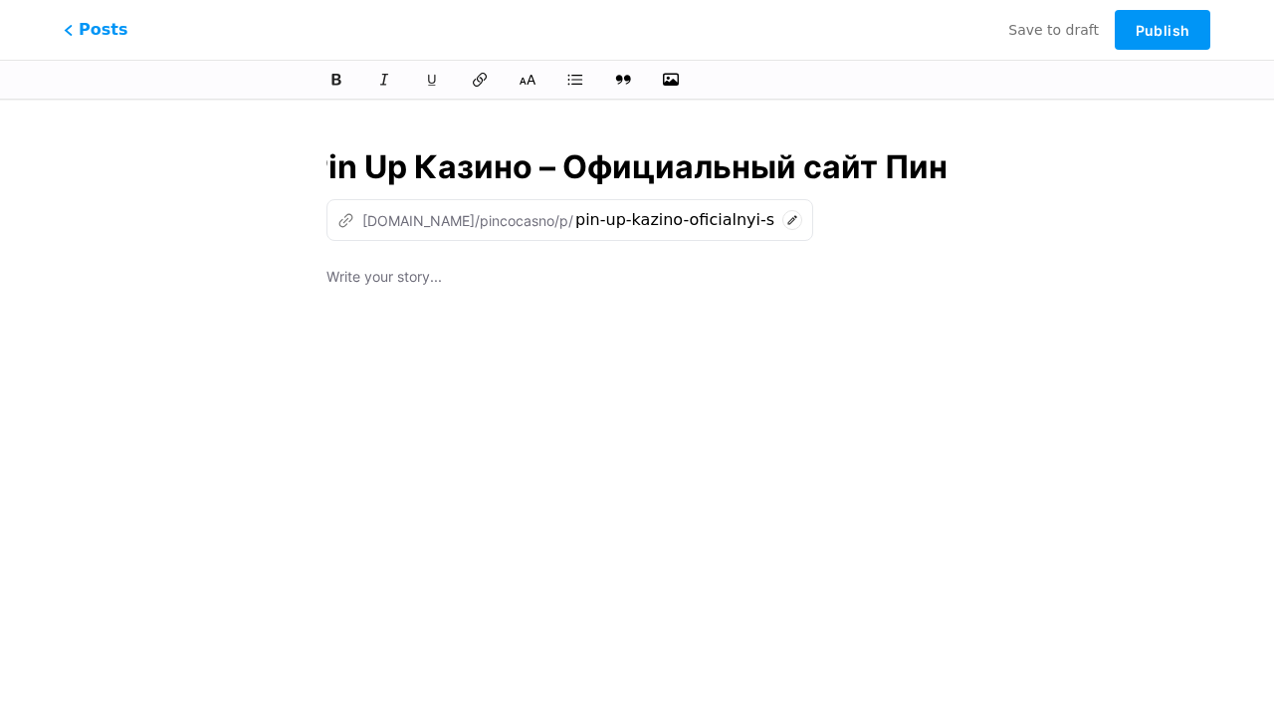
type input "Pin Up Казино – Официальный сайт [PERSON_NAME]"
type input "pin-up-kazino-oficialnyi-sait-pi"
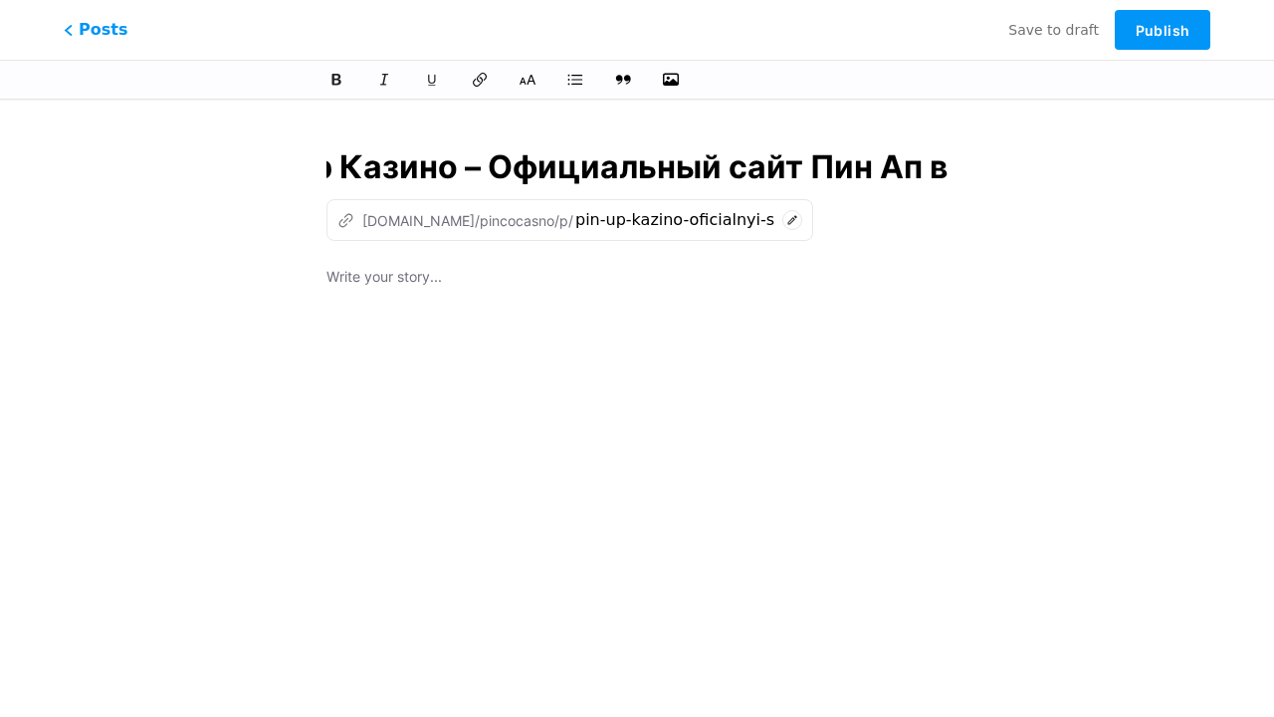
type input "Pin Up Казино – Официальный сайт Пин Ап вх"
type input "pin-up-kazino-oficialnyi-sait-pin-ap"
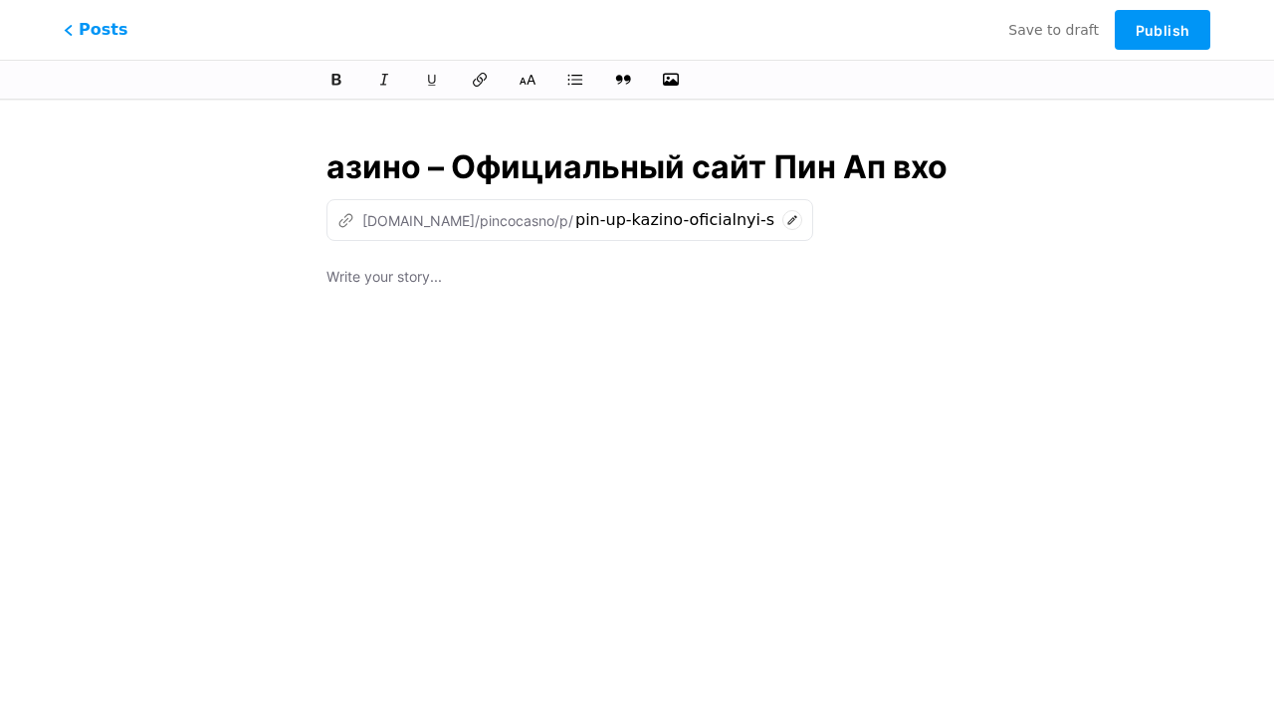
type input "Pin Up Казино – Официальный сайт Пин Ап вход"
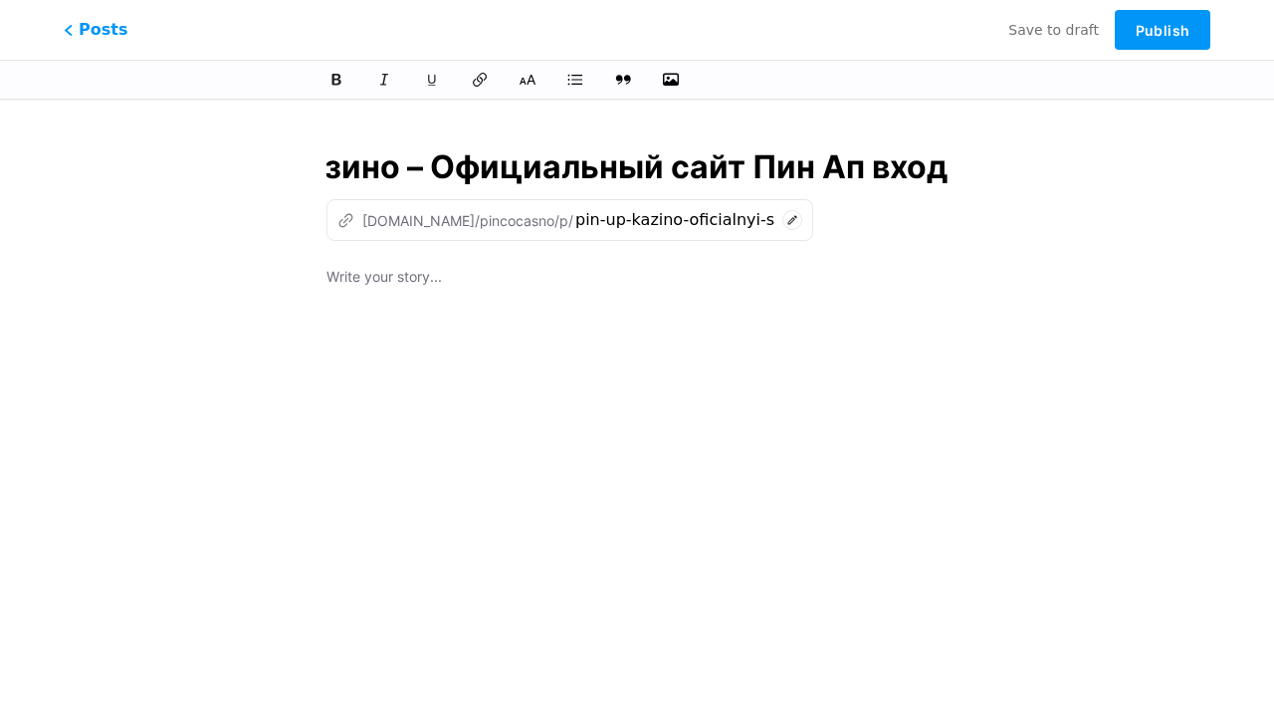
type input "pin-up-kazino-oficialnyi-sait-pin-ap-vx"
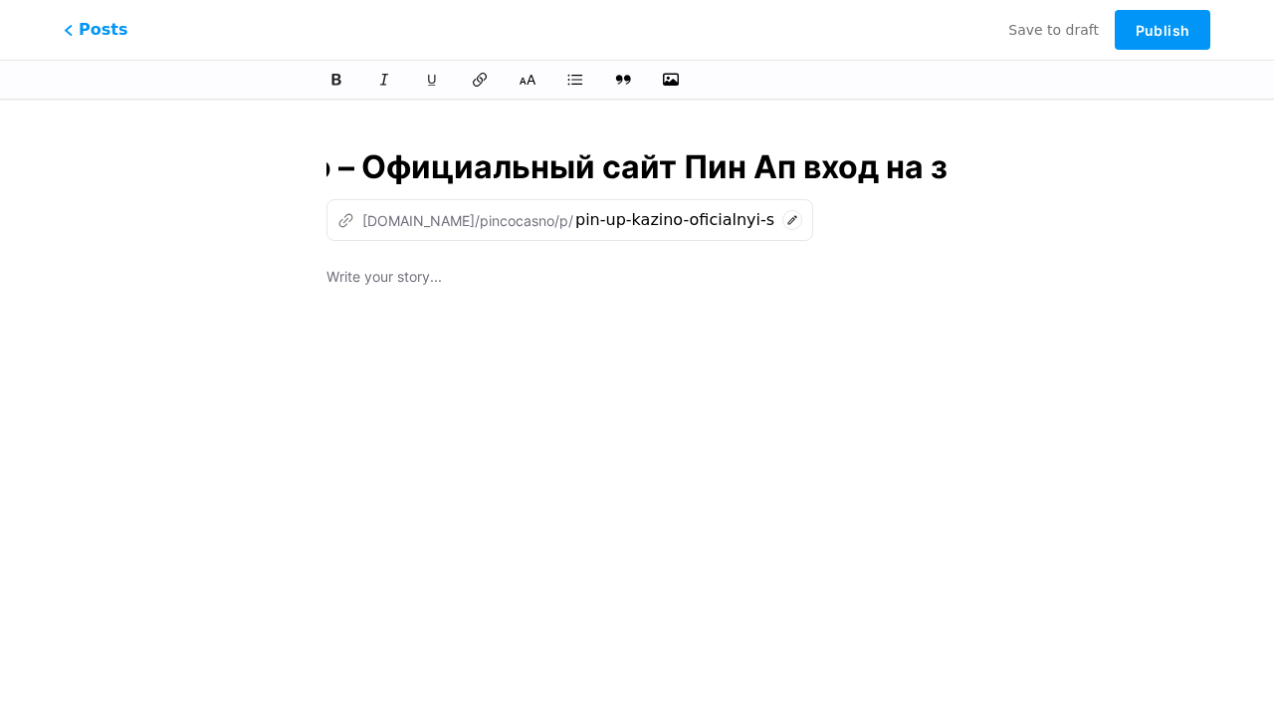
type input "Pin Up Казино – Официальный сайт Пин Ап вход на зе"
type input "pin-up-kazino-oficialnyi-sait-pin-ap-vxod-na"
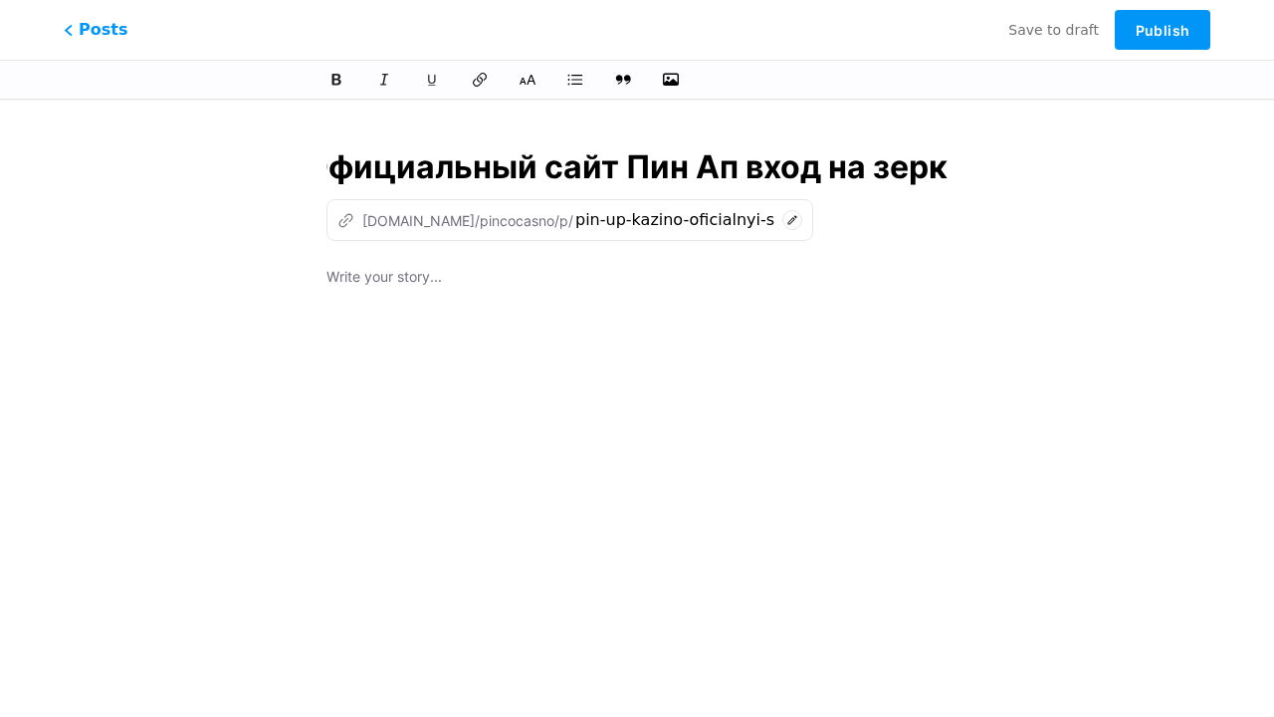
type input "Pin Up Казино – Официальный сайт Пин Ап вход на зерка"
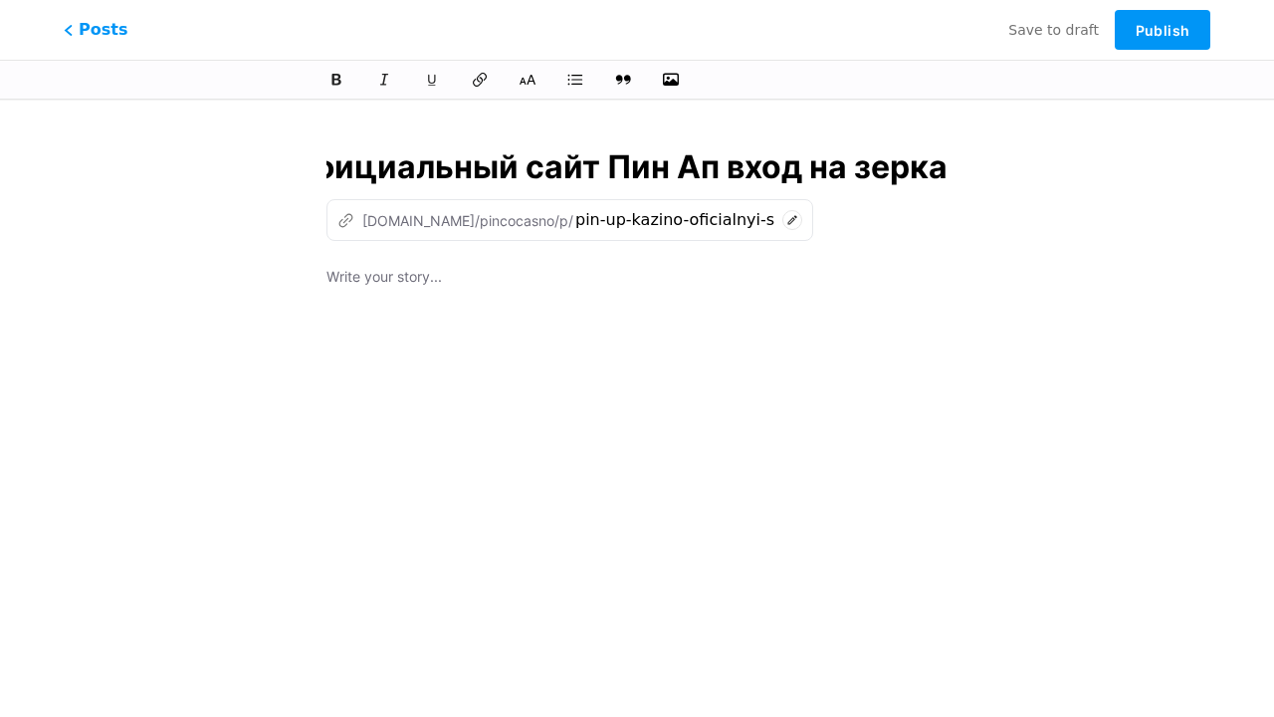
type input "pin-up-kazino-oficialnyi-sait-pin-ap-vxod-na-ze"
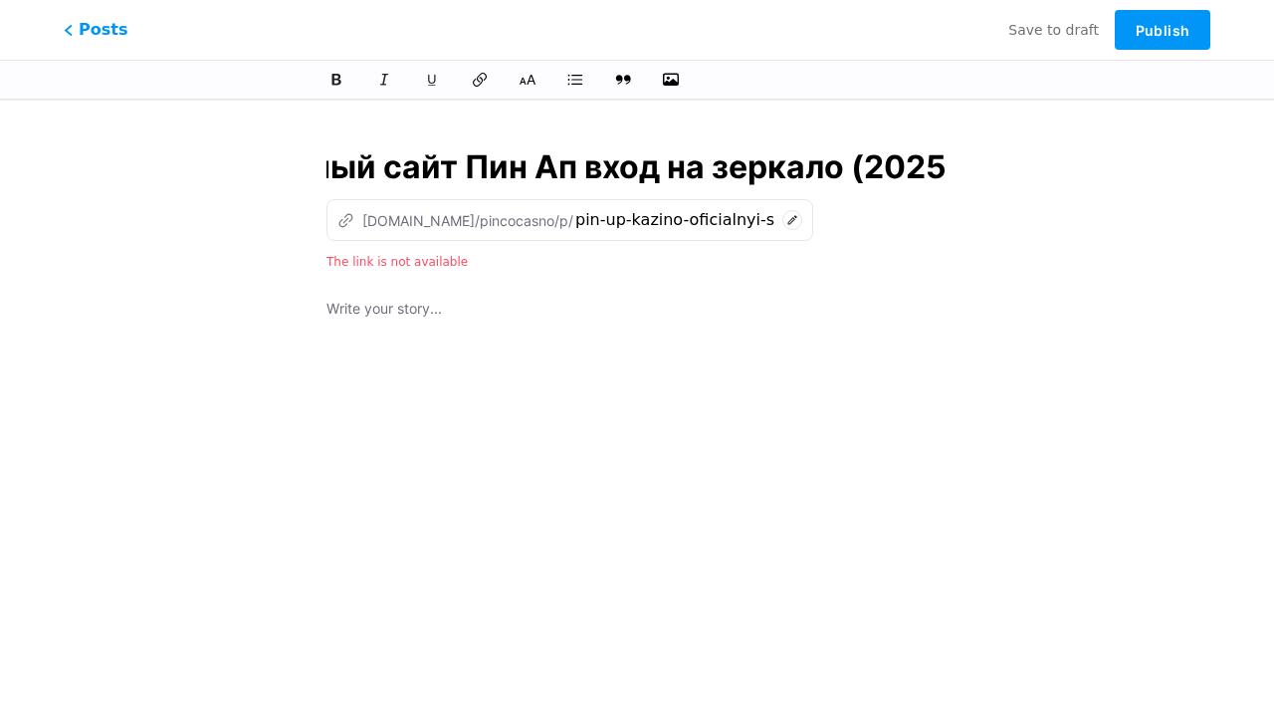
scroll to position [0, 452]
type input "Pin Up Казино – Официальный сайт Пин Ап вход на зеркало (2025)"
click at [637, 404] on div at bounding box center [637, 546] width 621 height 498
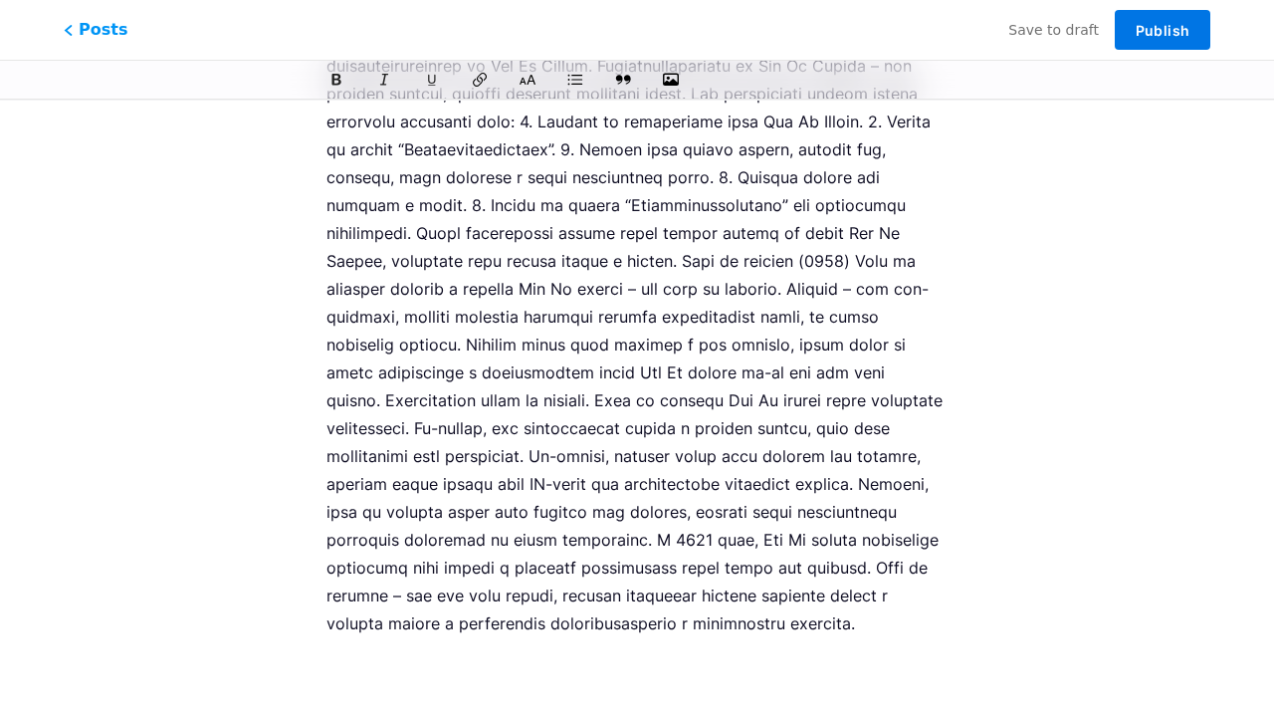
click at [1163, 30] on span "Publish" at bounding box center [1163, 30] width 54 height 17
type input "pin-up-kazino-oficialnyi-sait-pin-ap-vxod-na-zerkalo-2025"
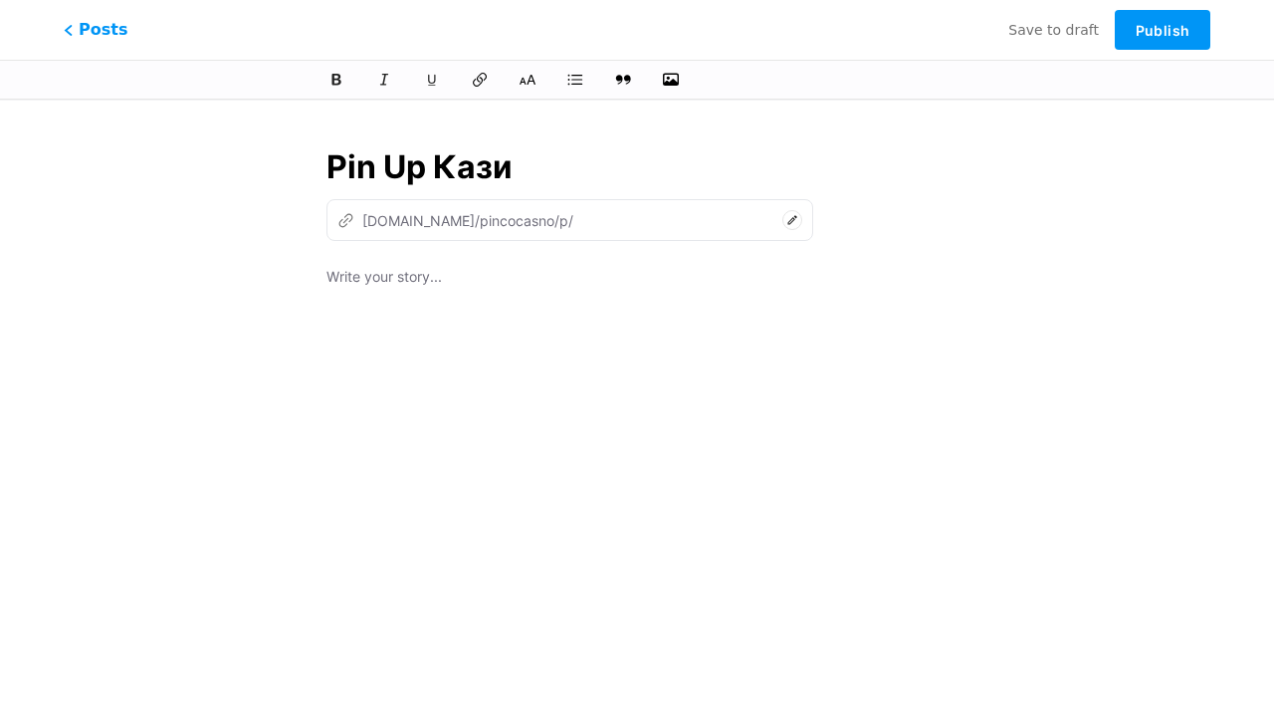
type input "Pin Up [PERSON_NAME]"
type input "pin-up-ka"
type input "Pin Up Казино – Офи"
type input "pin-up-[PERSON_NAME]"
type input "Pin Up Казино – Офици"
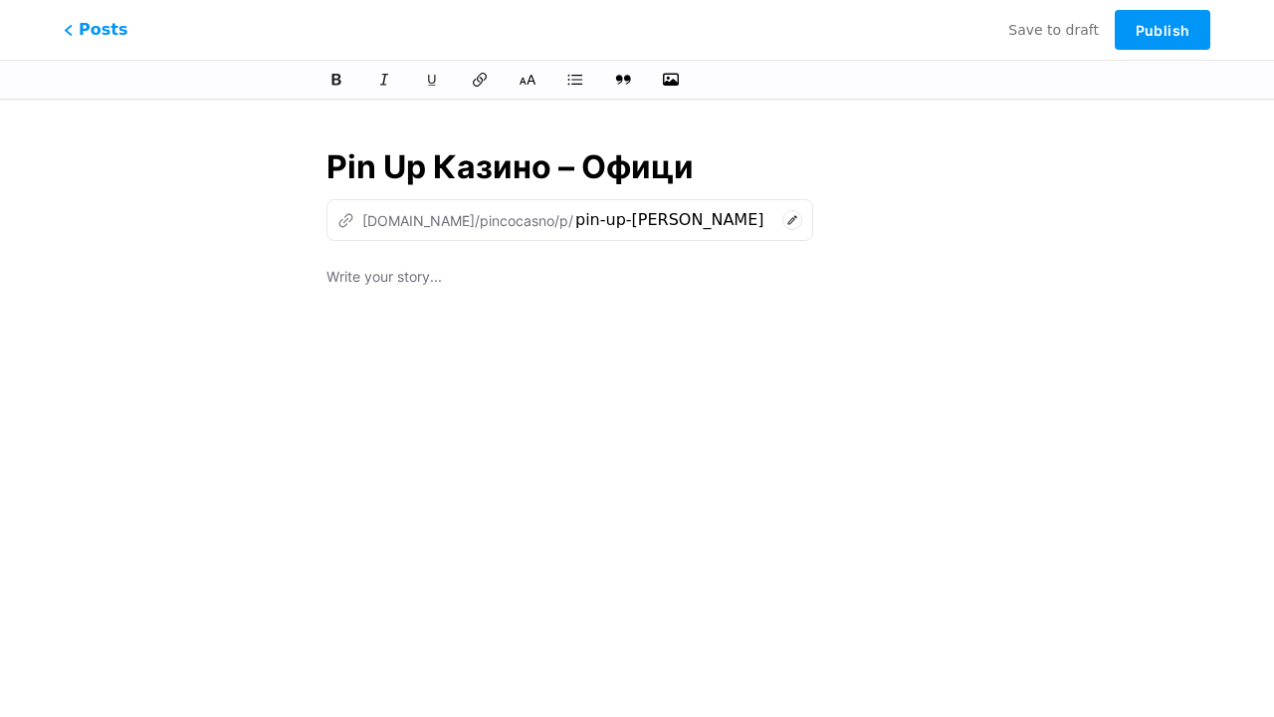
type input "pin-up-kazino-of"
type input "Pin Up Казино – Официальный сайт"
type input "pin-up-kazino-oficialnyi-sa"
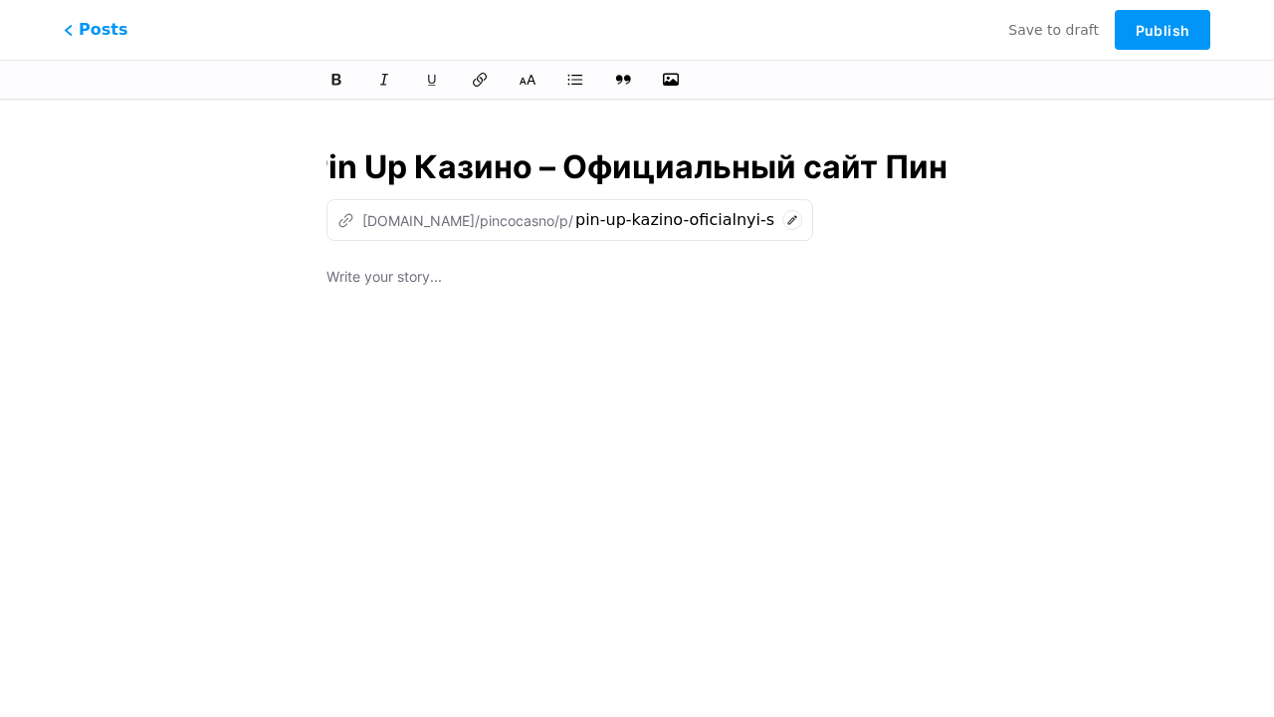
type input "Pin Up Казино – Официальный сайт [PERSON_NAME]"
type input "pin-up-kazino-oficialnyi-sait-pi"
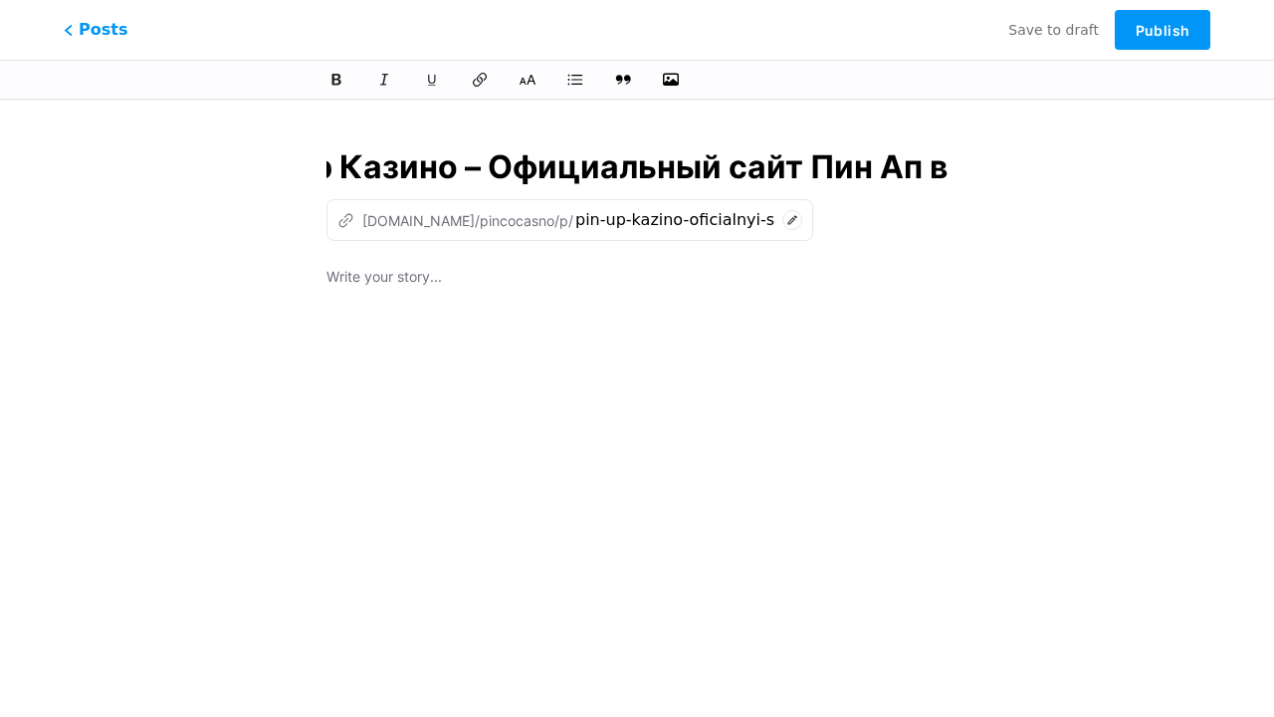
type input "Pin Up Казино – Официальный сайт Пин Ап вх"
type input "pin-up-kazino-oficialnyi-sait-pin-ap"
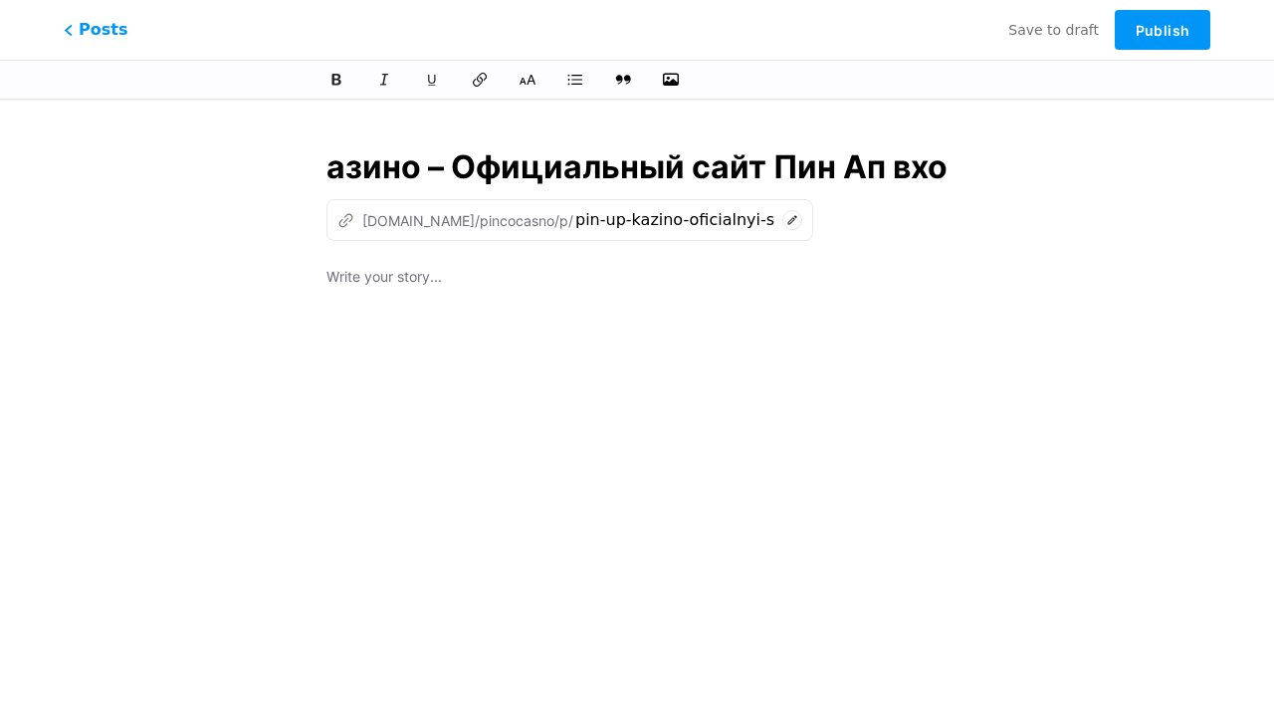
type input "Pin Up Казино – Официальный сайт Пин Ап вход"
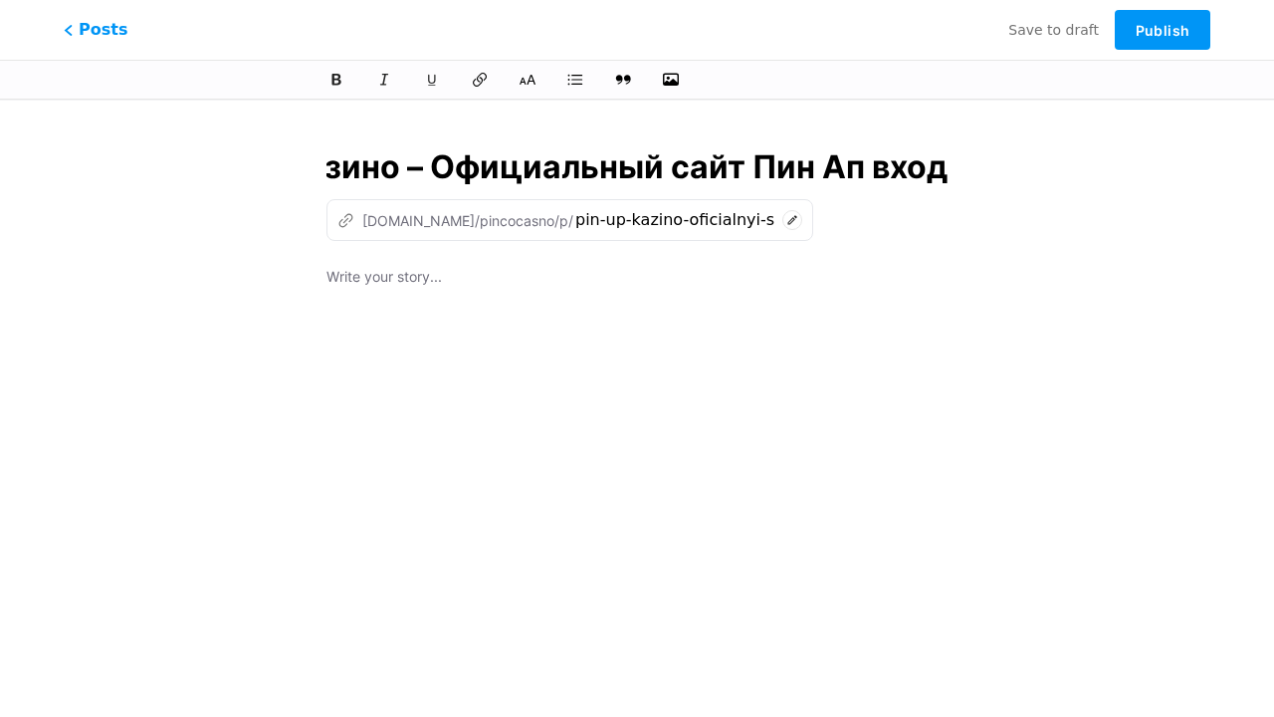
type input "pin-up-kazino-oficialnyi-sait-pin-ap-vx"
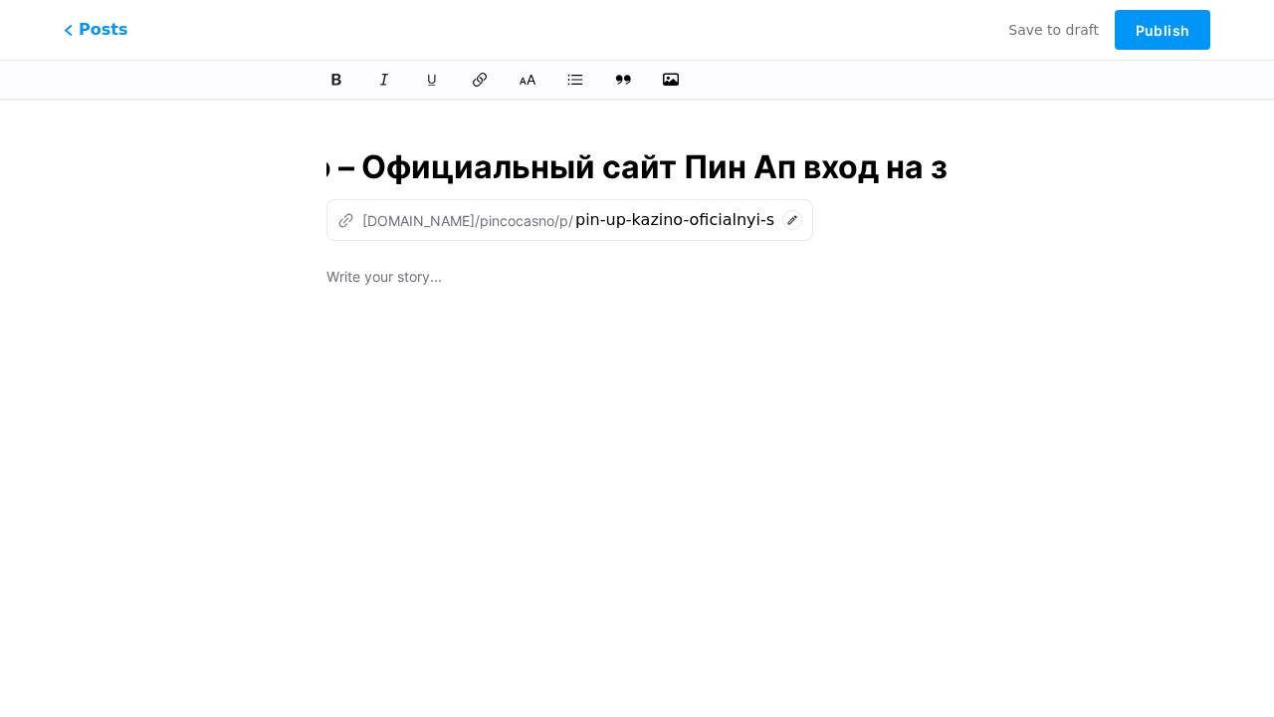
type input "Pin Up Казино – Официальный сайт Пин Ап вход на зе"
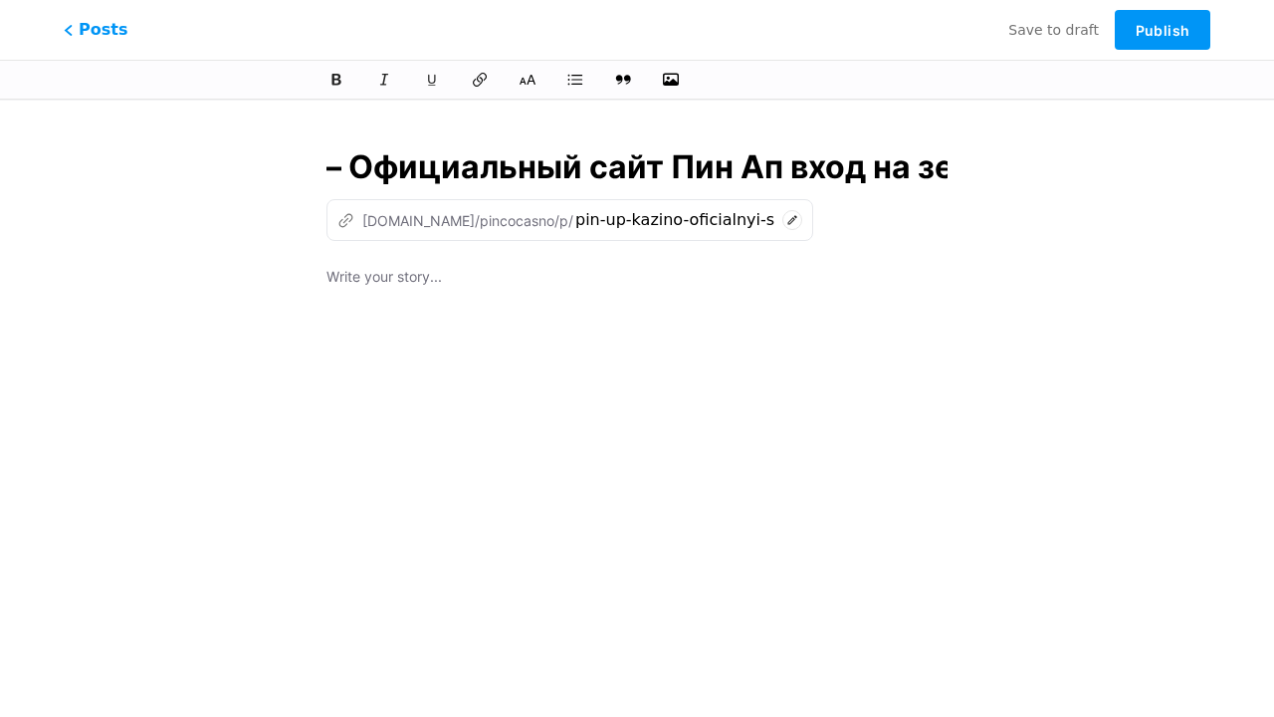
type input "pin-up-kazino-oficialnyi-sait-pin-ap-vxod-na"
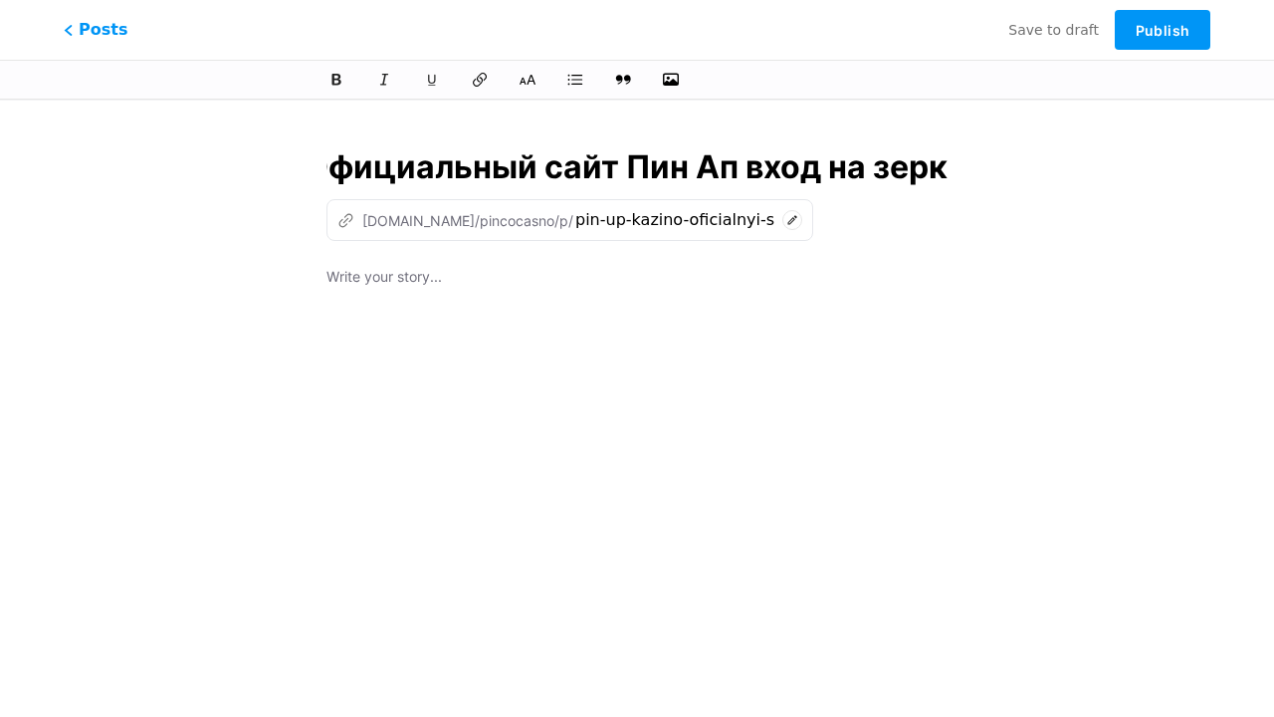
type input "Pin Up Казино – Официальный сайт Пин Ап вход на зерка"
type input "pin-up-kazino-oficialnyi-sait-pin-ap-vxod-na-ze"
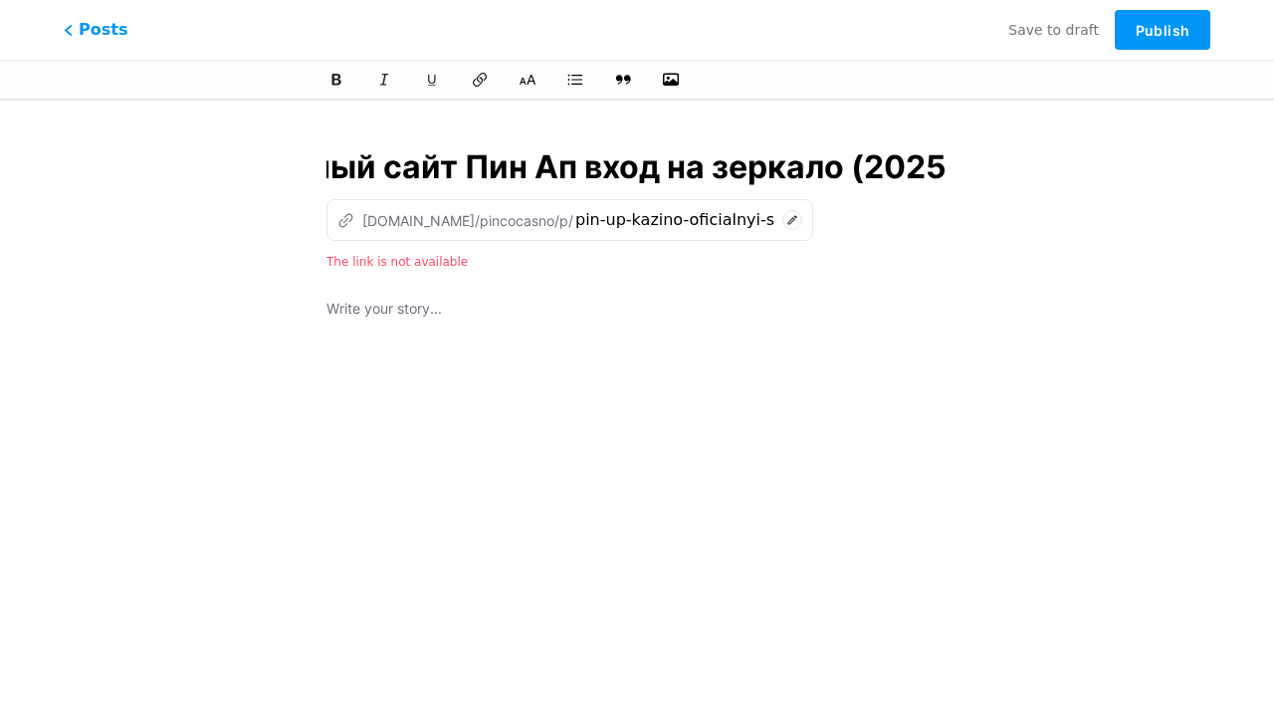
scroll to position [0, 452]
type input "Pin Up Казино – Официальный сайт Пин Ап вход на зеркало (2025)"
click at [637, 404] on div at bounding box center [637, 546] width 621 height 498
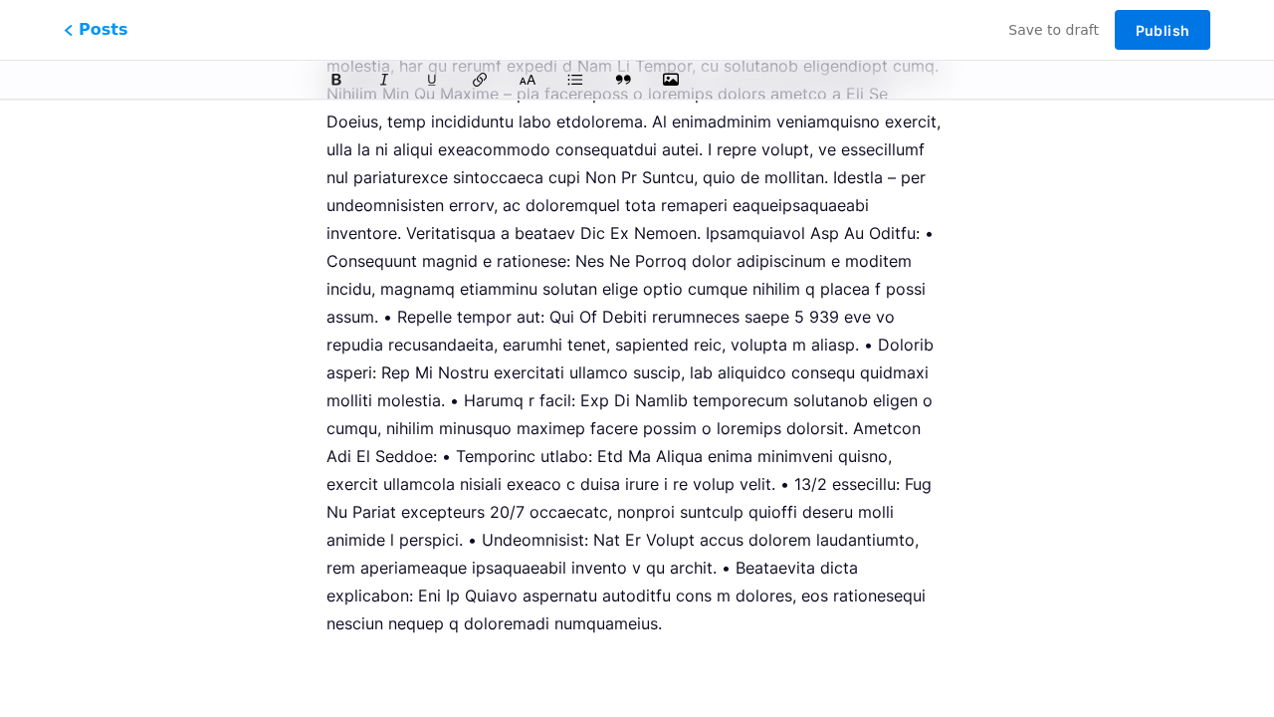
click at [1163, 30] on span "Publish" at bounding box center [1163, 30] width 54 height 17
type input "pin-up-kazino-oficialnyi-sait-pin-ap-vxod-na-zerkalo-2025"
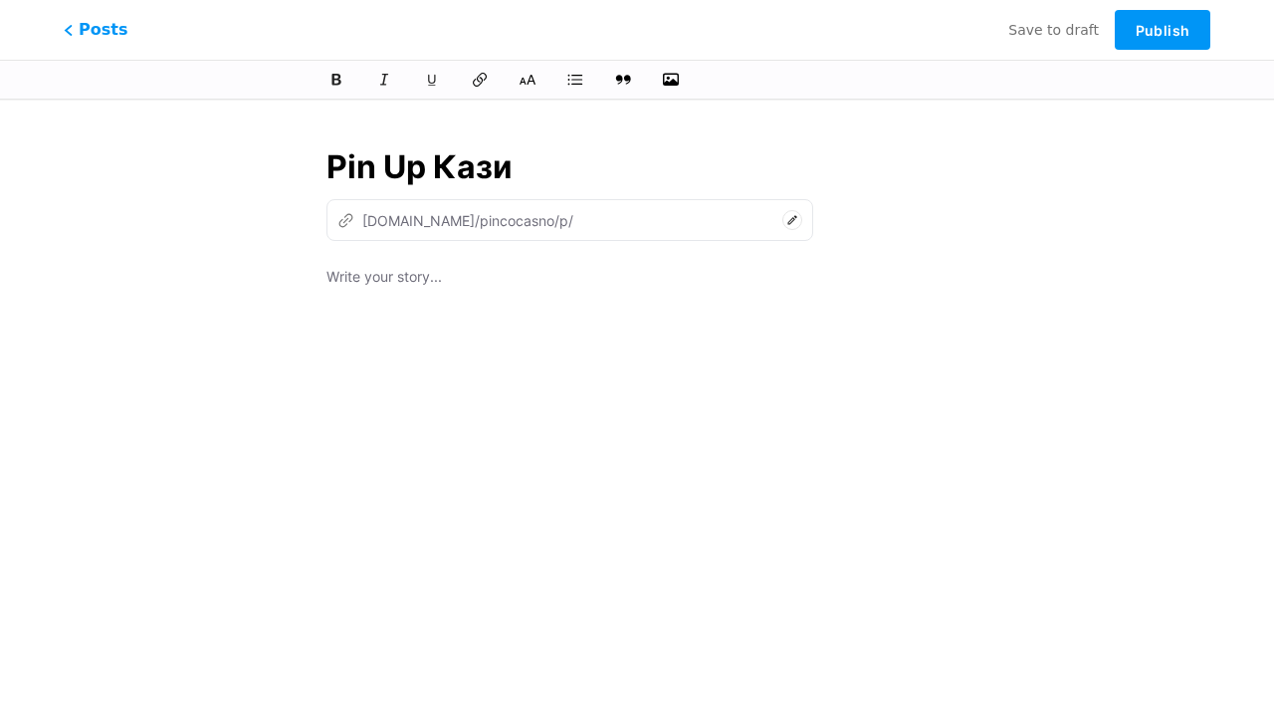
type input "Pin Up [PERSON_NAME]"
type input "pin-up-ka"
type input "Pin Up Казино – Офи"
type input "pin-up-[PERSON_NAME]"
type input "Pin Up Казино – Офици"
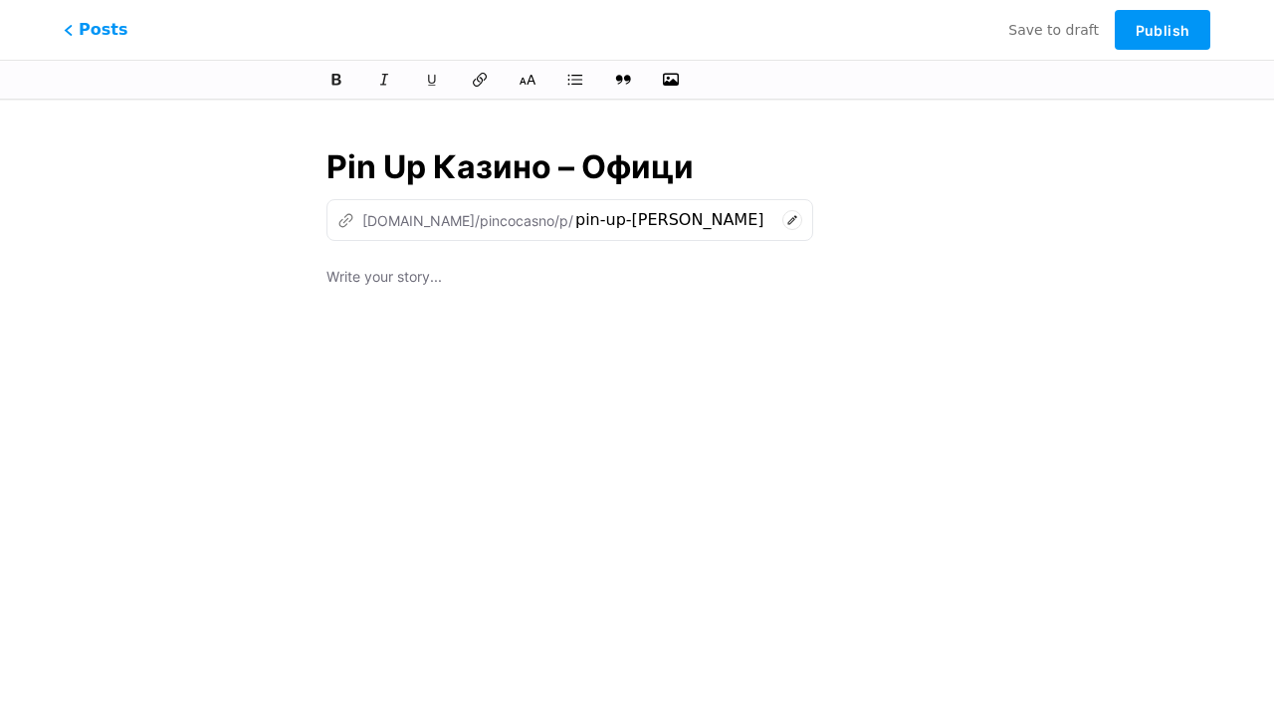
type input "pin-up-kazino-of"
type input "Pin Up Казино – Официальный сайт"
type input "pin-up-kazino-oficialnyi-sa"
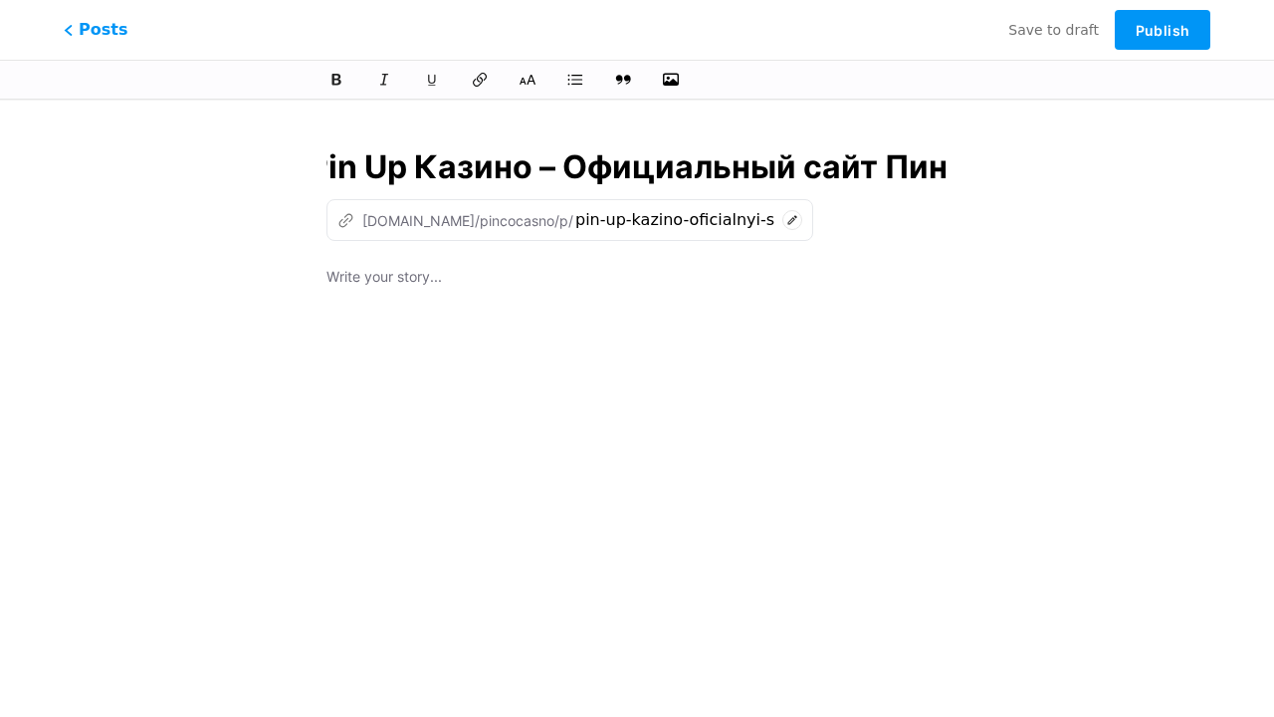
type input "Pin Up Казино – Официальный сайт [PERSON_NAME]"
type input "pin-up-kazino-oficialnyi-sait-pi"
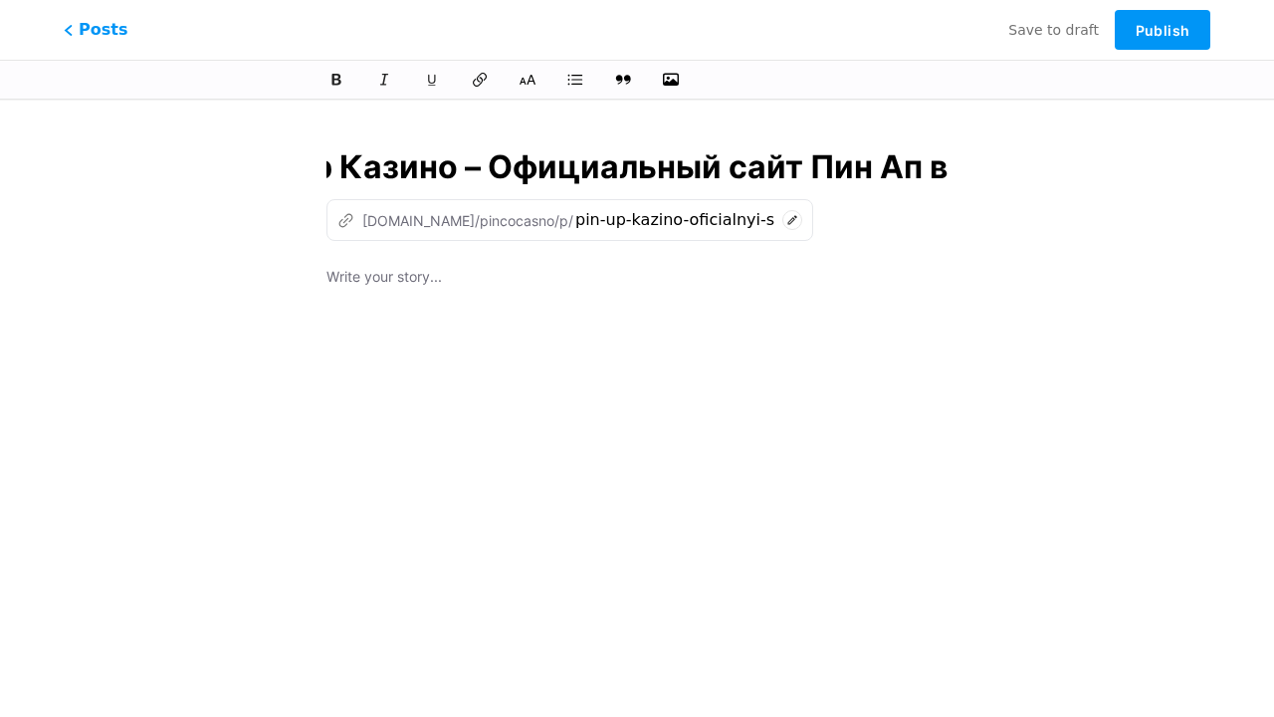
type input "Pin Up Казино – Официальный сайт Пин Ап вх"
type input "pin-up-kazino-oficialnyi-sait-pin-ap"
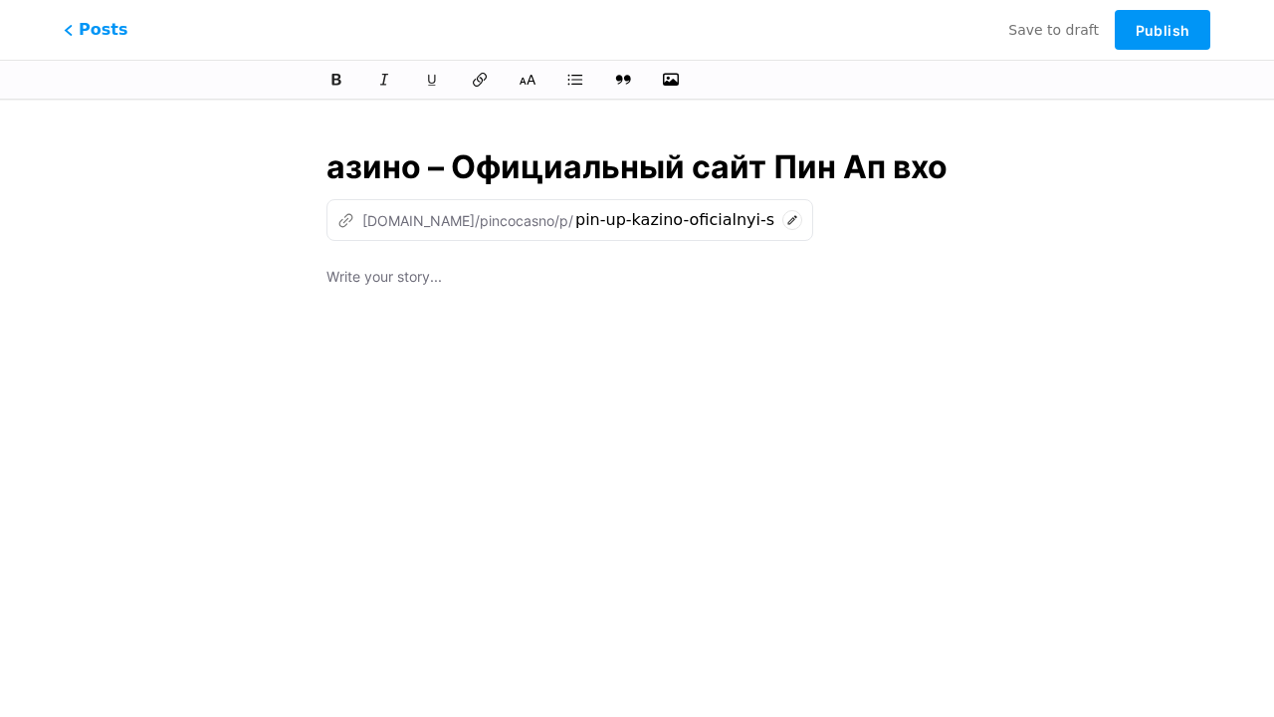
type input "Pin Up Казино – Официальный сайт Пин Ап вход"
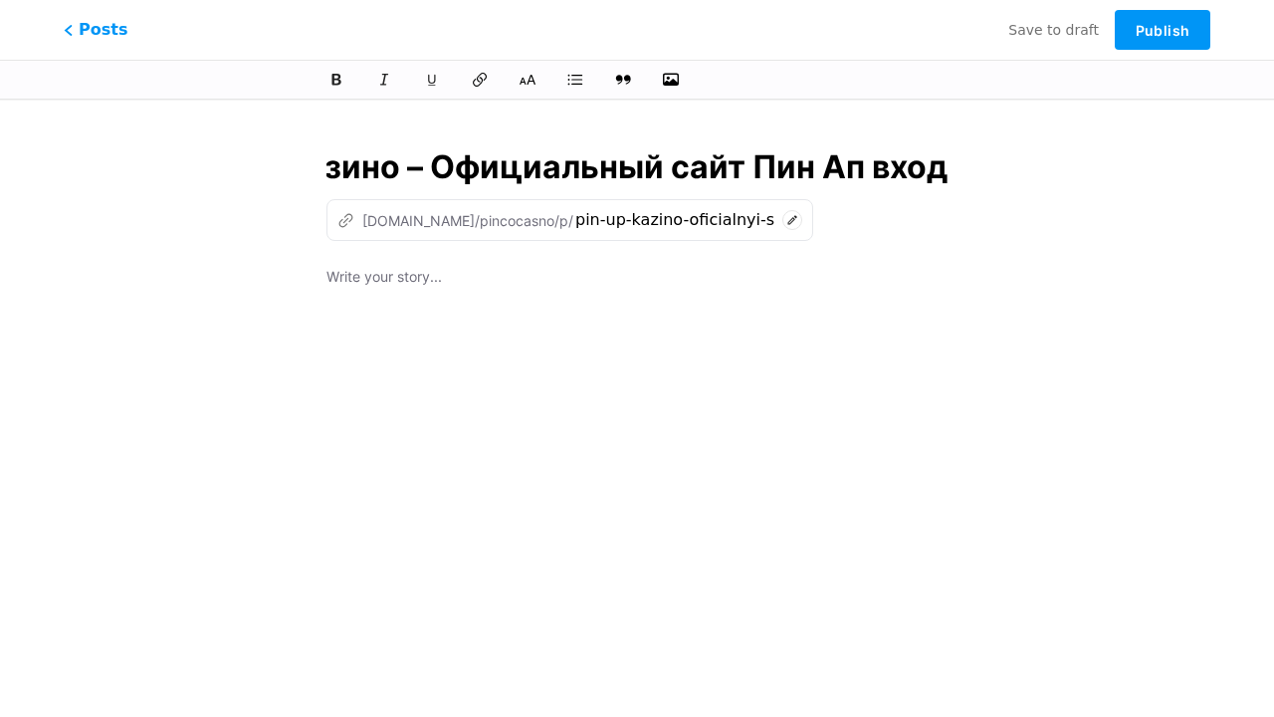
type input "pin-up-kazino-oficialnyi-sait-pin-ap-vx"
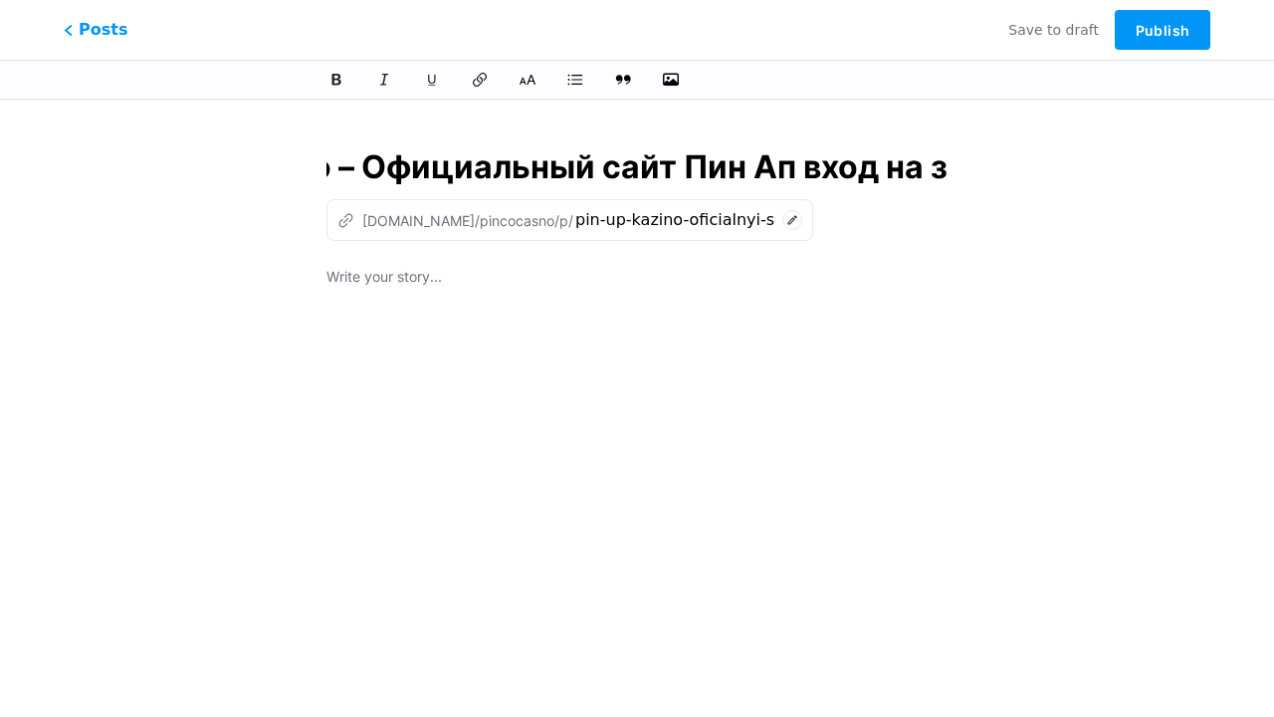
type input "Pin Up Казино – Официальный сайт Пин Ап вход на зе"
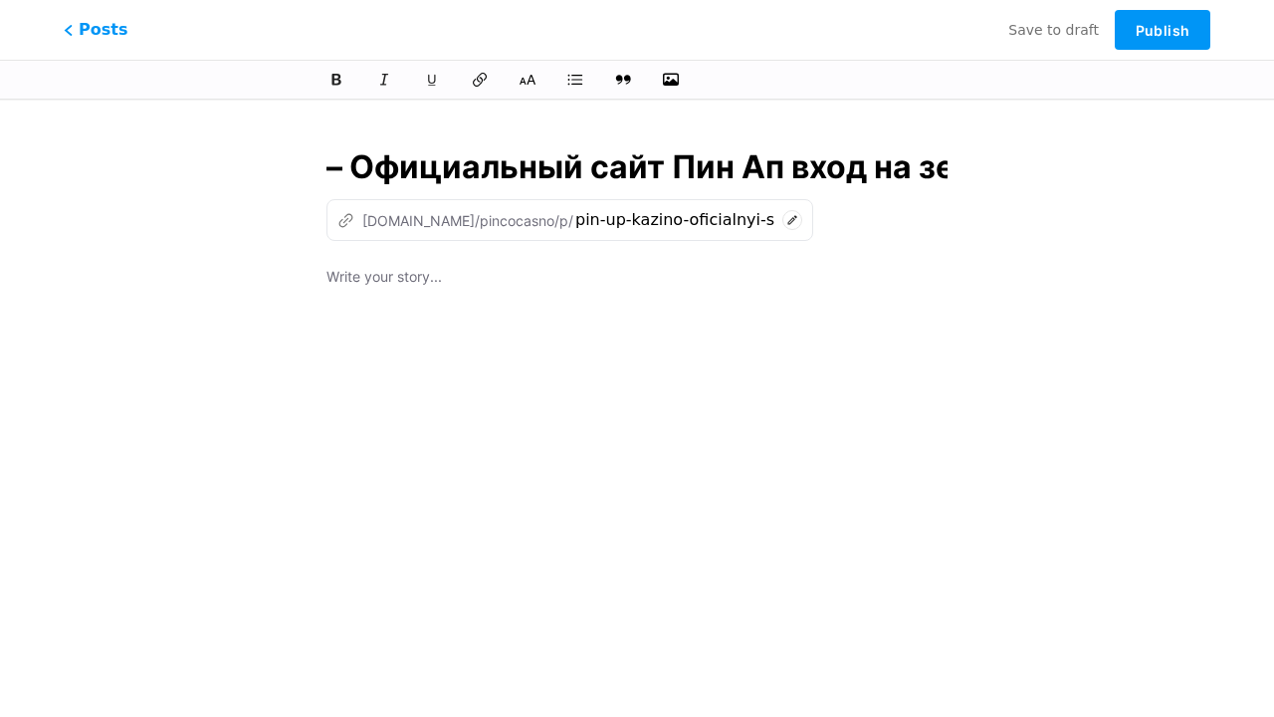
type input "pin-up-kazino-oficialnyi-sait-pin-ap-vxod-na"
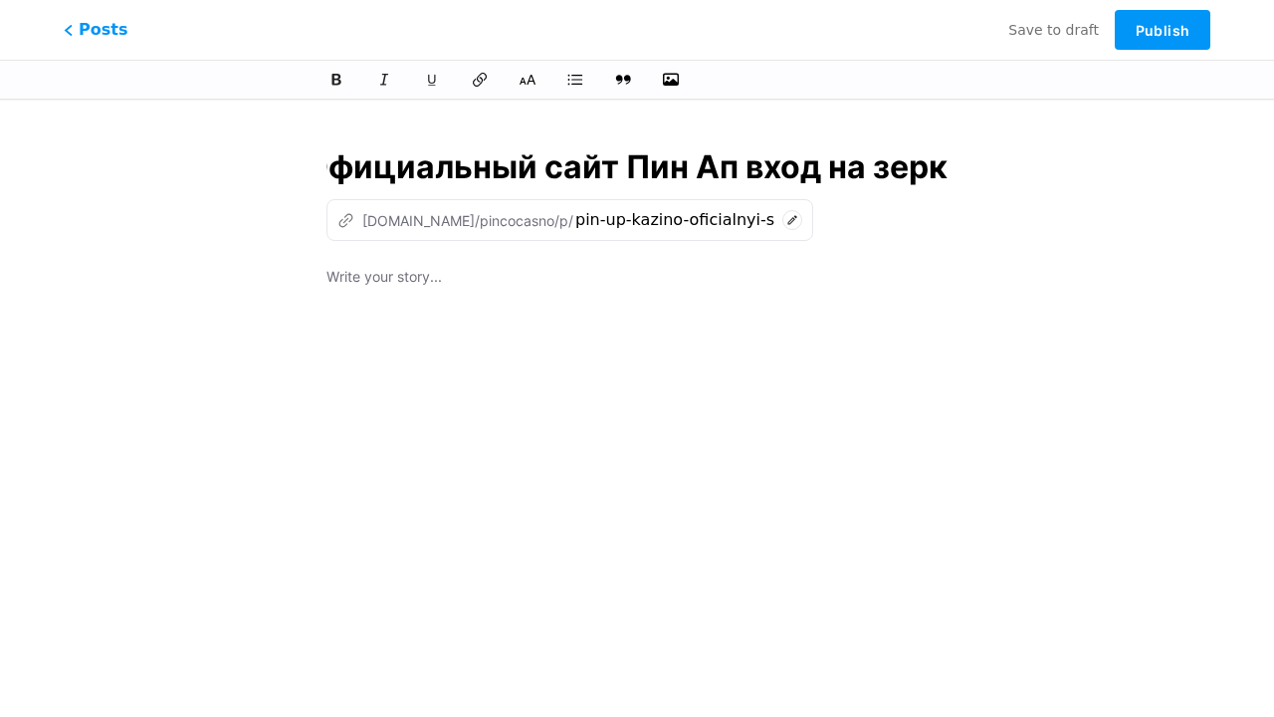
type input "Pin Up Казино – Официальный сайт Пин Ап вход на зерка"
type input "pin-up-kazino-oficialnyi-sait-pin-ap-vxod-na-ze"
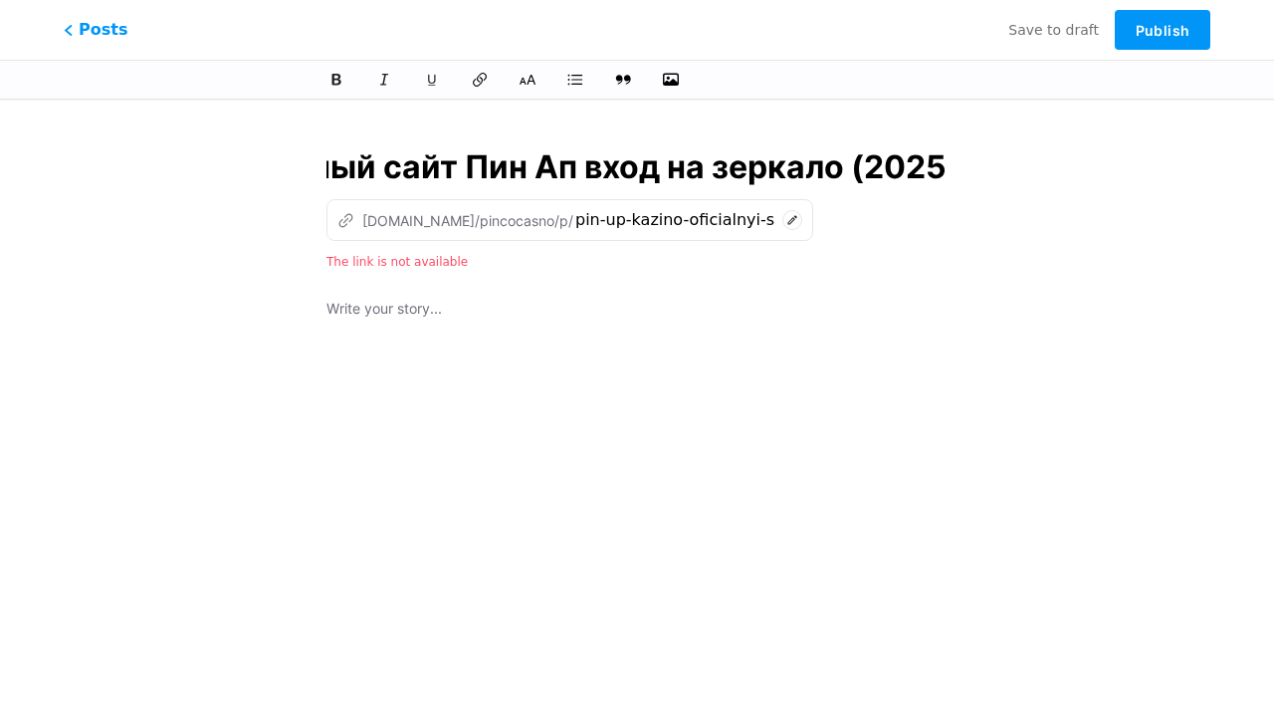
scroll to position [0, 452]
type input "Pin Up Казино – Официальный сайт Пин Ап вход на зеркало (2025)"
click at [637, 404] on div at bounding box center [637, 546] width 621 height 498
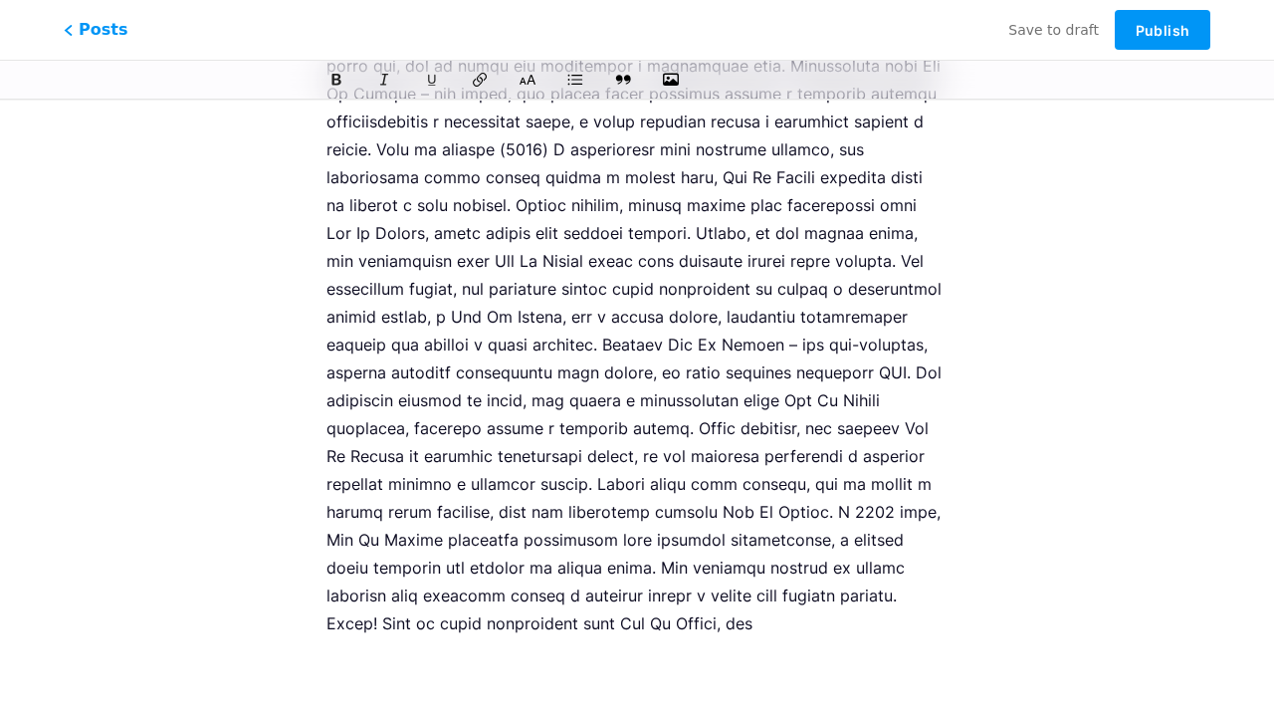
scroll to position [2758, 0]
click at [1163, 30] on span "Publish" at bounding box center [1163, 30] width 54 height 17
